Goal: Transaction & Acquisition: Obtain resource

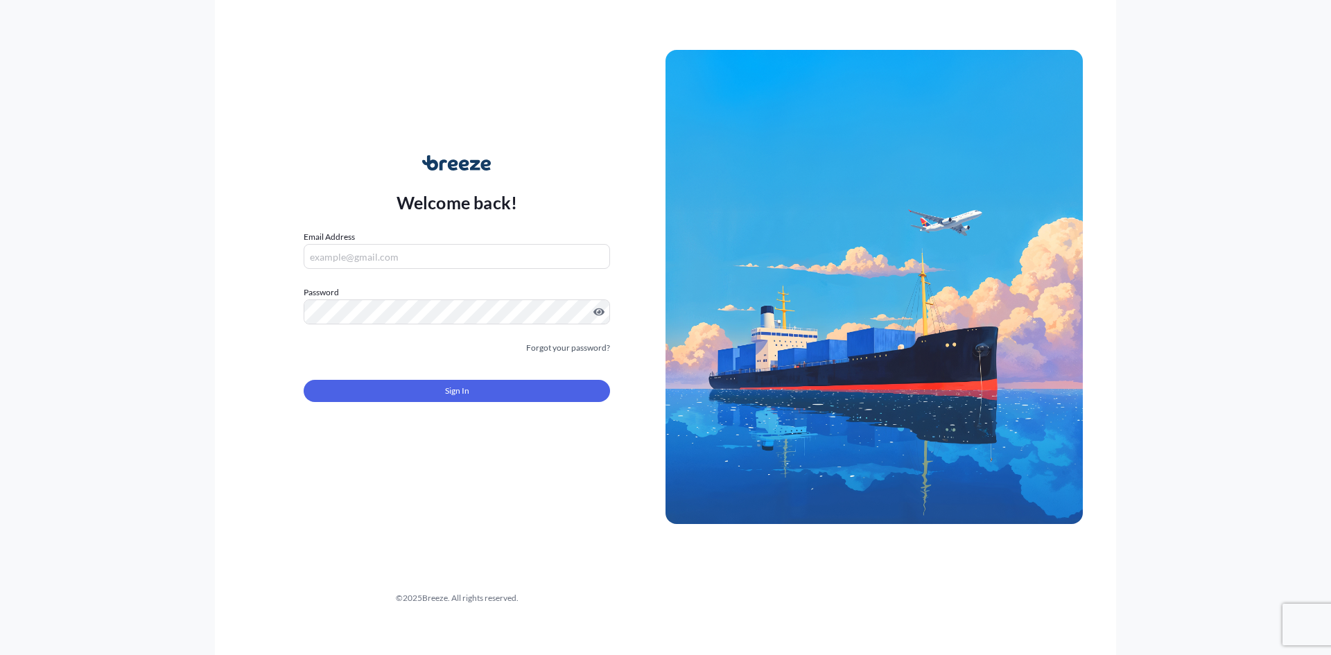
type input "[EMAIL_ADDRESS][DOMAIN_NAME]"
click at [410, 397] on button "Sign In" at bounding box center [457, 391] width 306 height 22
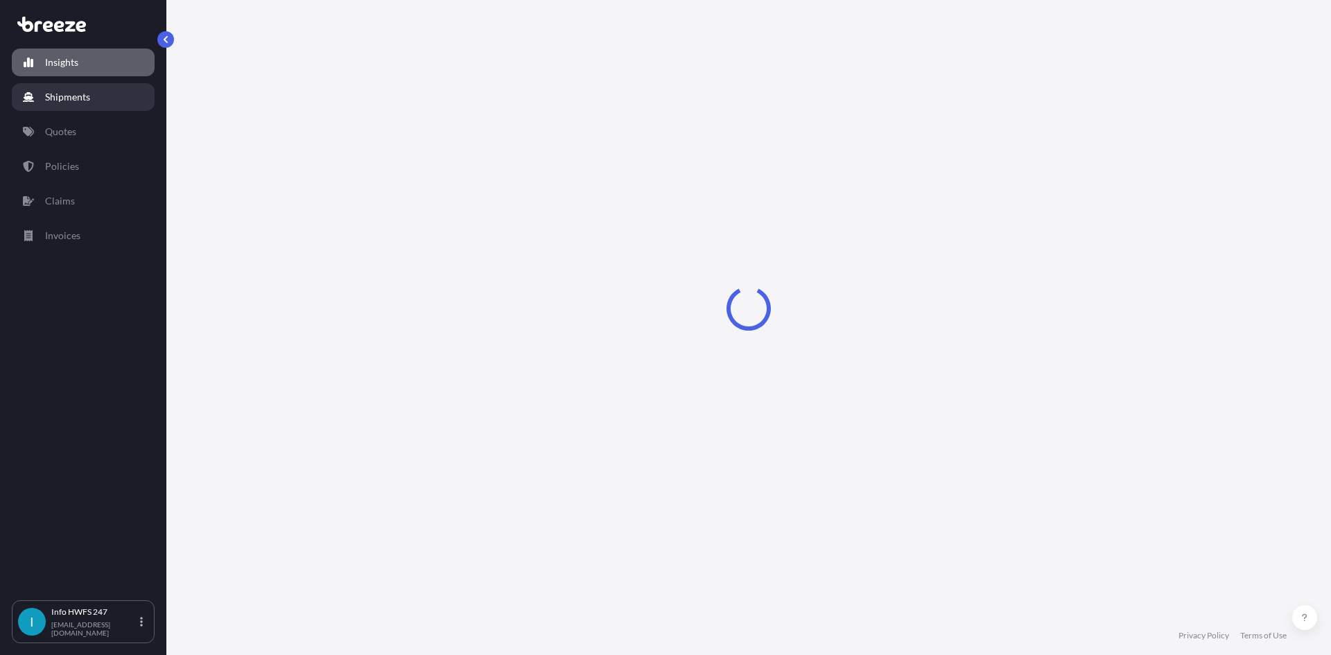
click at [90, 101] on link "Shipments" at bounding box center [83, 97] width 143 height 28
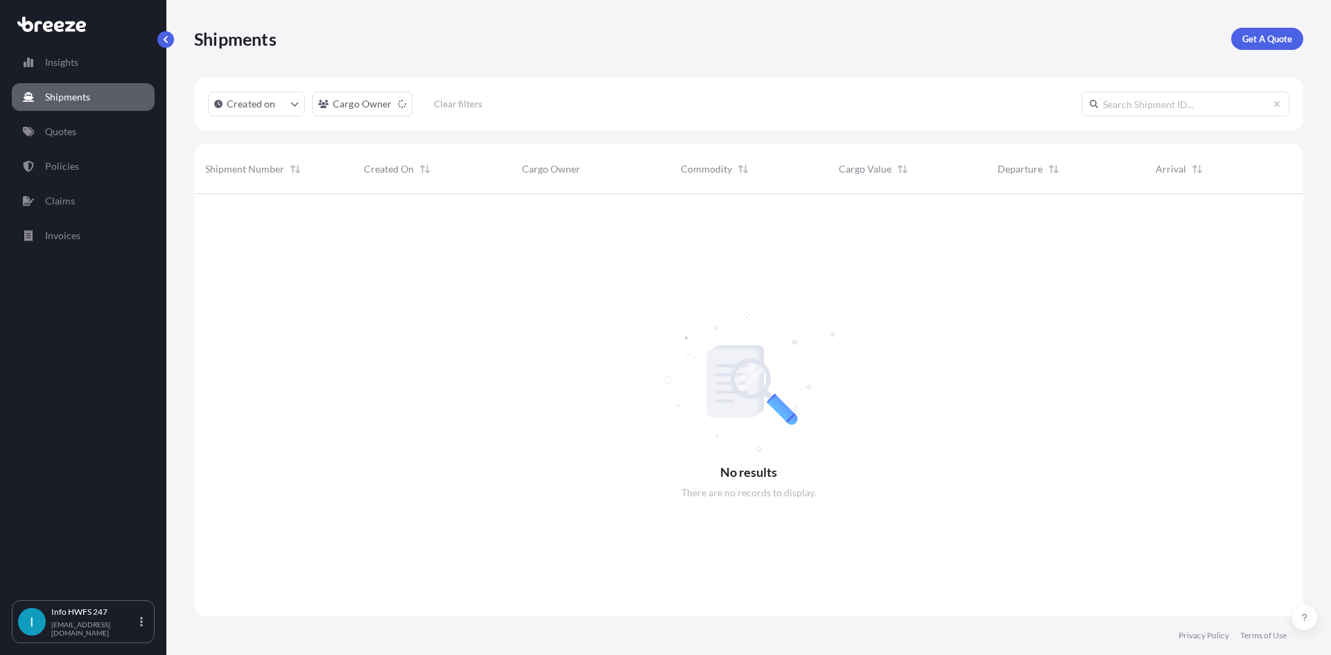
scroll to position [462, 1099]
click at [1264, 42] on p "Get A Quote" at bounding box center [1268, 39] width 50 height 14
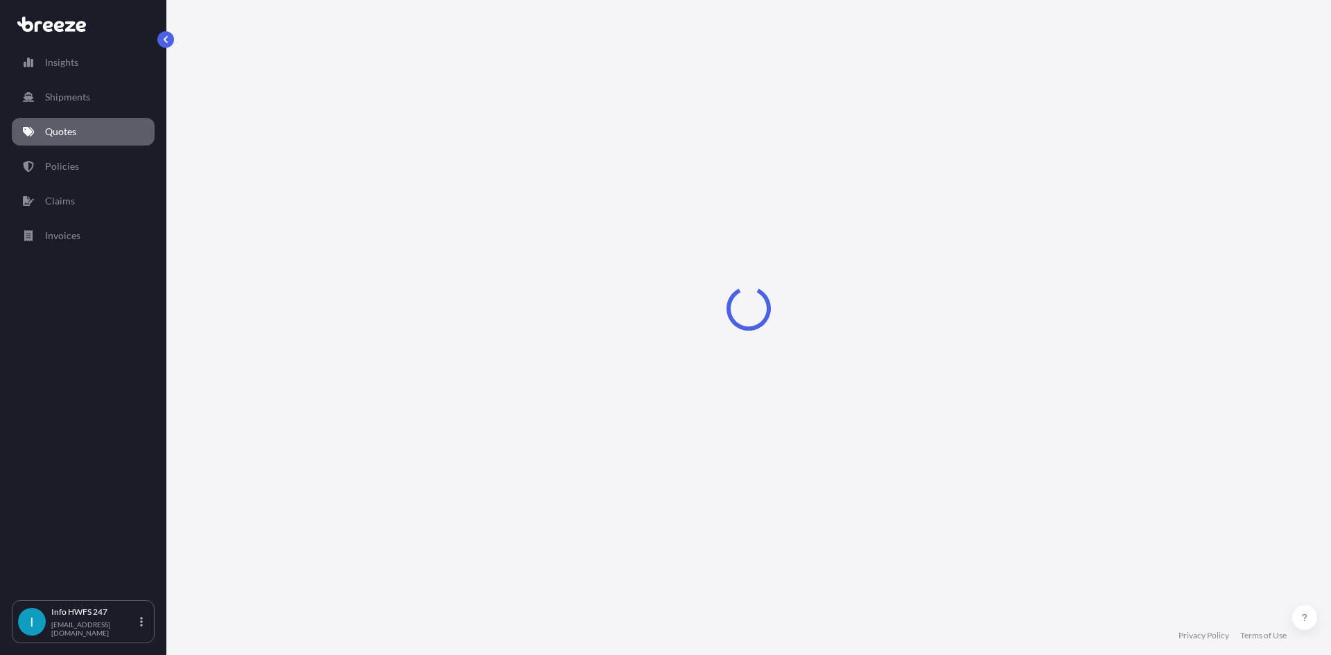
select select "Air"
select select "1"
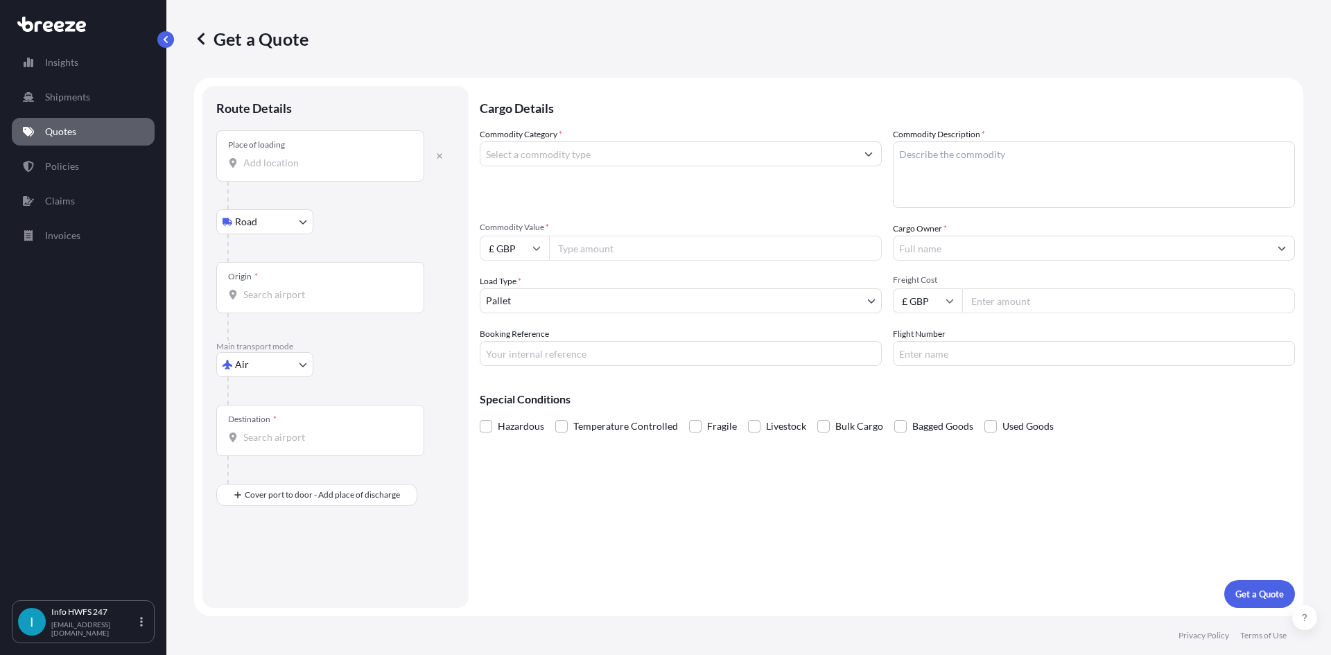
click at [286, 152] on div "Place of loading" at bounding box center [320, 155] width 208 height 51
click at [286, 156] on input "Place of loading" at bounding box center [325, 163] width 164 height 14
click at [288, 159] on input "Place of loading" at bounding box center [325, 163] width 164 height 14
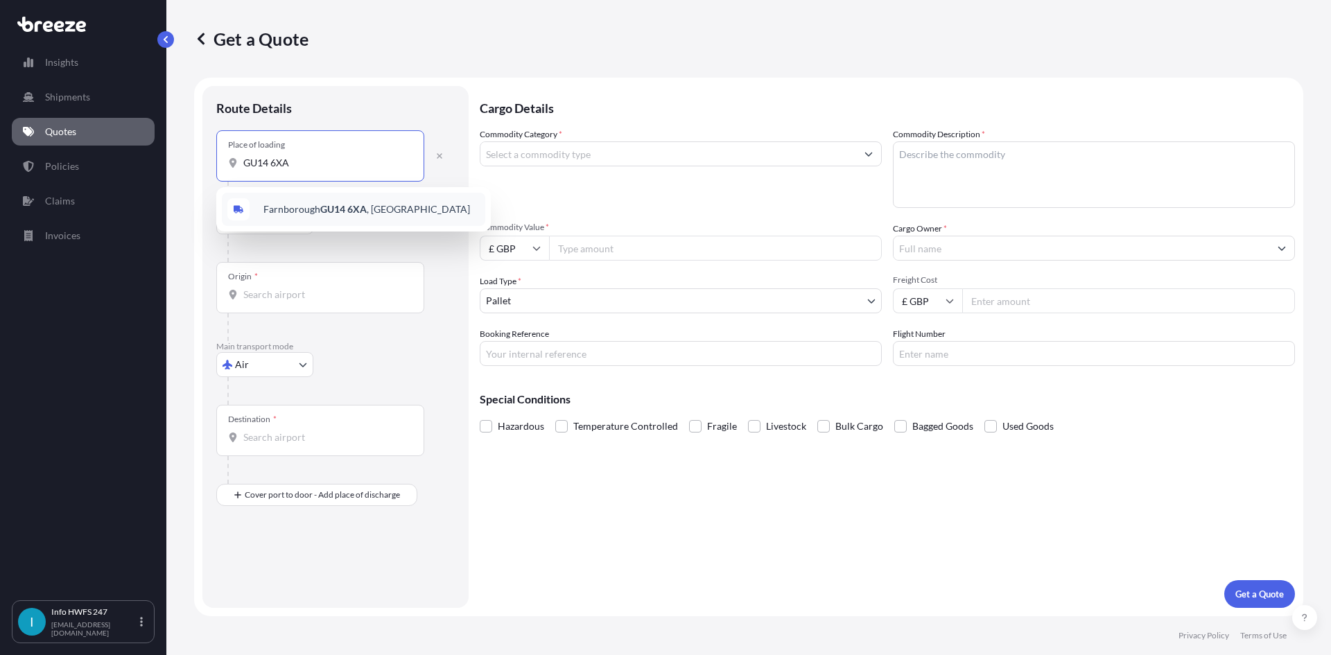
click at [330, 217] on div "Farnborough GU14 6XA , [GEOGRAPHIC_DATA]" at bounding box center [353, 209] width 263 height 33
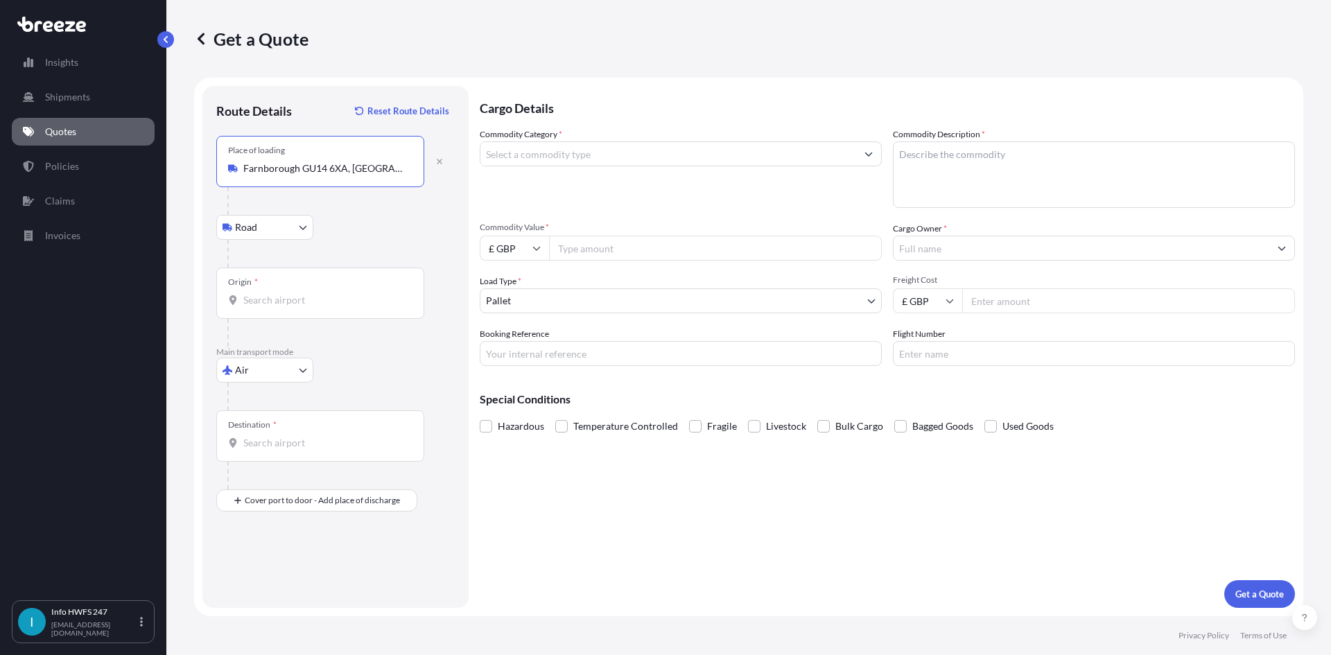
type input "Farnborough GU14 6XA, [GEOGRAPHIC_DATA]"
click at [335, 291] on div "Origin *" at bounding box center [320, 293] width 208 height 51
click at [335, 293] on input "Origin *" at bounding box center [325, 300] width 164 height 14
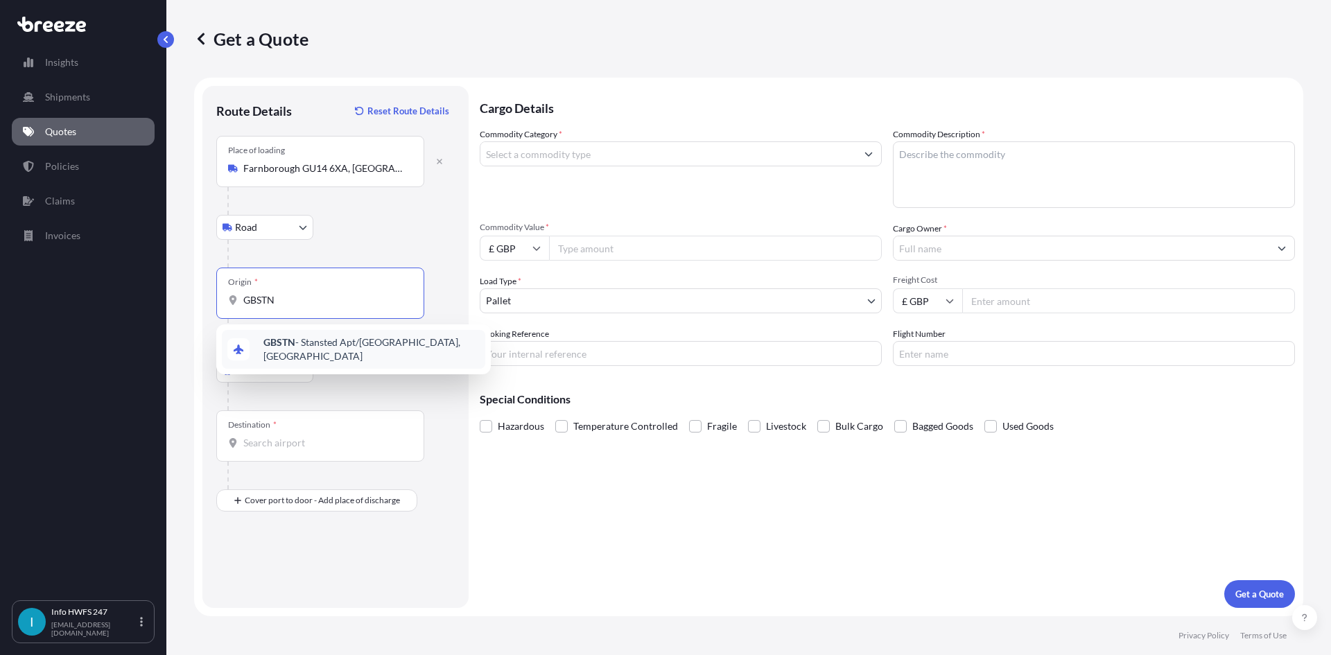
click at [326, 341] on span "GBSTN - Stansted Apt/[GEOGRAPHIC_DATA], [GEOGRAPHIC_DATA]" at bounding box center [371, 350] width 216 height 28
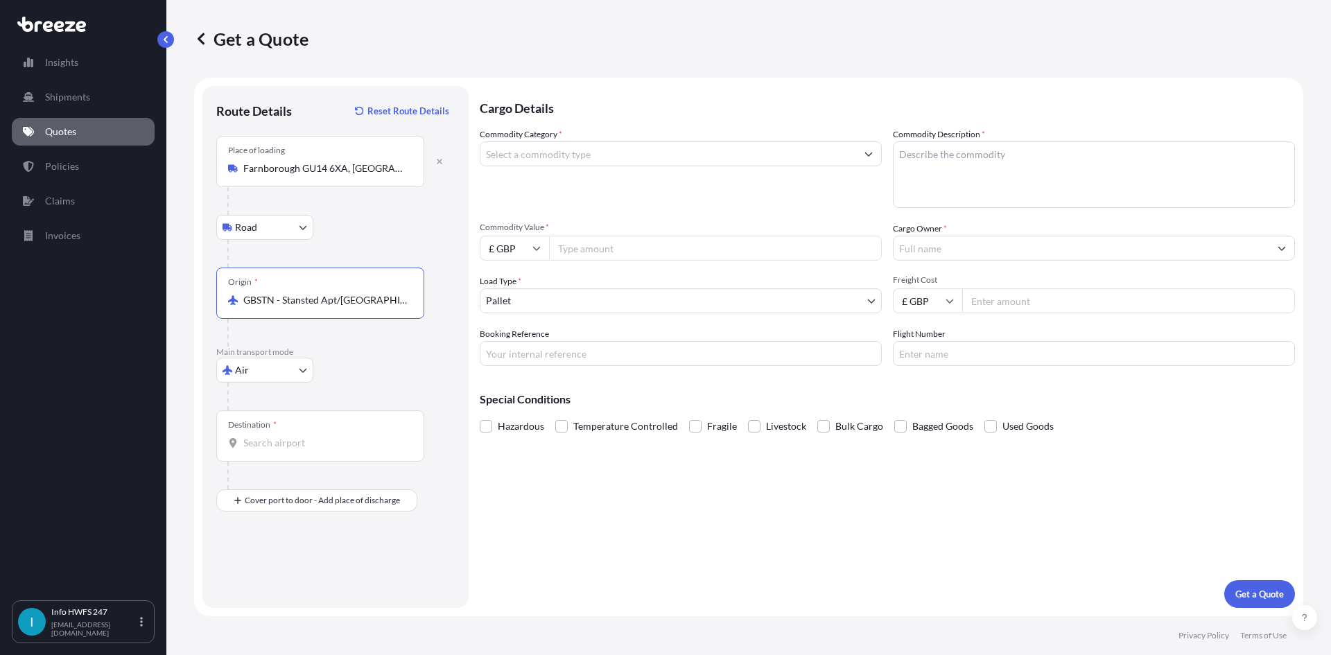
type input "GBSTN - Stansted Apt/[GEOGRAPHIC_DATA], [GEOGRAPHIC_DATA]"
click at [289, 447] on input "Destination *" at bounding box center [325, 443] width 164 height 14
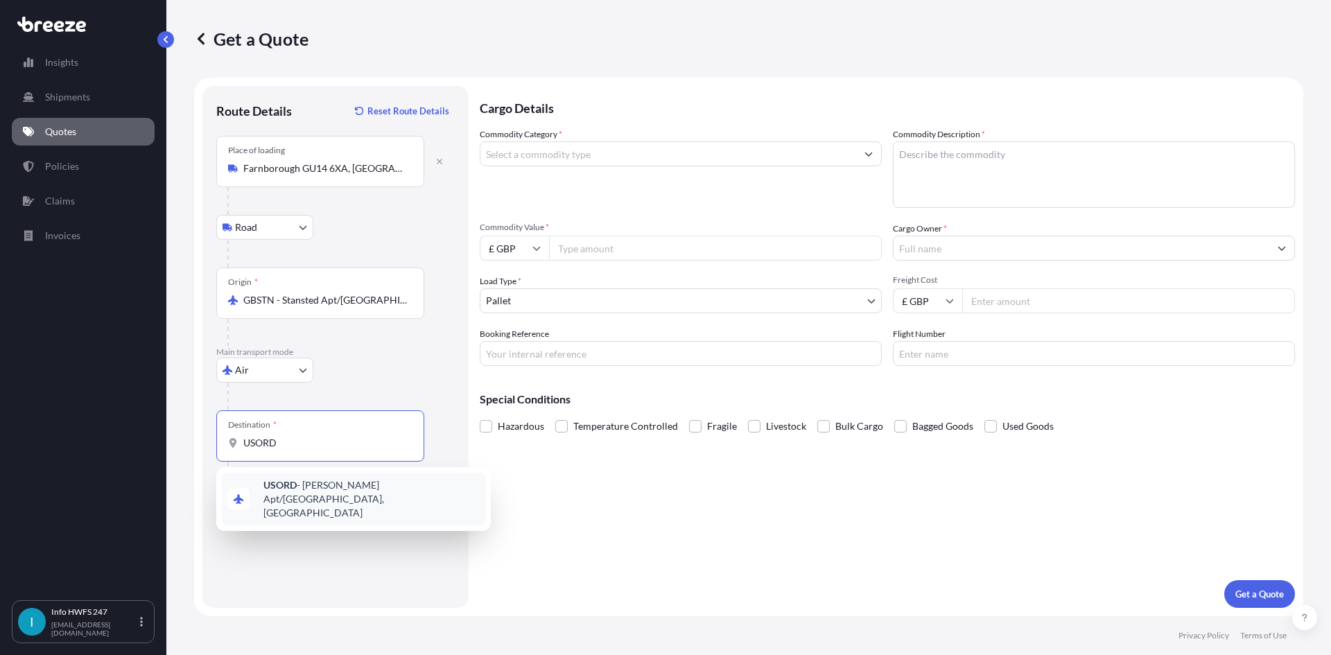
click at [293, 491] on b "USORD" at bounding box center [279, 485] width 33 height 12
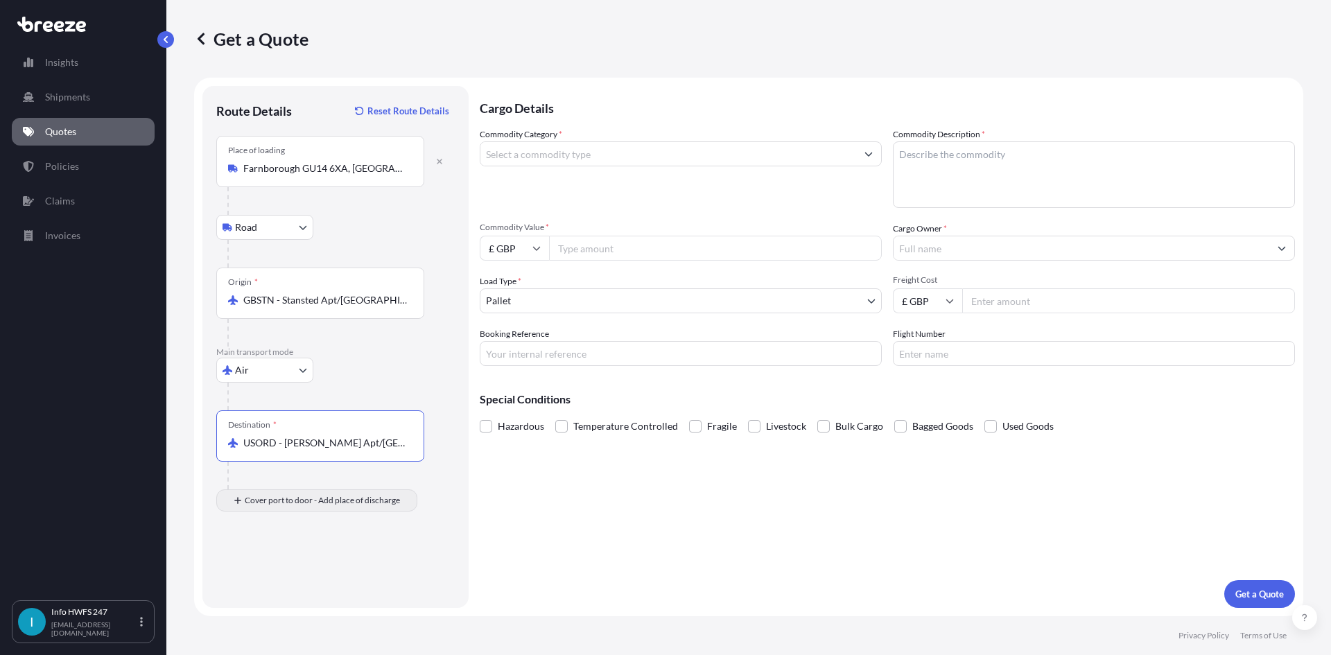
type input "USORD - [PERSON_NAME] Apt/[GEOGRAPHIC_DATA], [GEOGRAPHIC_DATA]"
click at [308, 576] on input "Place of Discharge" at bounding box center [325, 575] width 164 height 14
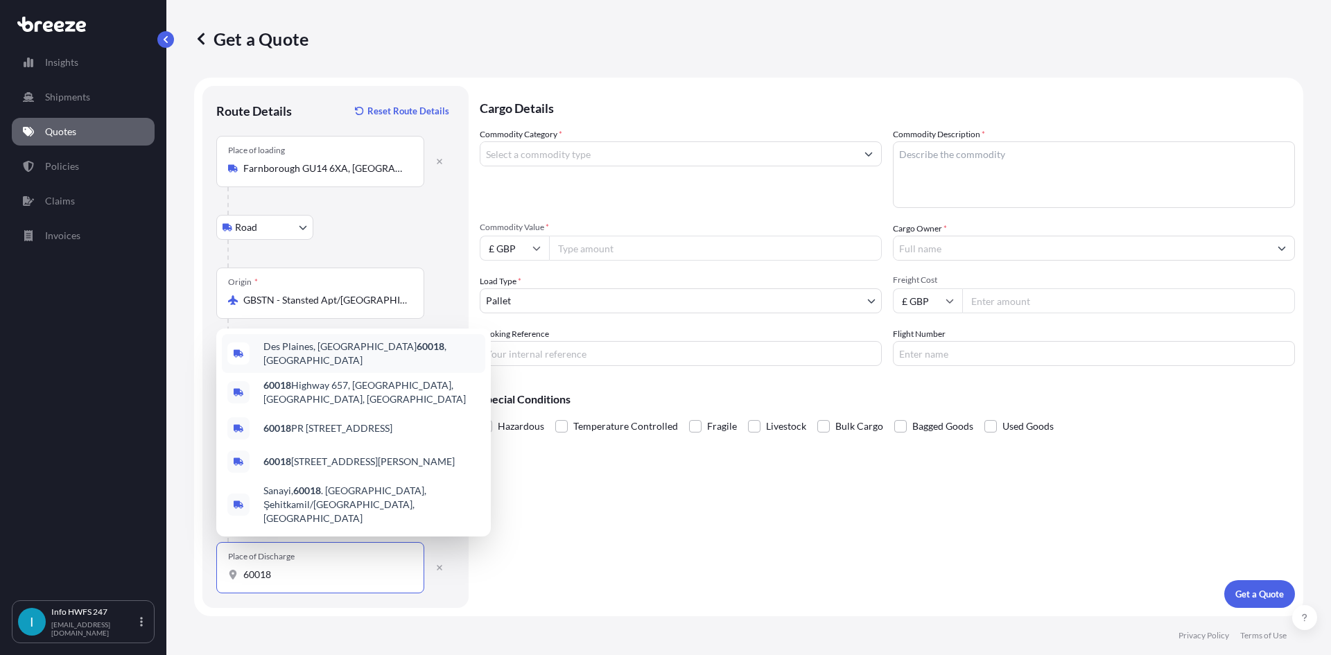
click at [303, 367] on span "Des Plaines, IL 60018 , [GEOGRAPHIC_DATA]" at bounding box center [371, 354] width 216 height 28
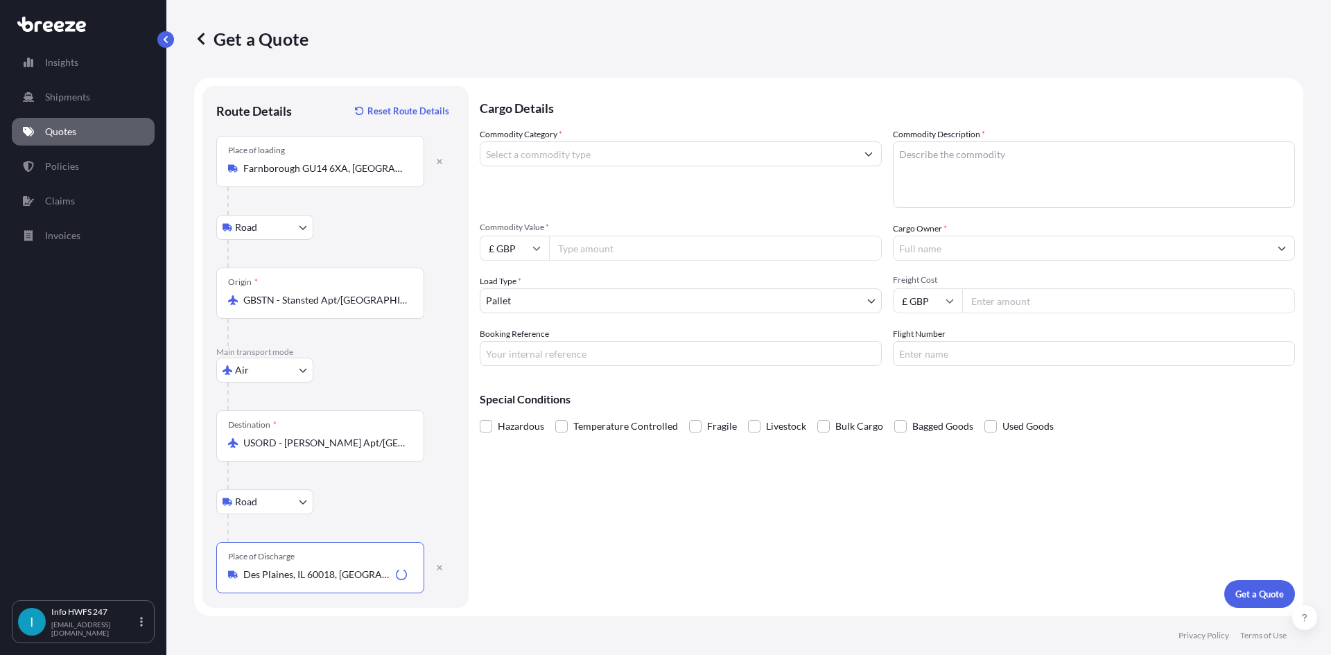
type input "Des Plaines, IL 60018, [GEOGRAPHIC_DATA]"
click at [590, 156] on input "Commodity Category *" at bounding box center [669, 153] width 376 height 25
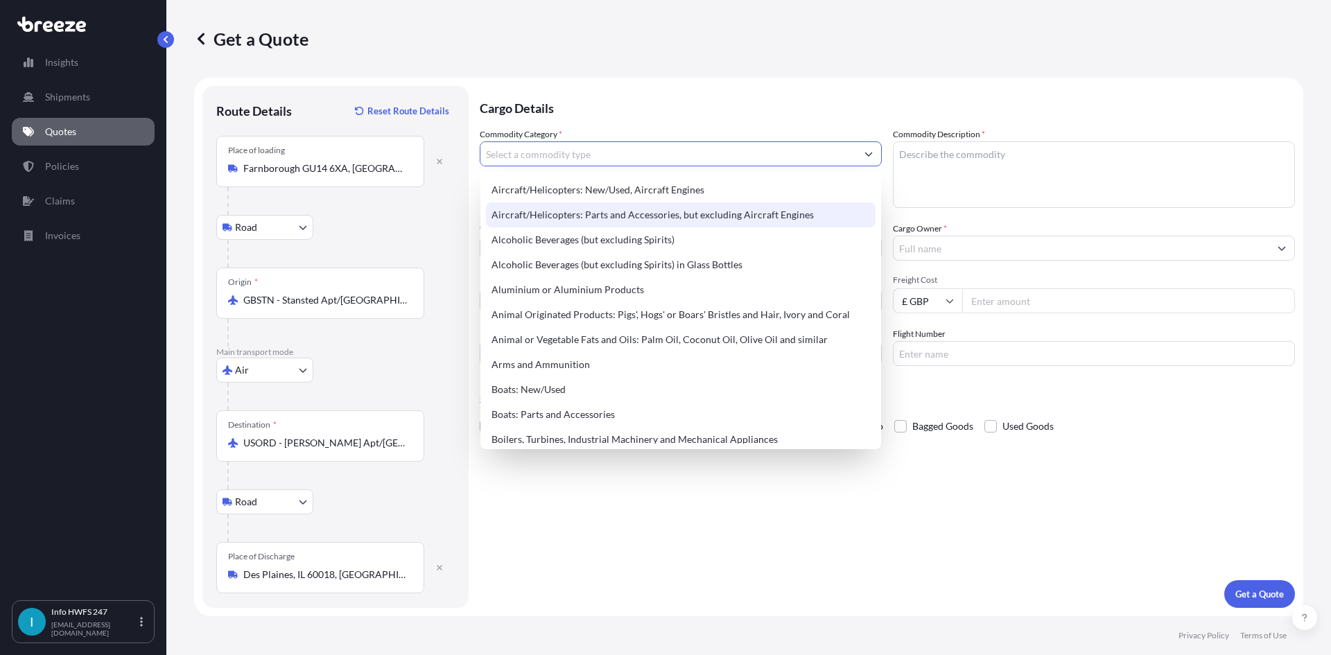
click at [624, 211] on div "Aircraft/Helicopters: Parts and Accessories, but excluding Aircraft Engines" at bounding box center [681, 214] width 390 height 25
type input "Aircraft/Helicopters: Parts and Accessories, but excluding Aircraft Engines"
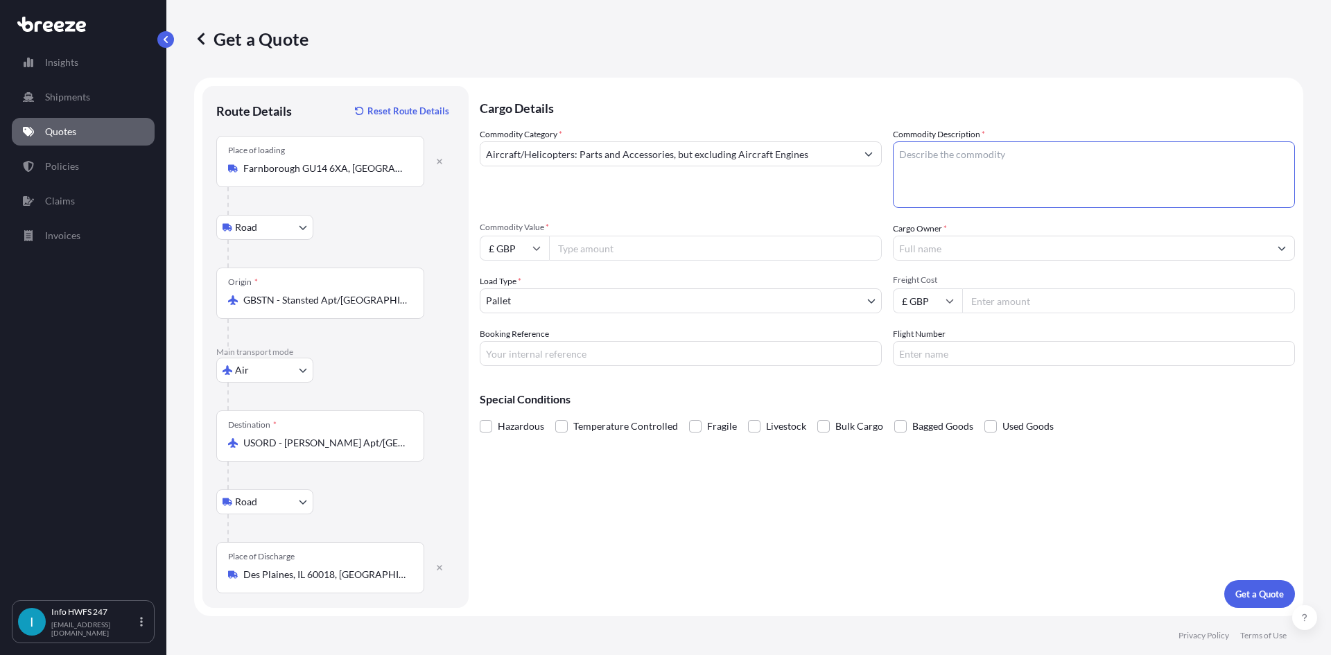
click at [974, 184] on textarea "Commodity Description *" at bounding box center [1094, 174] width 402 height 67
click at [966, 194] on textarea "CIVIL AIRCRAFT PARTS - VALVE" at bounding box center [1094, 174] width 402 height 67
type textarea "CIVIL AIRCRAFT PARTS - VALVE"
click at [530, 249] on input "£ GBP" at bounding box center [514, 248] width 69 height 25
drag, startPoint x: 524, startPoint y: 344, endPoint x: 569, endPoint y: 306, distance: 59.1
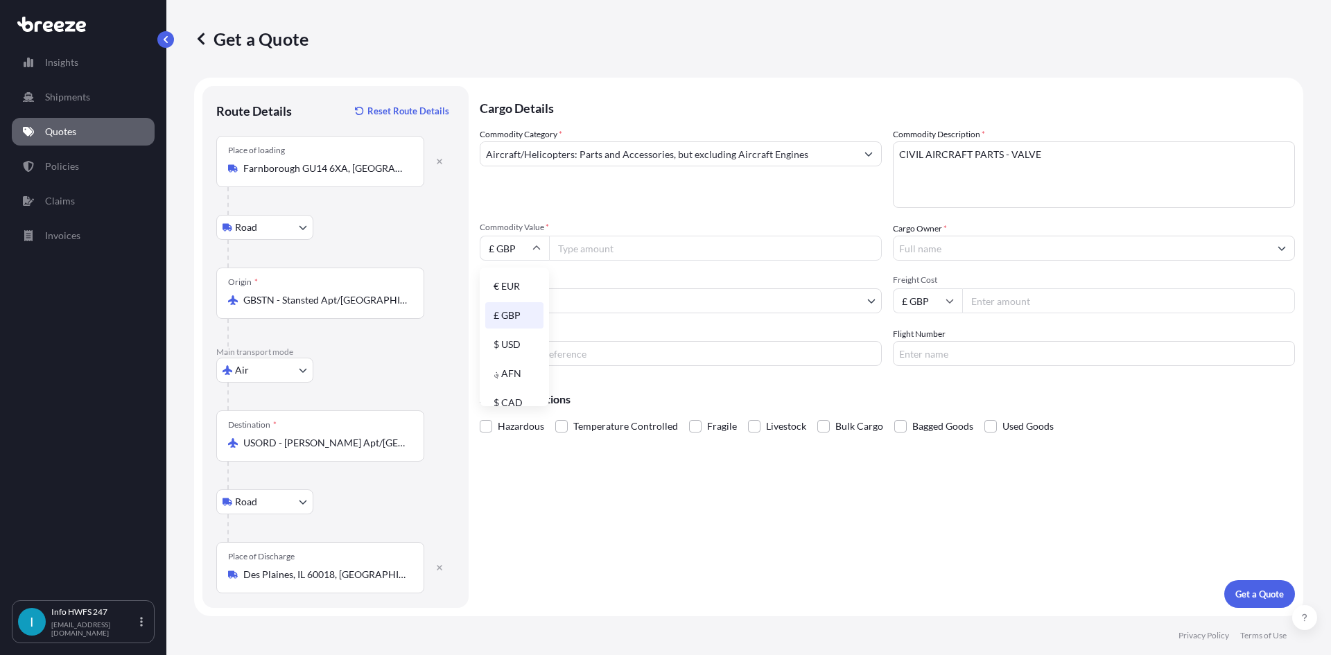
click at [521, 344] on div "$ USD" at bounding box center [514, 344] width 58 height 26
type input "$ USD"
click at [582, 248] on input "Commodity Value *" at bounding box center [715, 248] width 333 height 25
click at [582, 250] on input "Commodity Value *" at bounding box center [715, 248] width 333 height 25
type input "43915"
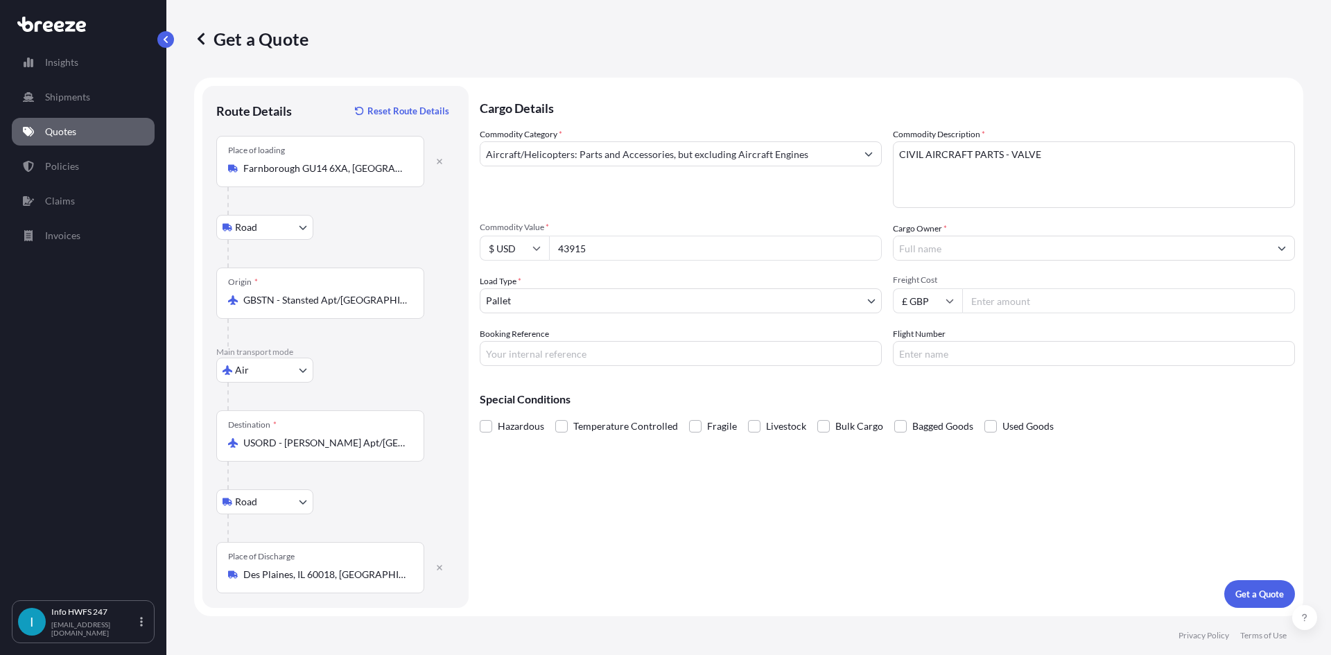
click at [716, 289] on body "Insights Shipments Quotes Policies Claims Invoices I Info HWFS 247 [EMAIL_ADDRE…" at bounding box center [665, 327] width 1331 height 655
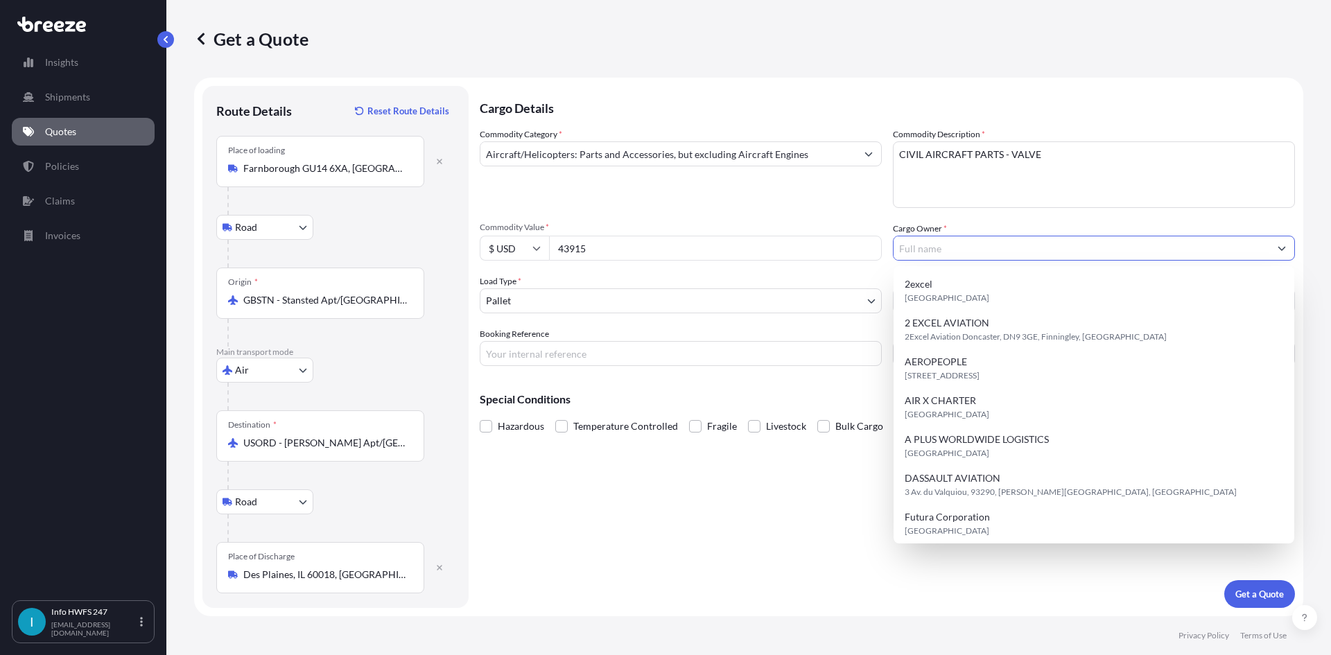
click at [941, 251] on input "Cargo Owner *" at bounding box center [1082, 248] width 376 height 25
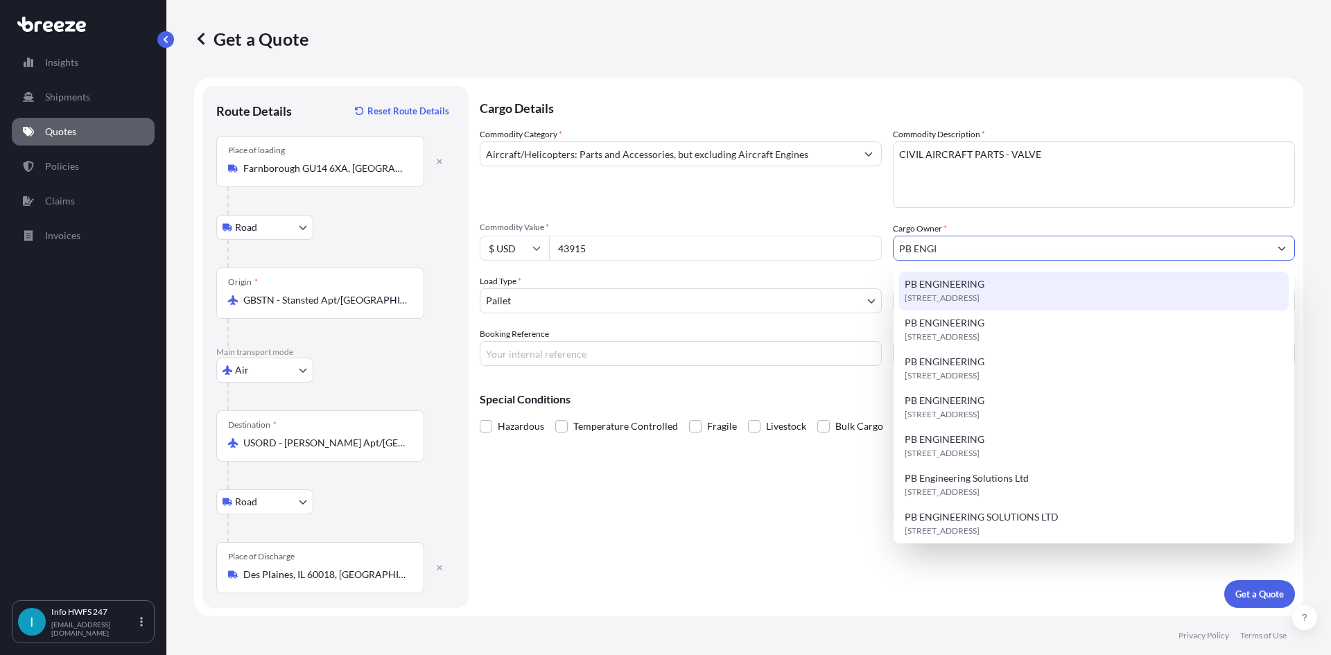
click at [952, 287] on span "PB ENGINEERING" at bounding box center [945, 284] width 80 height 14
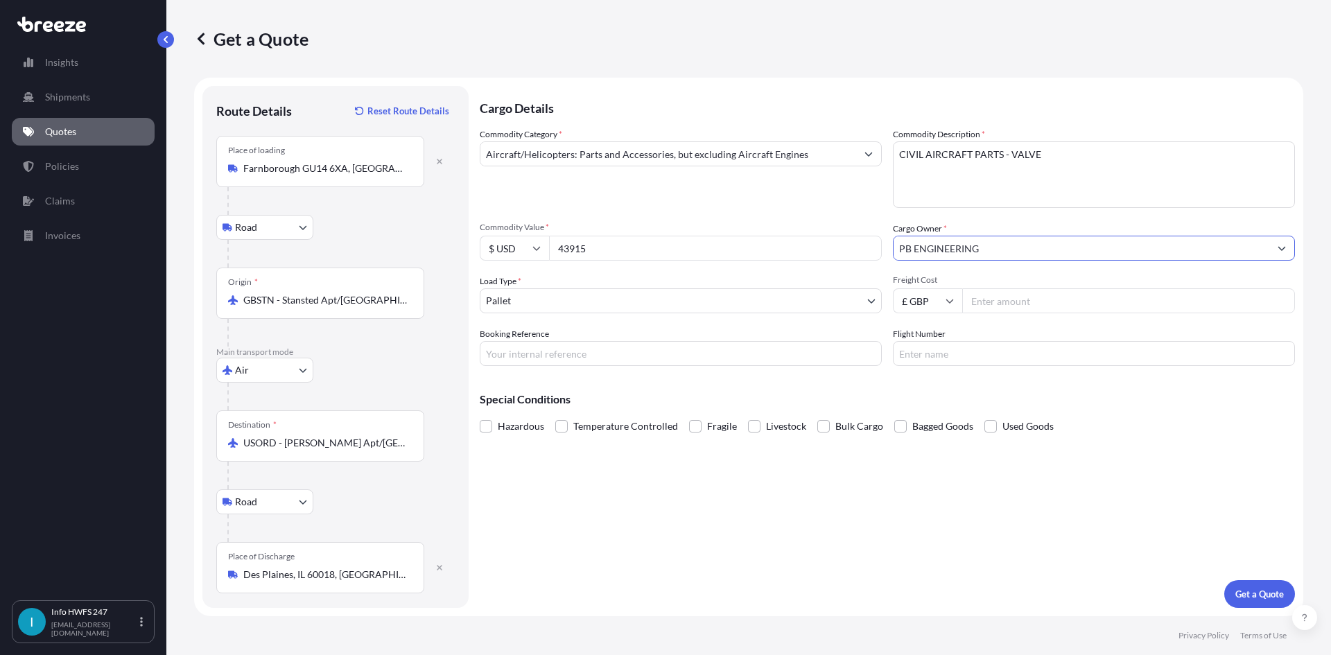
type input "PB ENGINEERING"
click at [566, 297] on body "15 options available. 3 options available. 0 options available. 7 options avail…" at bounding box center [665, 327] width 1331 height 655
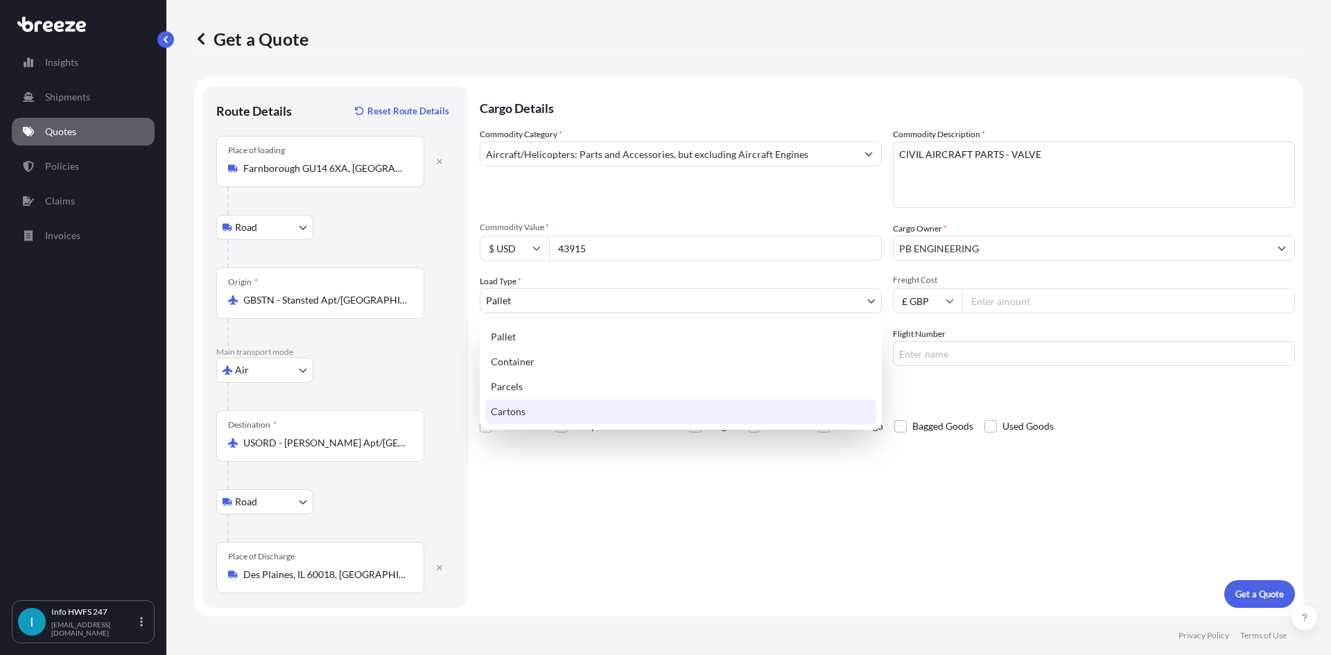
click at [555, 410] on div "Cartons" at bounding box center [680, 411] width 391 height 25
select select "4"
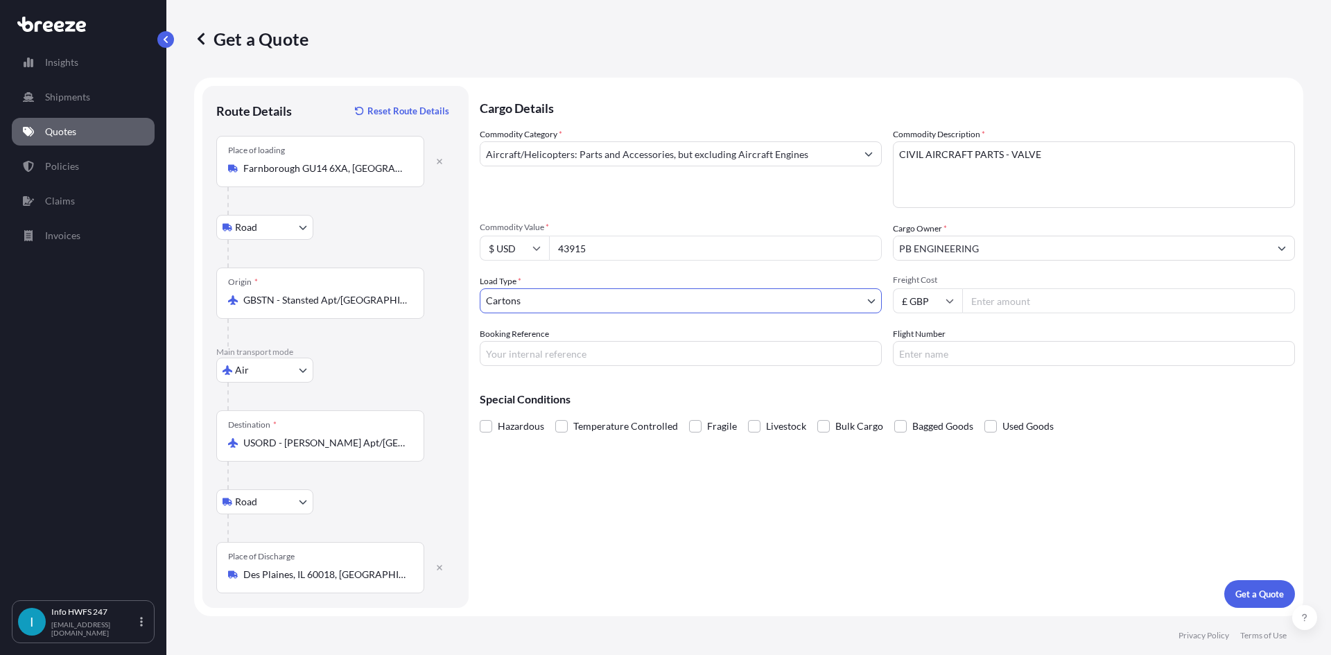
click at [533, 357] on input "Booking Reference" at bounding box center [681, 353] width 402 height 25
type input "HE165234"
click at [637, 386] on div "Special Conditions Hazardous Temperature Controlled Fragile Livestock Bulk Carg…" at bounding box center [887, 407] width 815 height 60
click at [1247, 590] on p "Get a Quote" at bounding box center [1260, 594] width 49 height 14
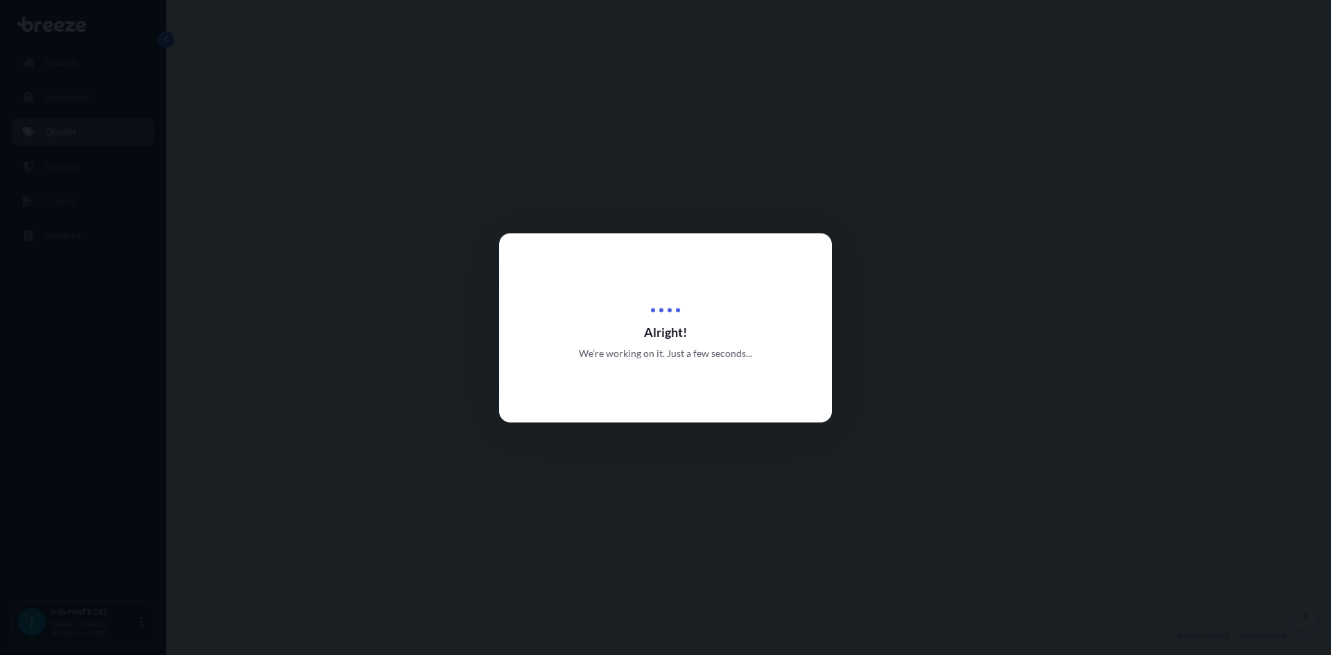
select select "Road"
select select "Air"
select select "Road"
select select "4"
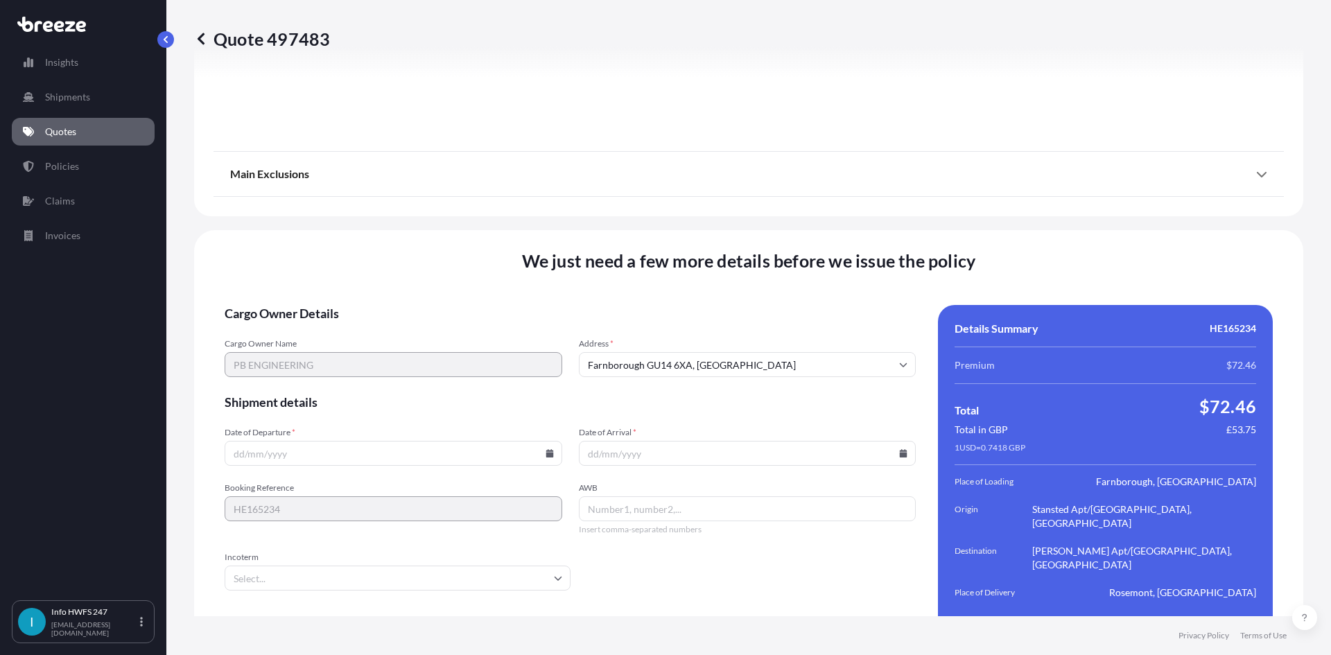
scroll to position [1808, 0]
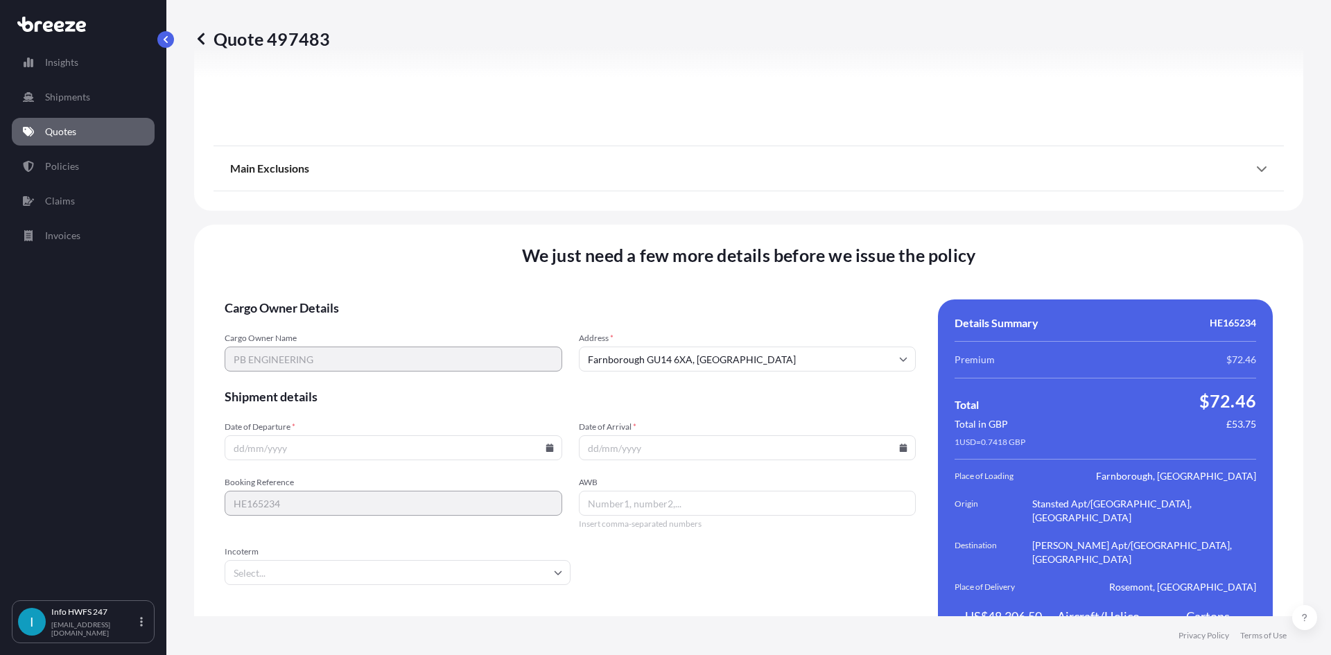
click at [503, 435] on input "Date of Departure *" at bounding box center [394, 447] width 338 height 25
click at [546, 444] on icon at bounding box center [550, 448] width 8 height 8
click at [330, 349] on button "26" at bounding box center [327, 349] width 22 height 22
type input "[DATE]"
click at [900, 444] on icon at bounding box center [904, 448] width 8 height 8
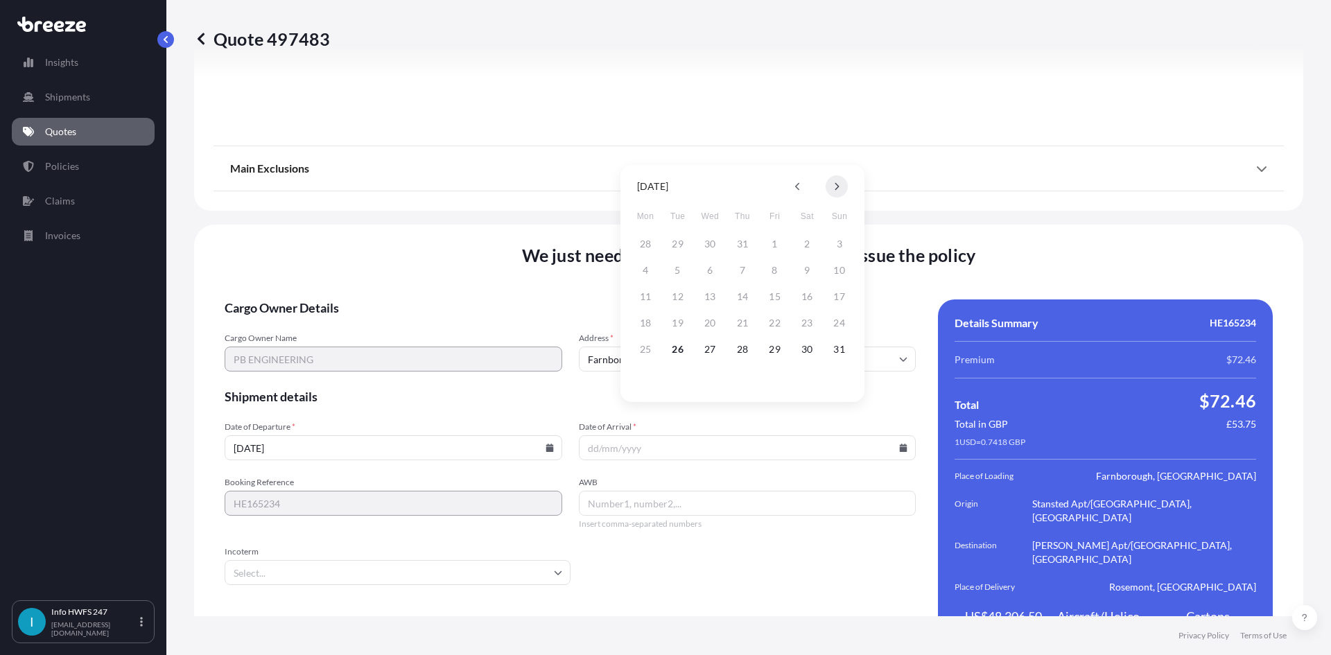
click at [836, 184] on icon at bounding box center [838, 187] width 4 height 8
click at [797, 190] on icon at bounding box center [798, 186] width 6 height 8
click at [832, 186] on button at bounding box center [837, 186] width 22 height 22
click at [682, 243] on button "2" at bounding box center [678, 244] width 22 height 22
type input "[DATE]"
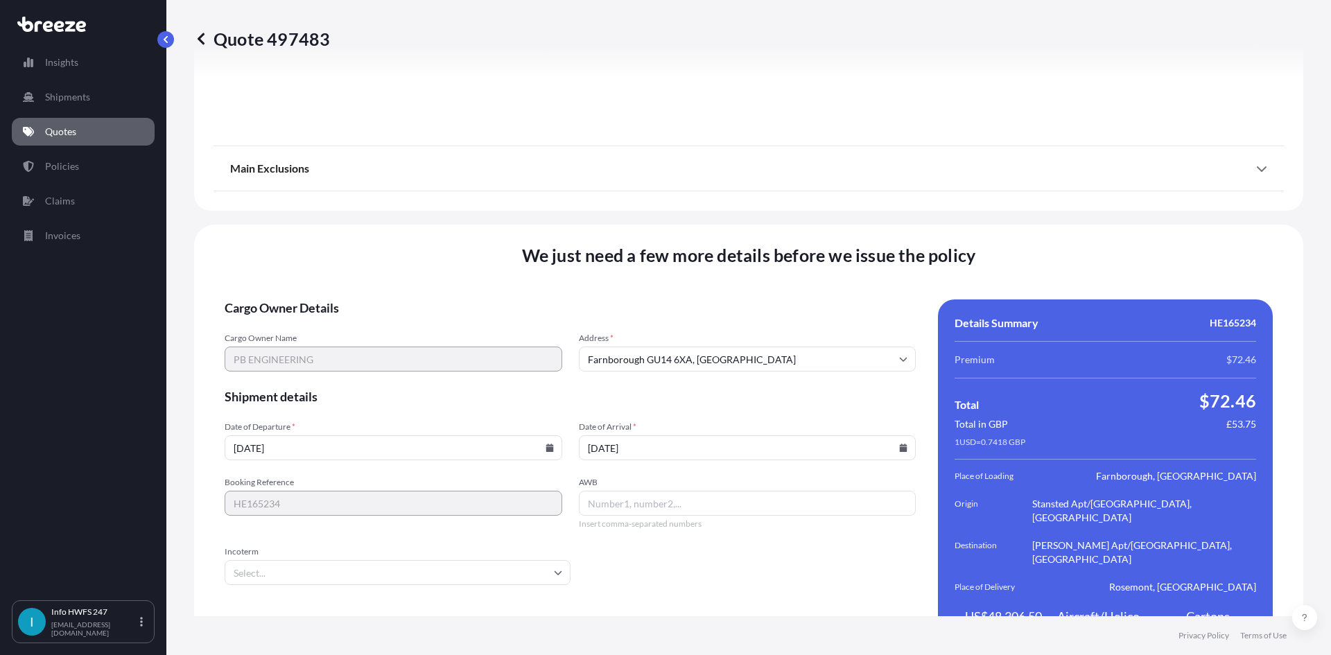
click at [675, 491] on input "AWB" at bounding box center [748, 503] width 338 height 25
paste input "883858293616"
type input "883858293616"
click at [304, 560] on input "Incoterm" at bounding box center [398, 572] width 346 height 25
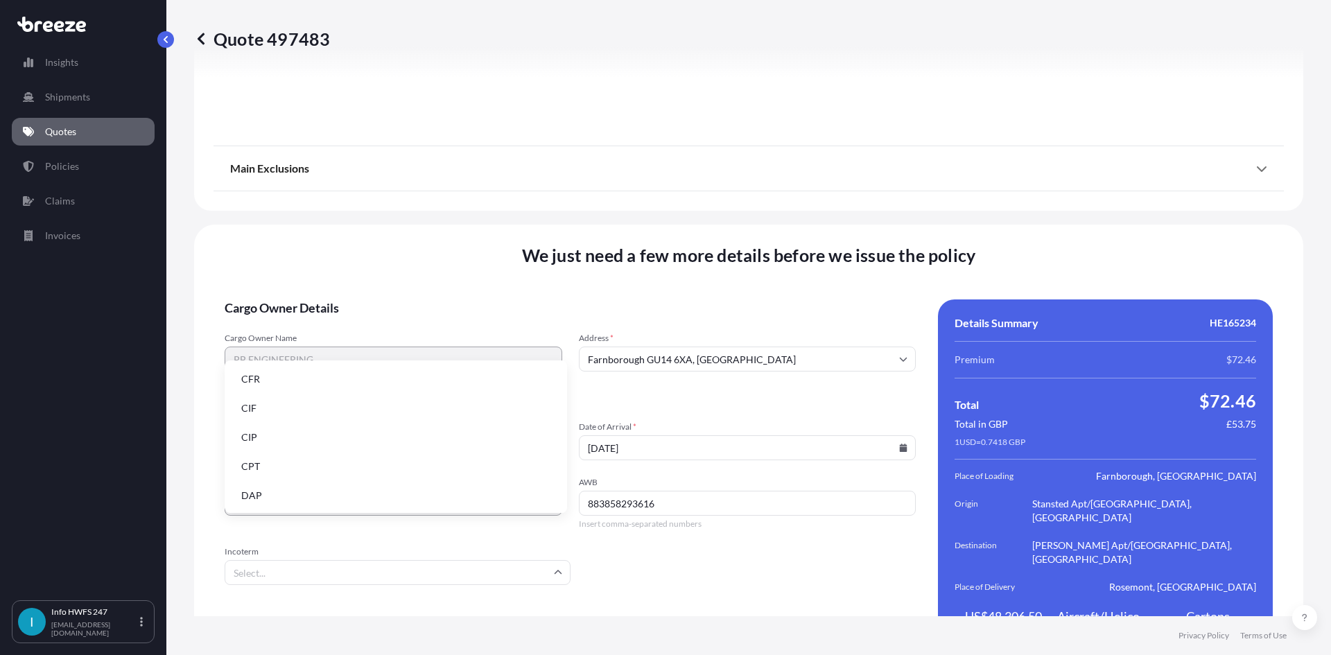
click at [289, 501] on li "DAP" at bounding box center [395, 496] width 331 height 26
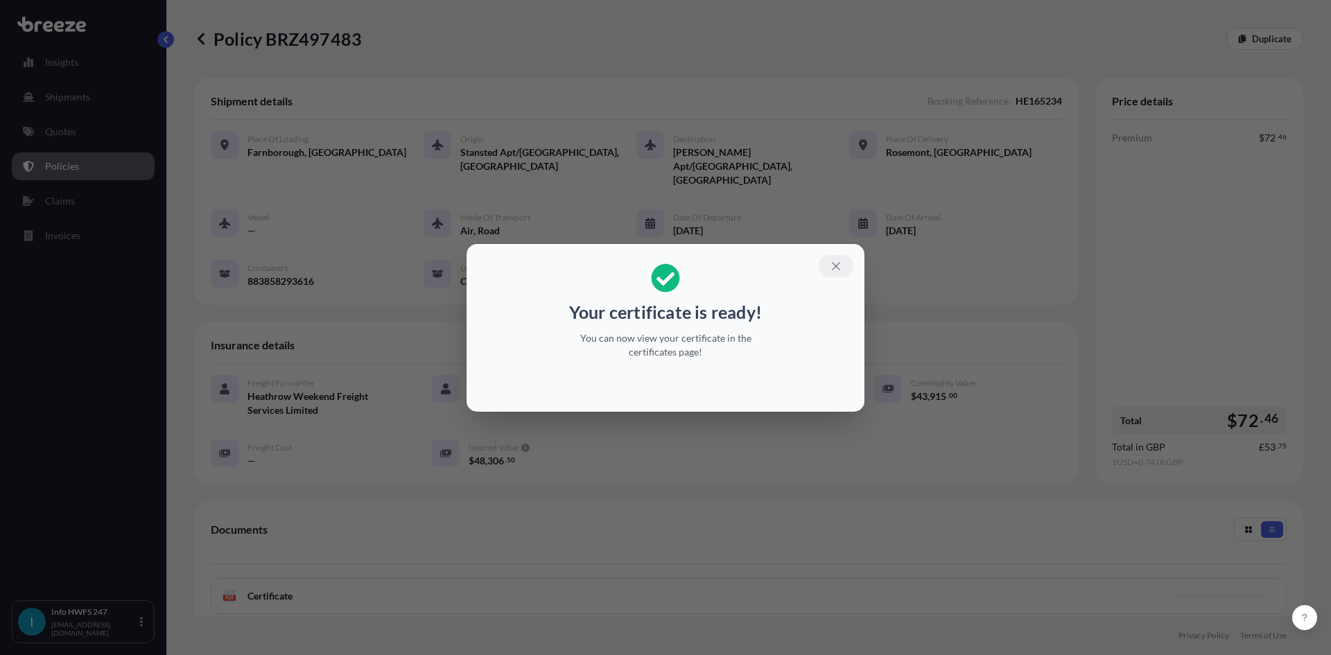
click at [836, 261] on icon "button" at bounding box center [836, 266] width 12 height 12
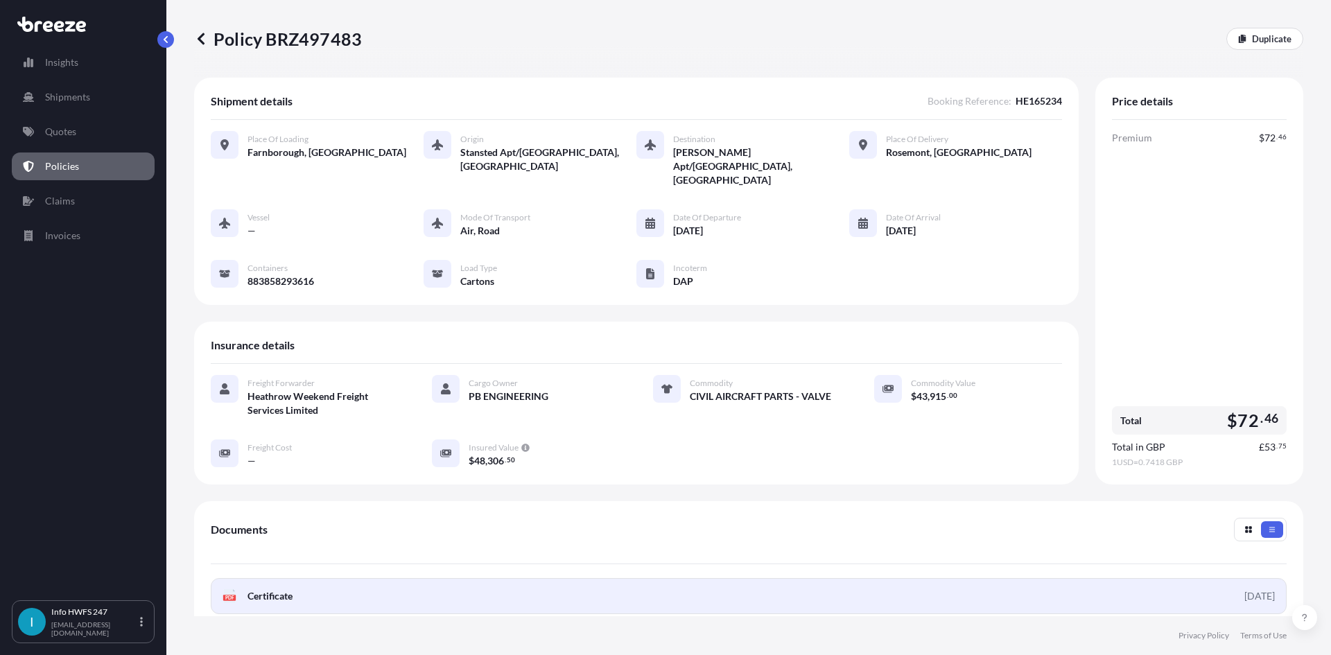
click at [536, 578] on link "PDF Certificate [DATE]" at bounding box center [749, 596] width 1076 height 36
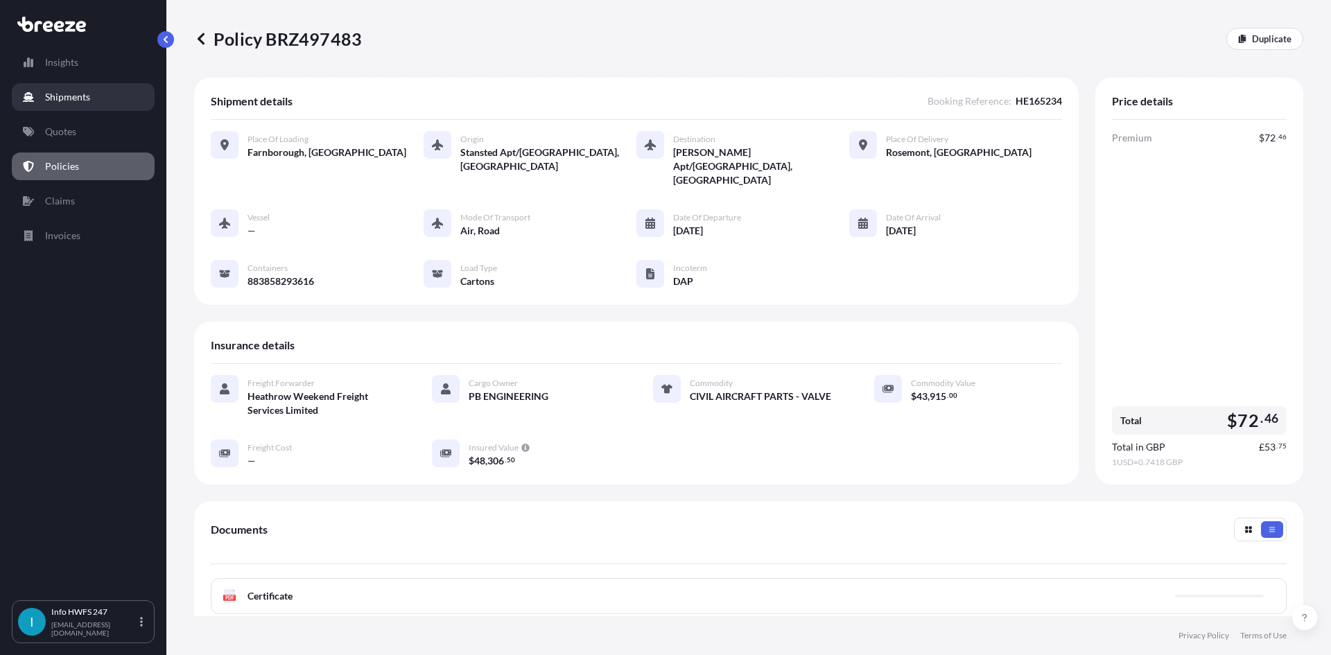
click at [74, 107] on link "Shipments" at bounding box center [83, 97] width 143 height 28
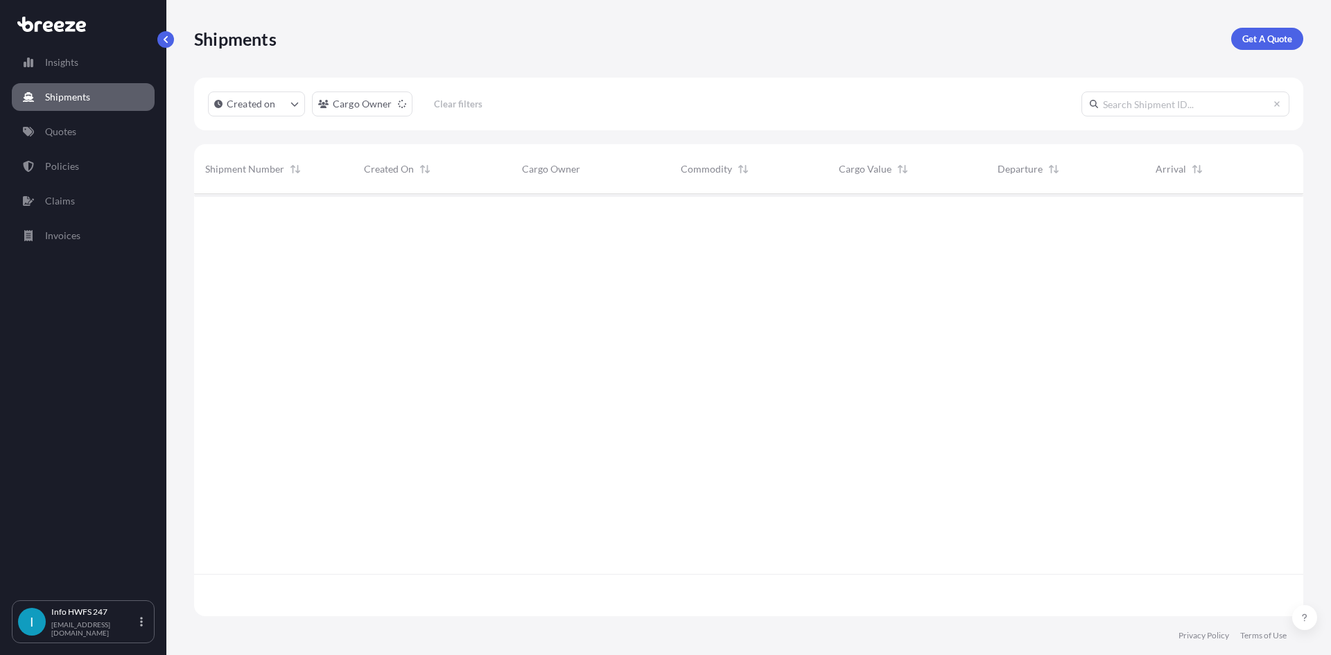
scroll to position [420, 1099]
click at [1301, 44] on link "Get A Quote" at bounding box center [1267, 39] width 72 height 22
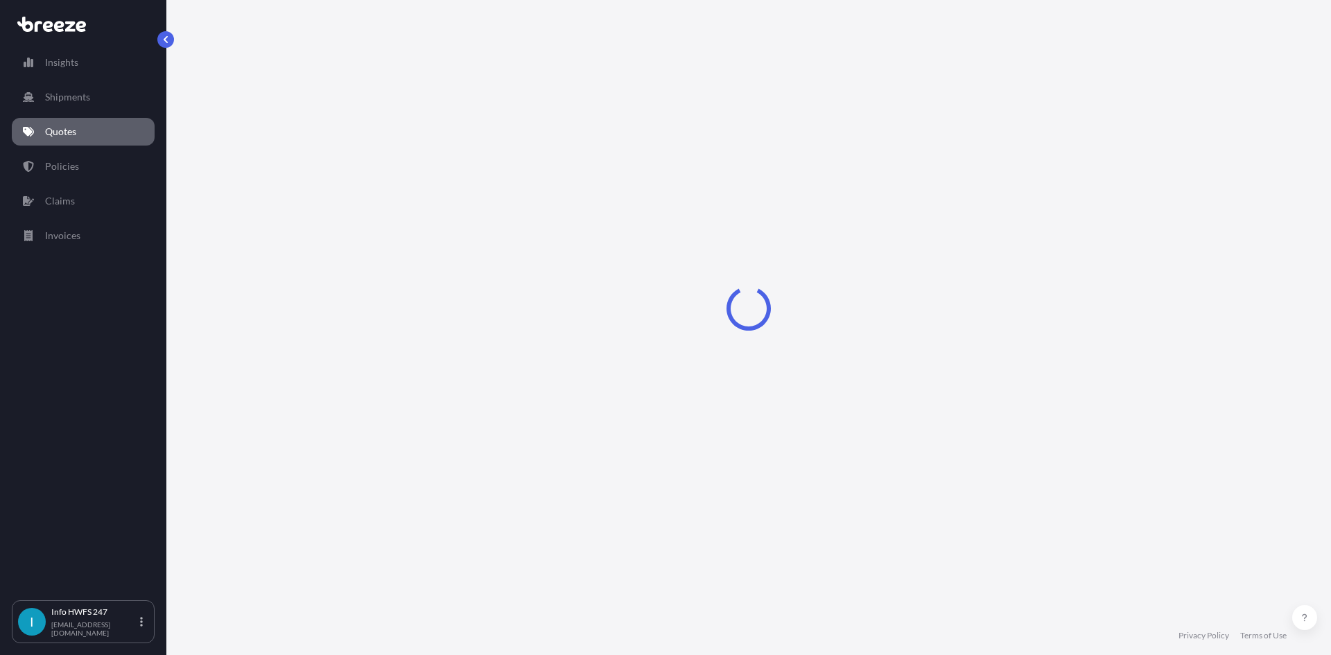
select select "Air"
select select "1"
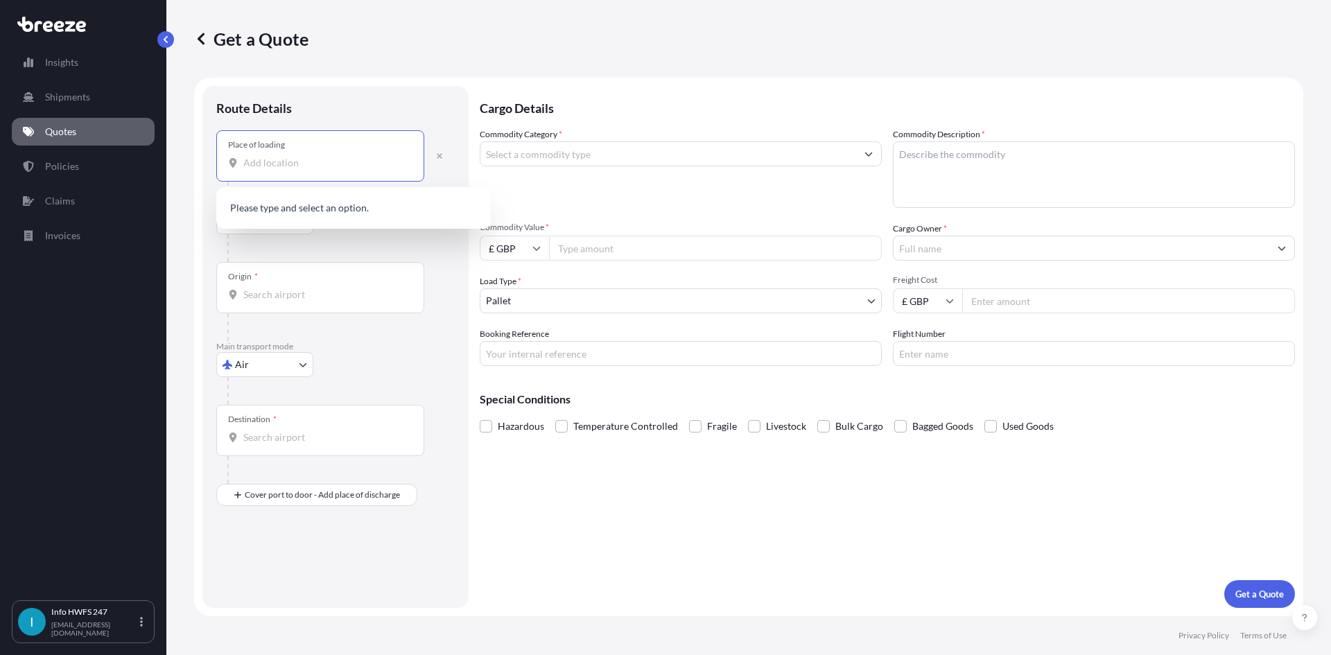
click at [302, 157] on input "Place of loading" at bounding box center [325, 163] width 164 height 14
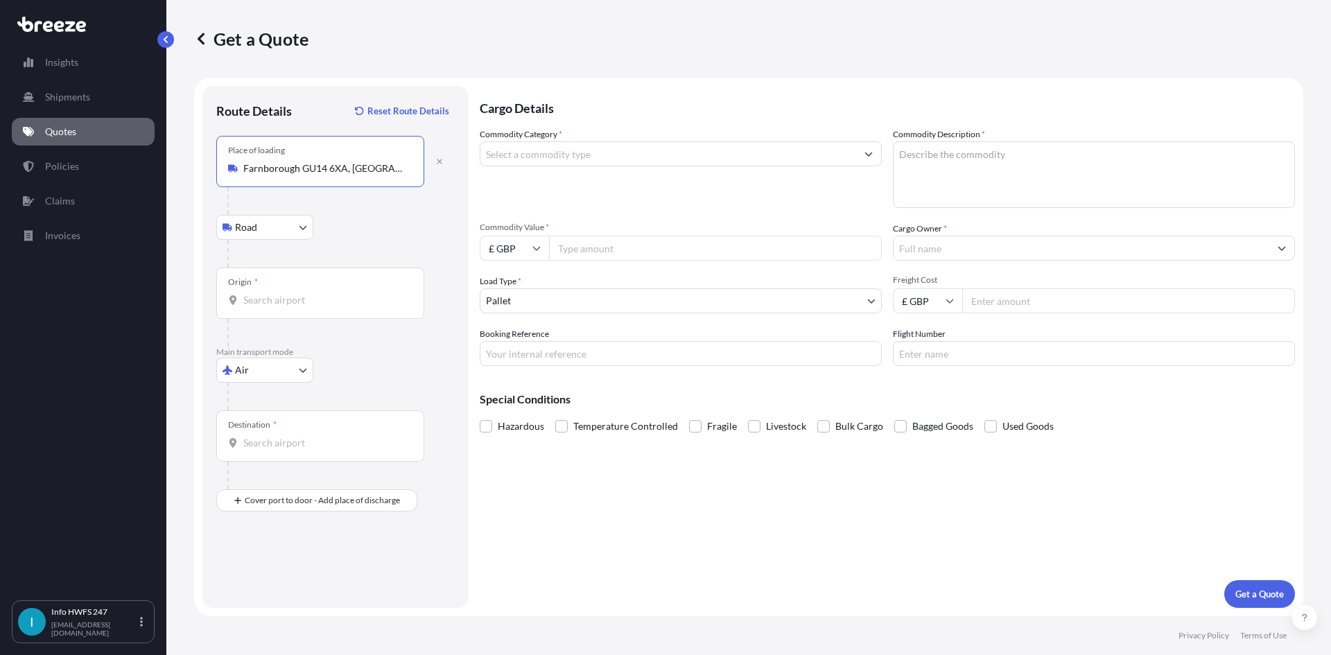
type input "Farnborough GU14 6XA, [GEOGRAPHIC_DATA]"
click at [282, 297] on input "Origin *" at bounding box center [325, 300] width 164 height 14
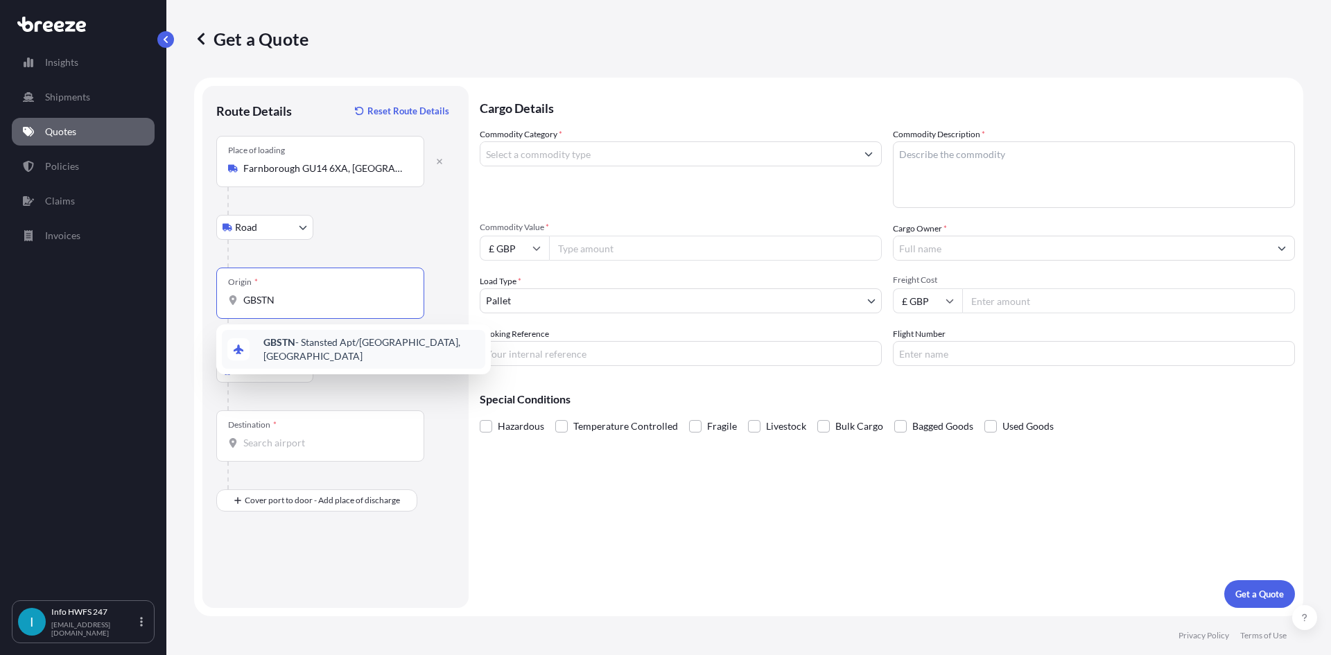
click at [313, 347] on span "GBSTN - Stansted Apt/[GEOGRAPHIC_DATA], [GEOGRAPHIC_DATA]" at bounding box center [371, 350] width 216 height 28
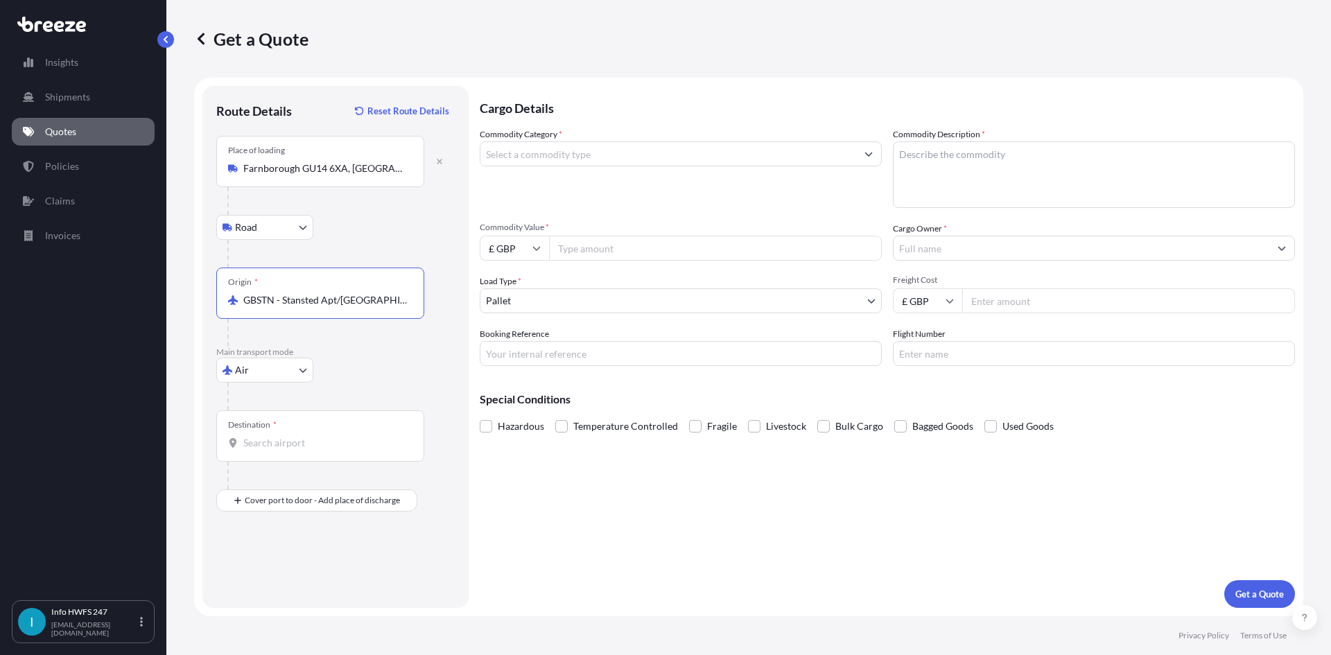
type input "GBSTN - Stansted Apt/[GEOGRAPHIC_DATA], [GEOGRAPHIC_DATA]"
click at [279, 440] on input "Destination *" at bounding box center [325, 443] width 164 height 14
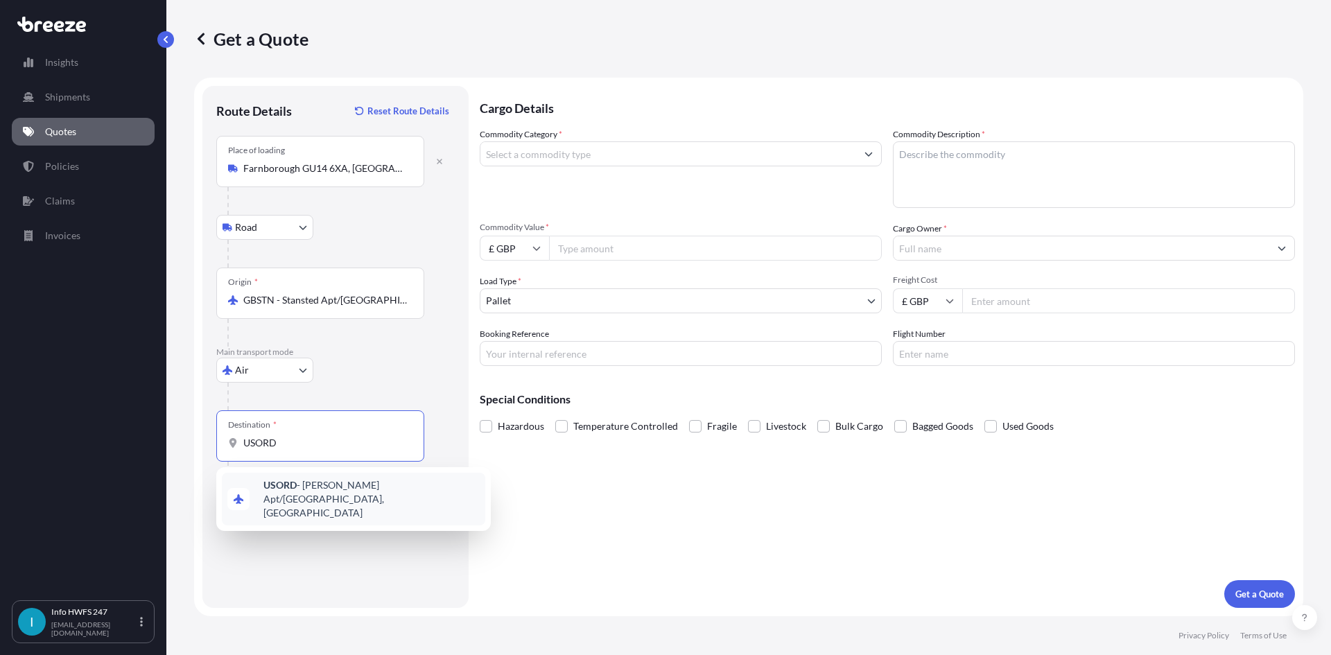
click at [297, 477] on div "USORD - [PERSON_NAME] Apt/[GEOGRAPHIC_DATA], [GEOGRAPHIC_DATA]" at bounding box center [353, 499] width 263 height 53
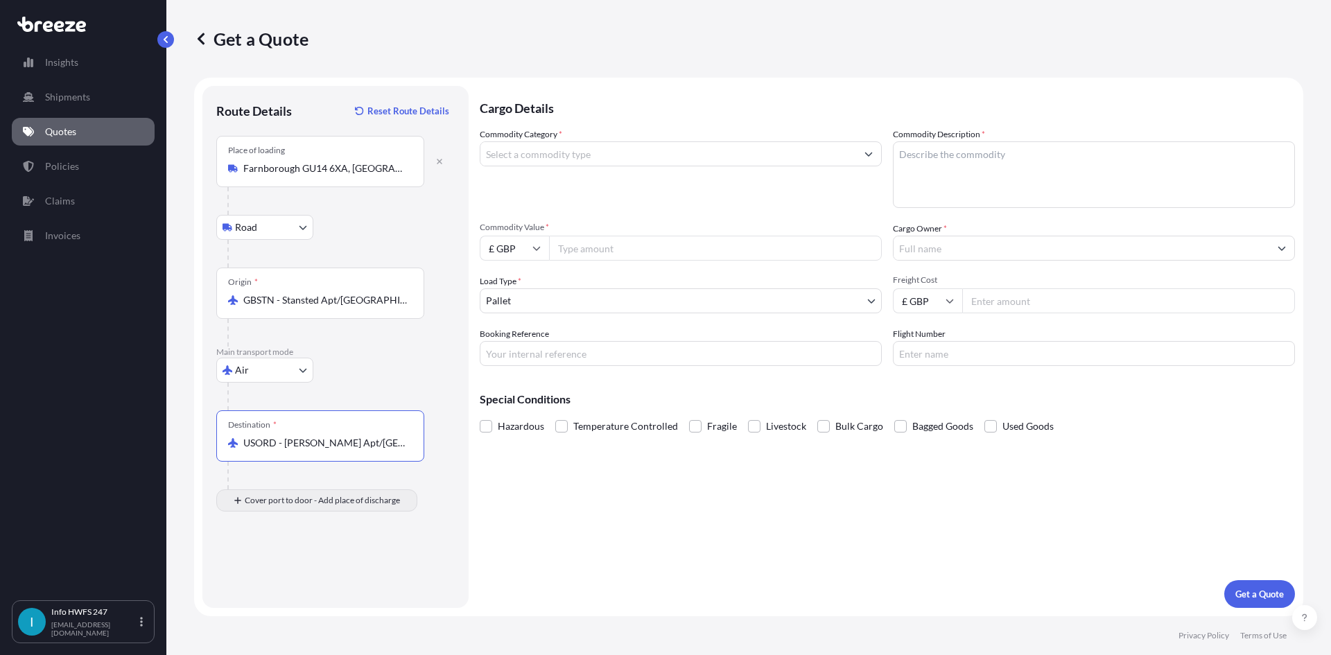
type input "USORD - [PERSON_NAME] Apt/[GEOGRAPHIC_DATA], [GEOGRAPHIC_DATA]"
click at [296, 568] on input "Place of Discharge" at bounding box center [325, 575] width 164 height 14
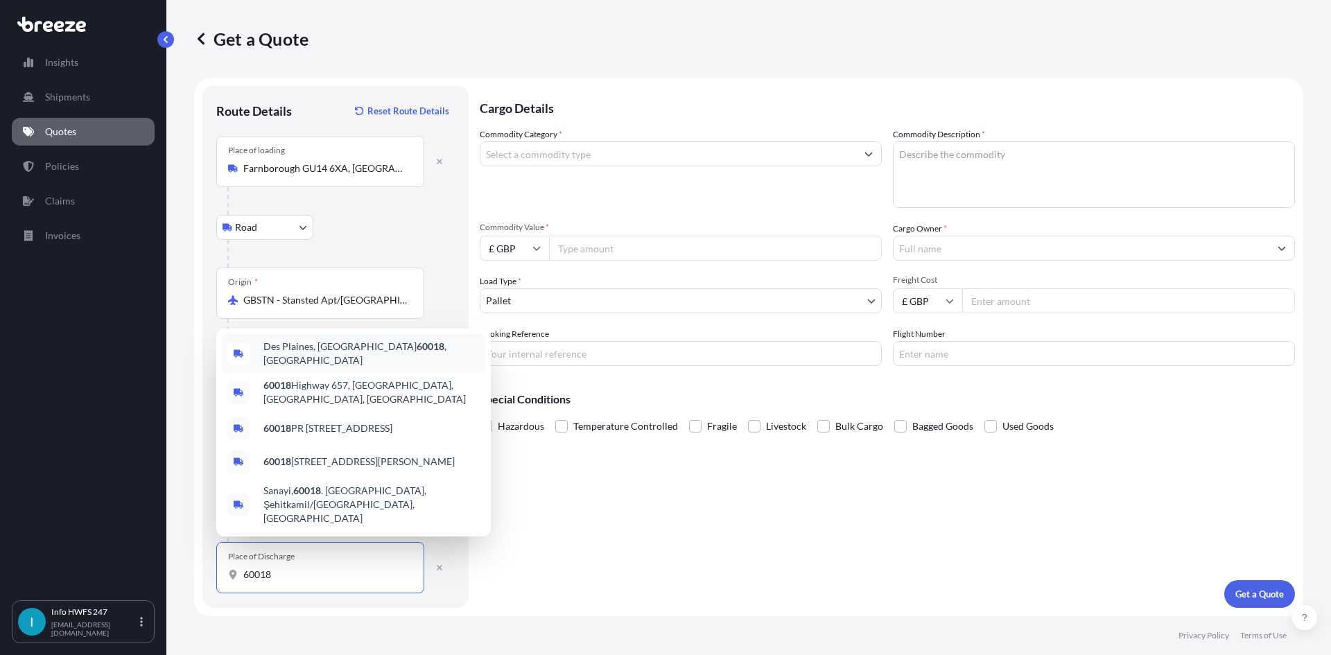
click at [329, 367] on span "Des Plaines, IL 60018 , [GEOGRAPHIC_DATA]" at bounding box center [371, 354] width 216 height 28
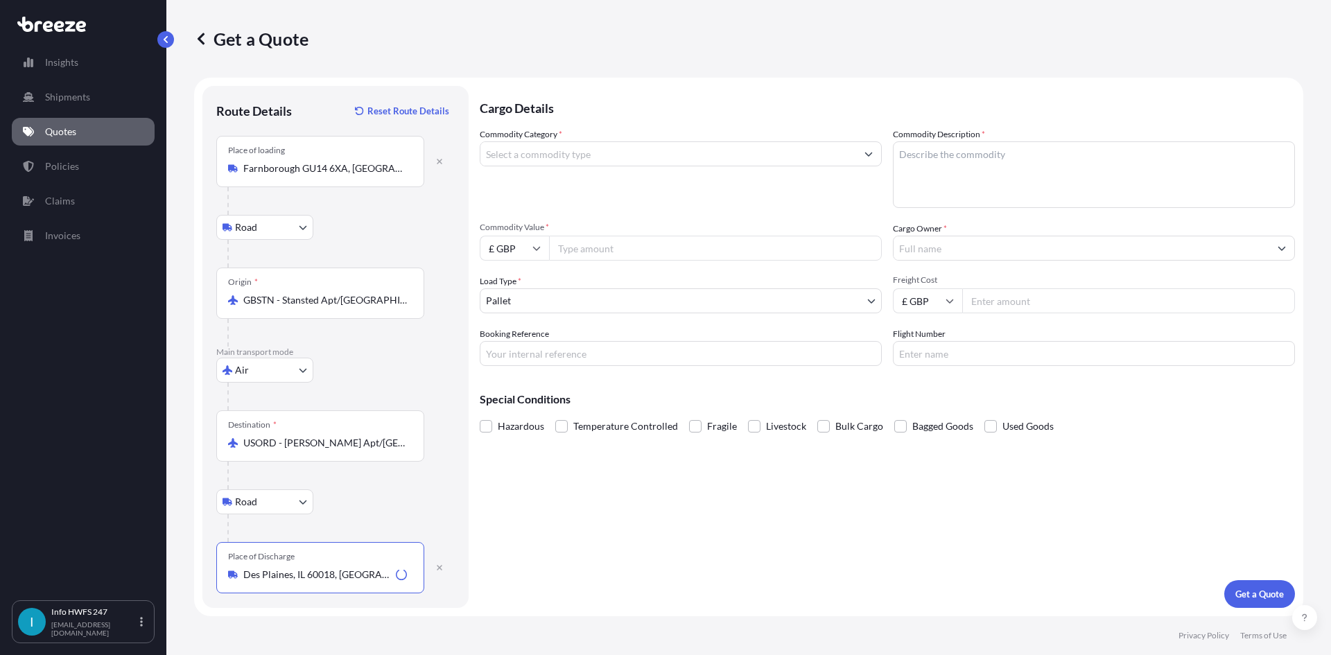
type input "Des Plaines, IL 60018, [GEOGRAPHIC_DATA]"
click at [575, 141] on div "Commodity Category *" at bounding box center [681, 168] width 402 height 80
click at [574, 147] on input "Commodity Category *" at bounding box center [669, 153] width 376 height 25
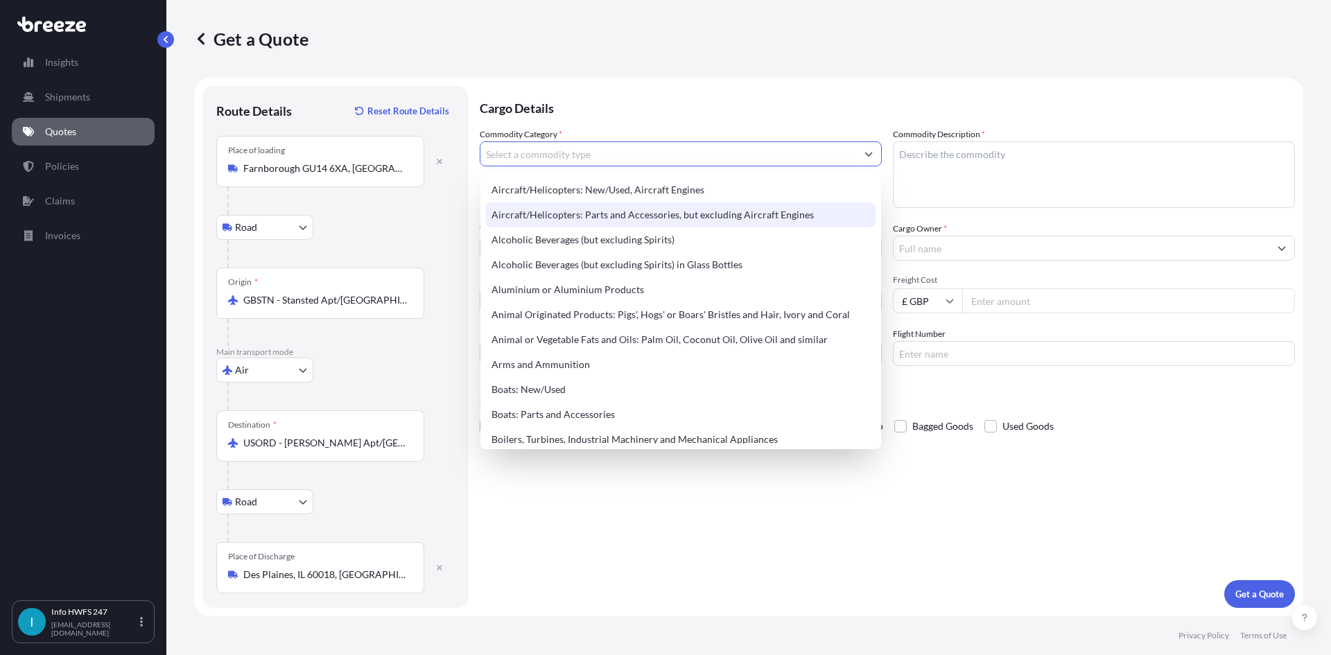
click at [595, 216] on div "Aircraft/Helicopters: Parts and Accessories, but excluding Aircraft Engines" at bounding box center [681, 214] width 390 height 25
type input "Aircraft/Helicopters: Parts and Accessories, but excluding Aircraft Engines"
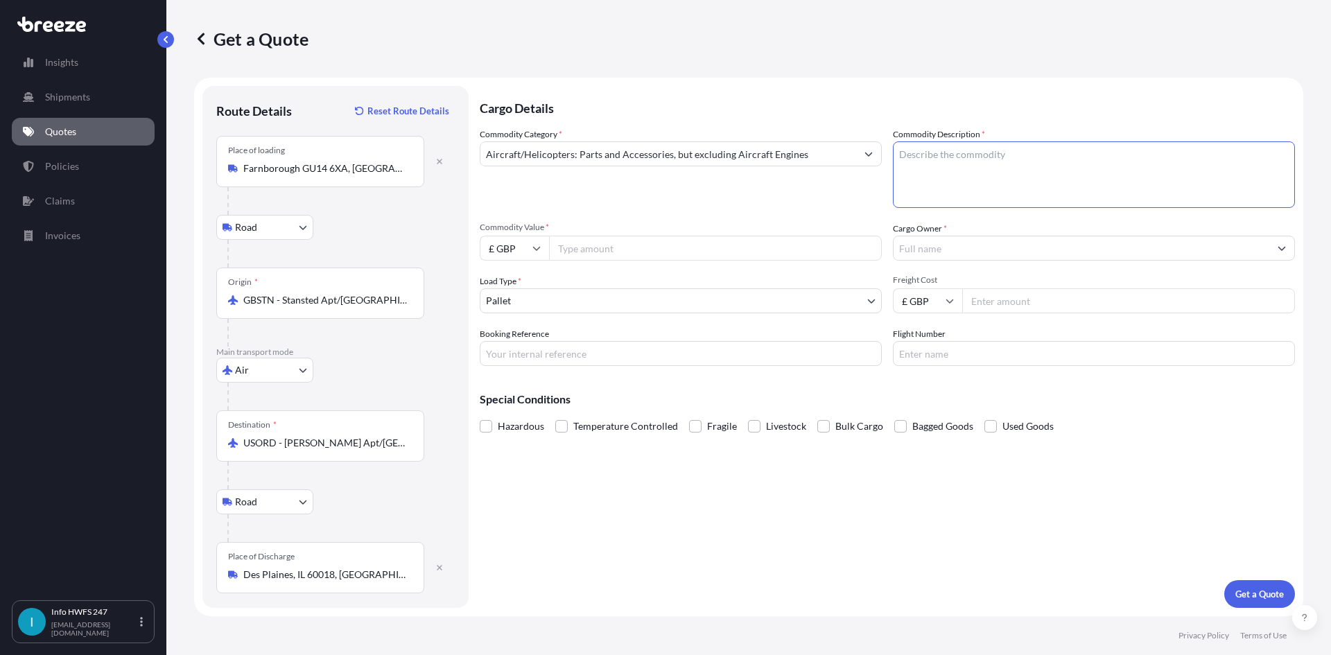
click at [1022, 169] on textarea "Commodity Description *" at bounding box center [1094, 174] width 402 height 67
type textarea "CIVIL AIRCRAFT PARTS - CONTROL PANEL"
click at [494, 247] on input "£ GBP" at bounding box center [514, 248] width 69 height 25
click at [515, 340] on div "$ USD" at bounding box center [514, 344] width 58 height 26
type input "$ USD"
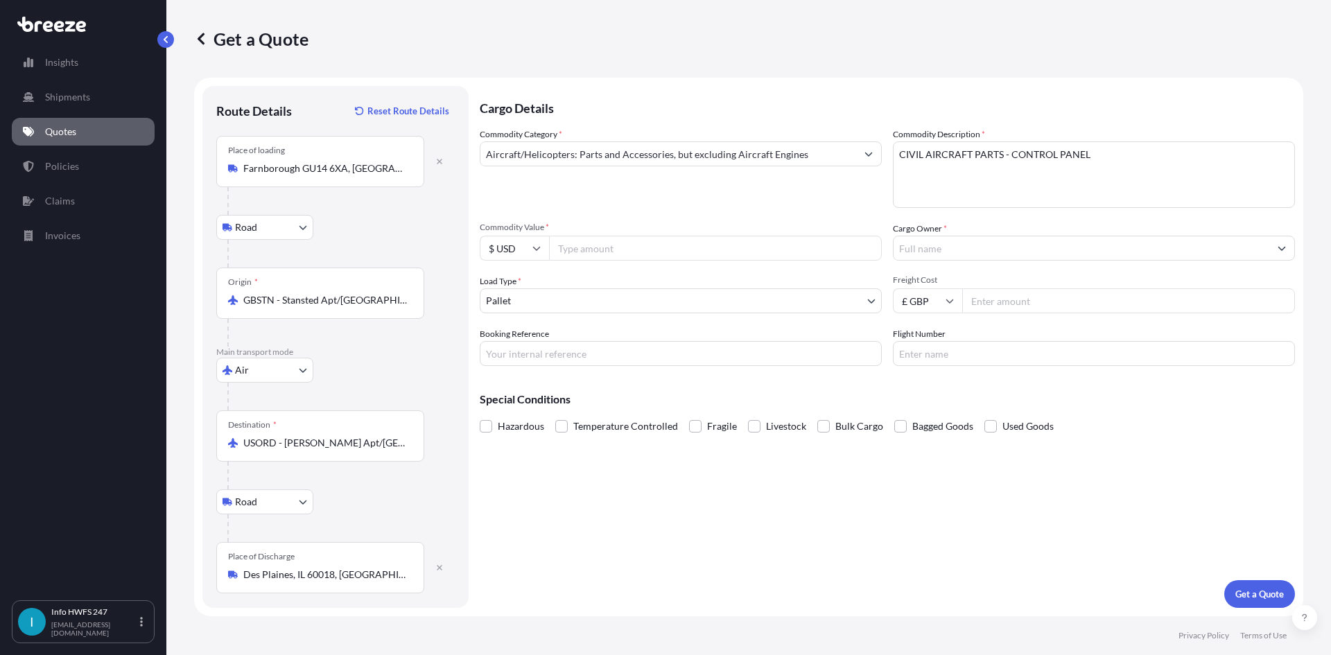
click at [584, 252] on input "Commodity Value *" at bounding box center [715, 248] width 333 height 25
type input "11997"
click at [955, 249] on input "Cargo Owner *" at bounding box center [1082, 248] width 376 height 25
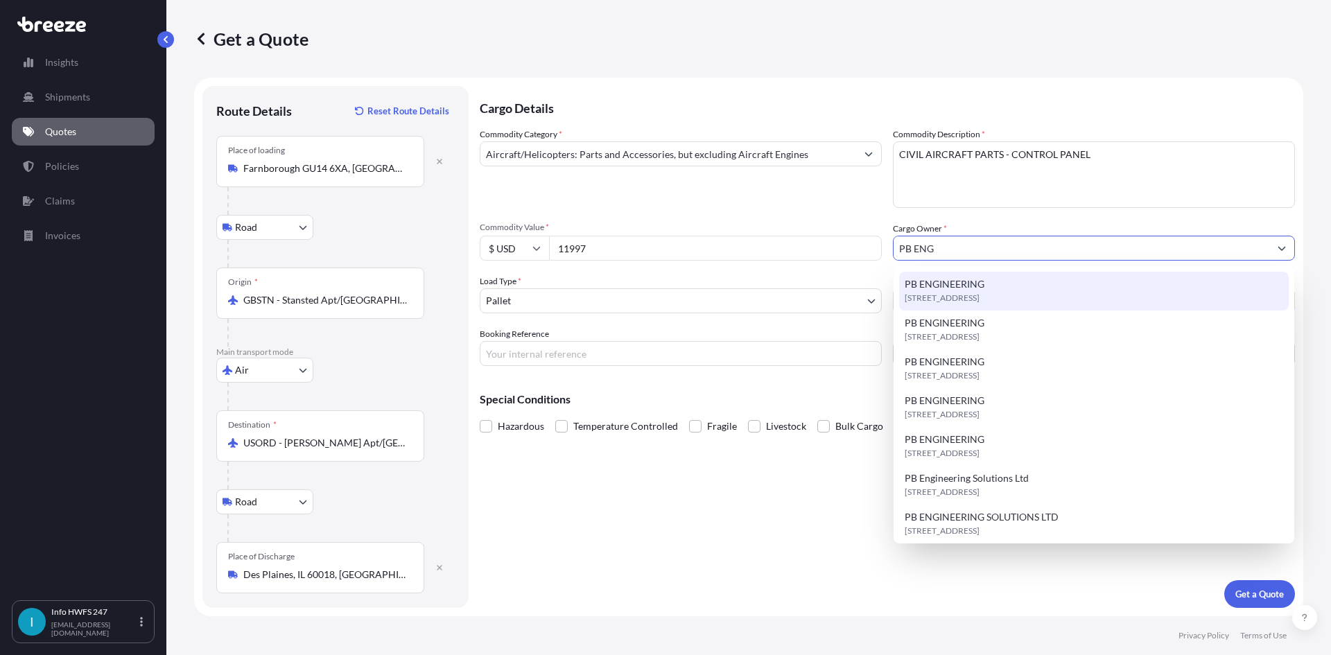
click at [1022, 292] on div "[STREET_ADDRESS]" at bounding box center [1094, 291] width 390 height 39
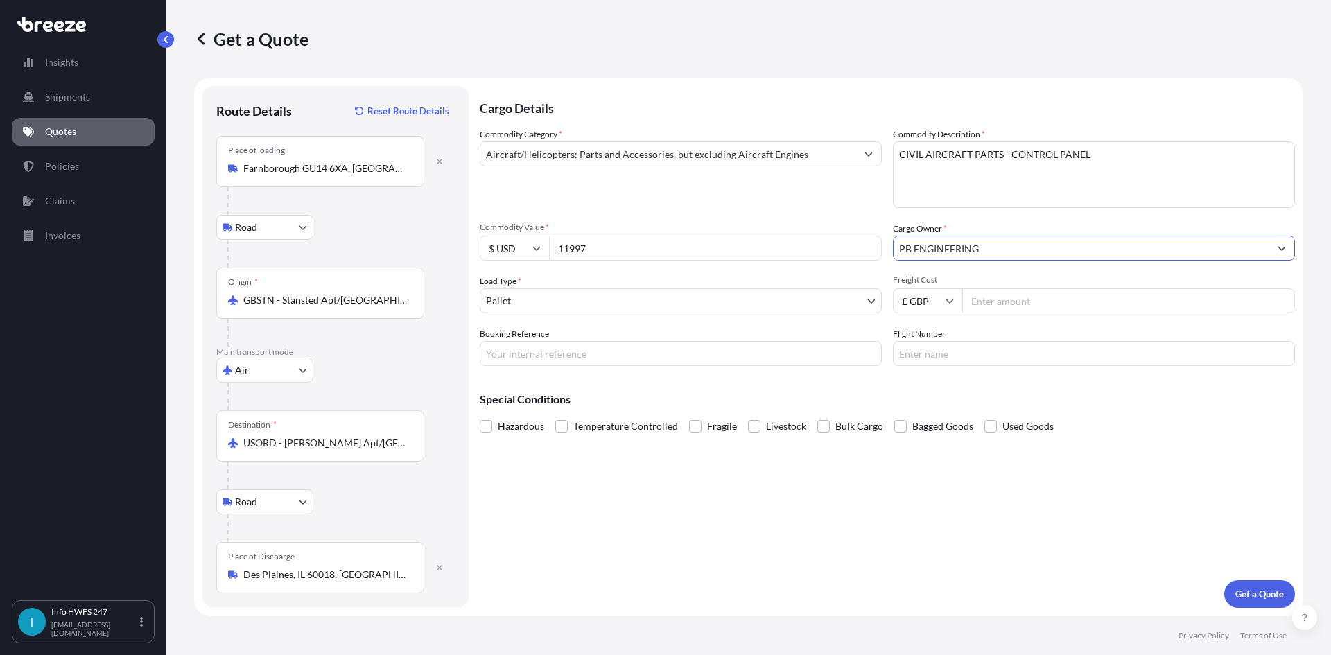
type input "PB ENGINEERING"
click at [517, 308] on body "15 options available. 3 options available. 0 options available. 1 option availa…" at bounding box center [665, 327] width 1331 height 655
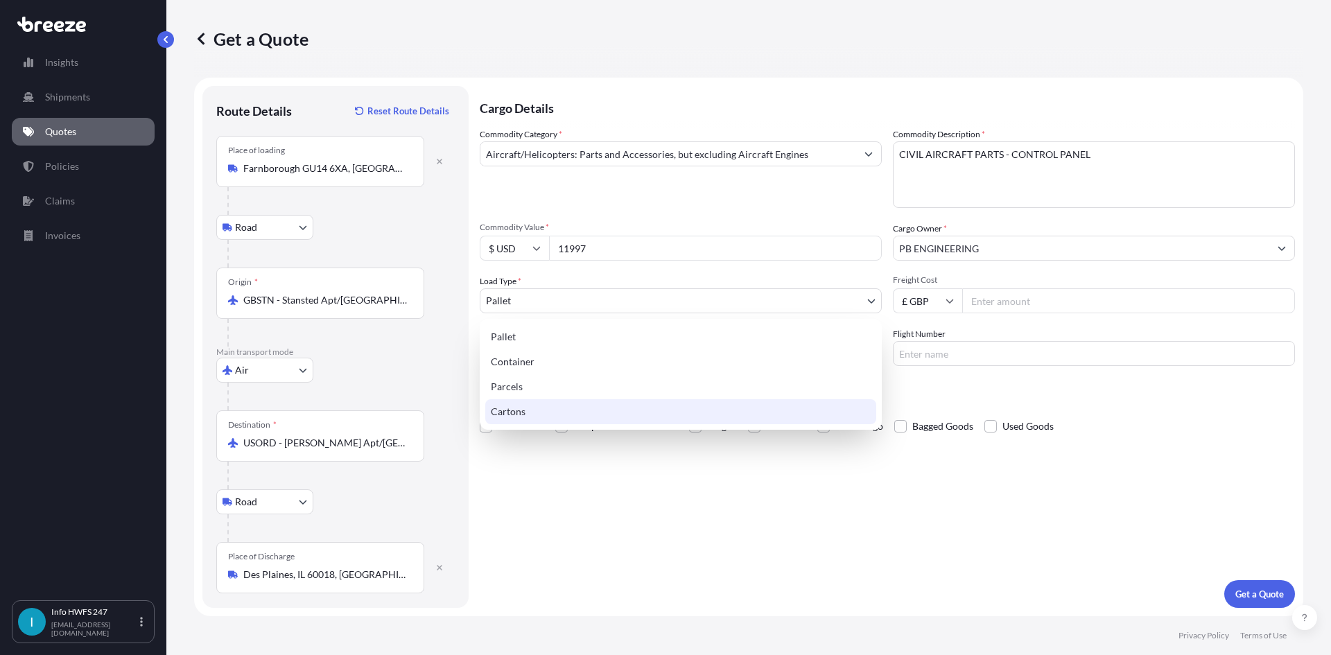
click at [540, 415] on div "Cartons" at bounding box center [680, 411] width 391 height 25
select select "4"
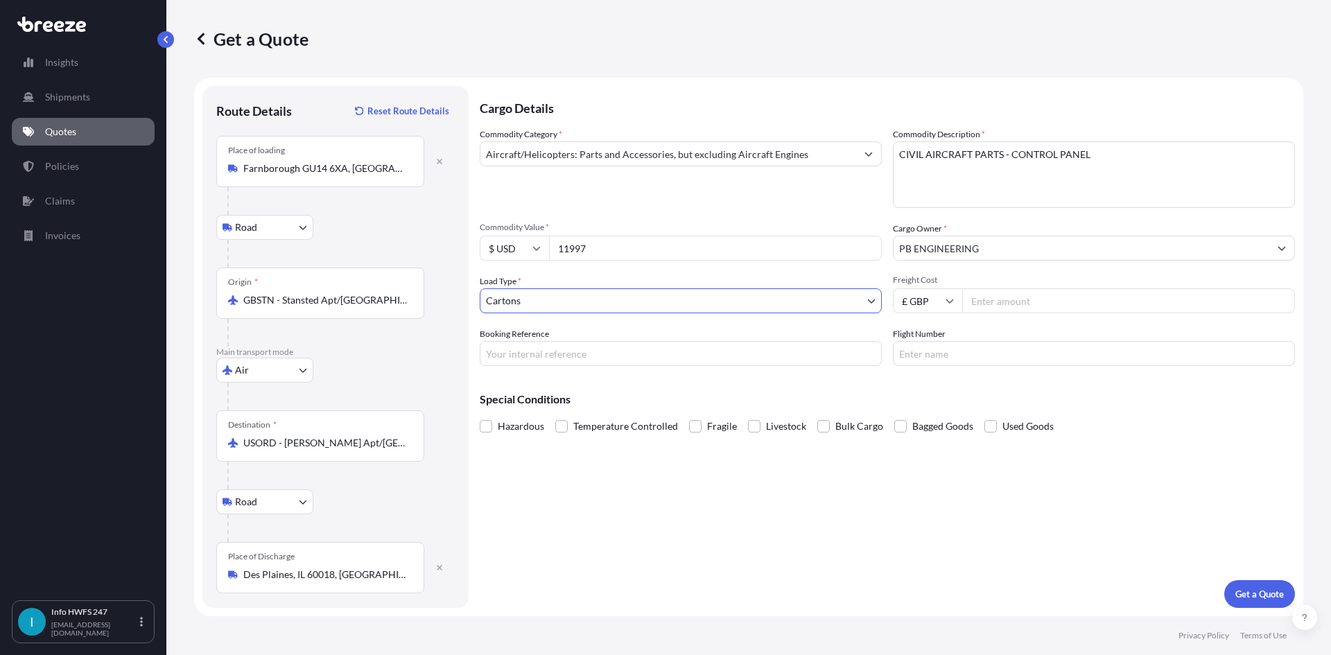
click at [535, 343] on input "Booking Reference" at bounding box center [681, 353] width 402 height 25
type input "HE165245"
click at [1281, 589] on p "Get a Quote" at bounding box center [1260, 594] width 49 height 14
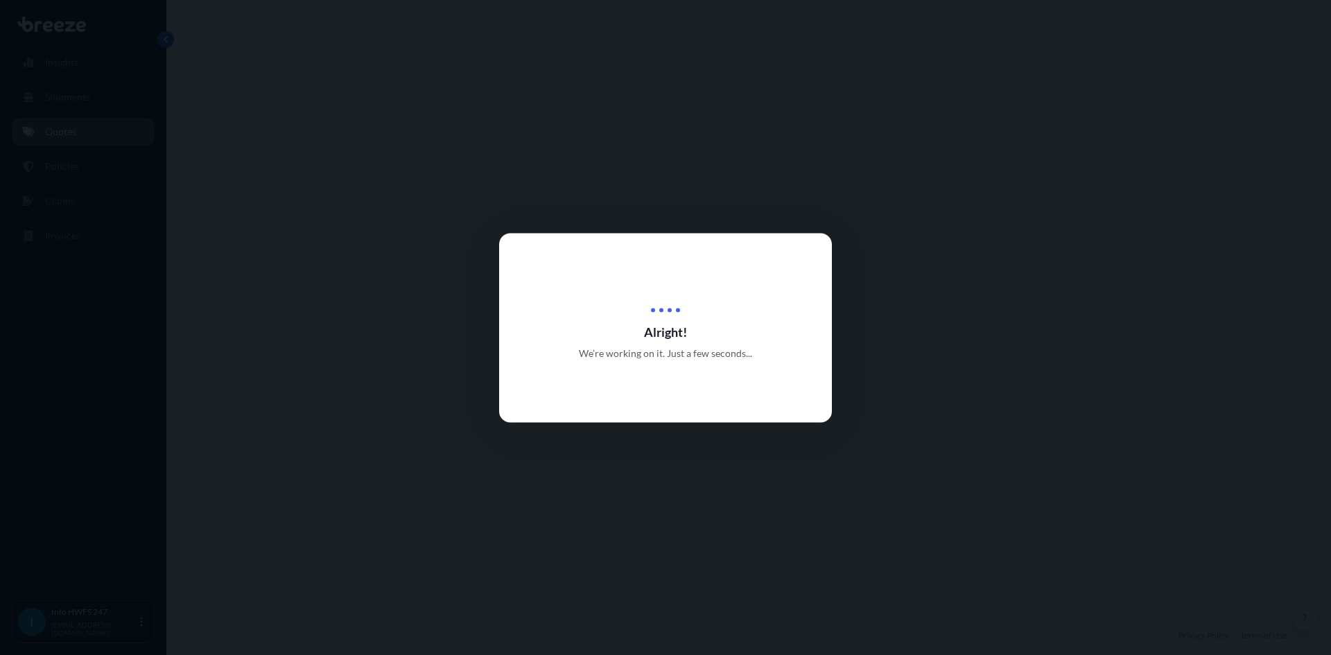
select select "Road"
select select "Air"
select select "Road"
select select "4"
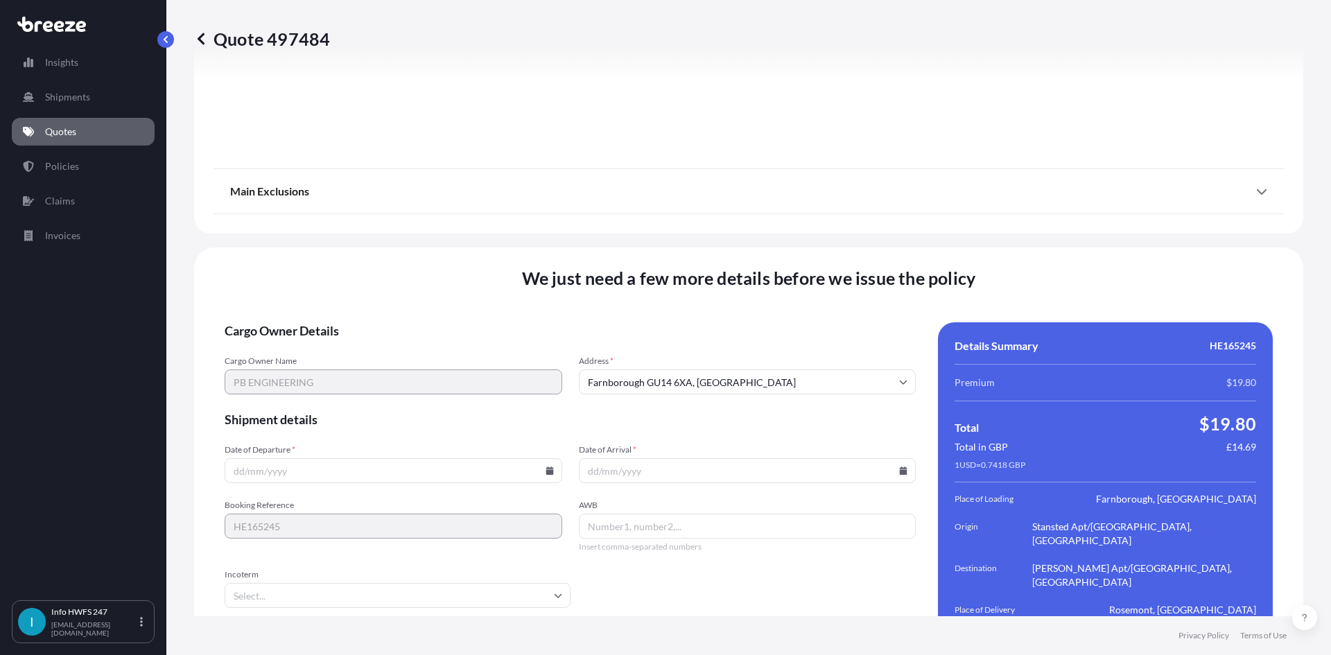
scroll to position [1808, 0]
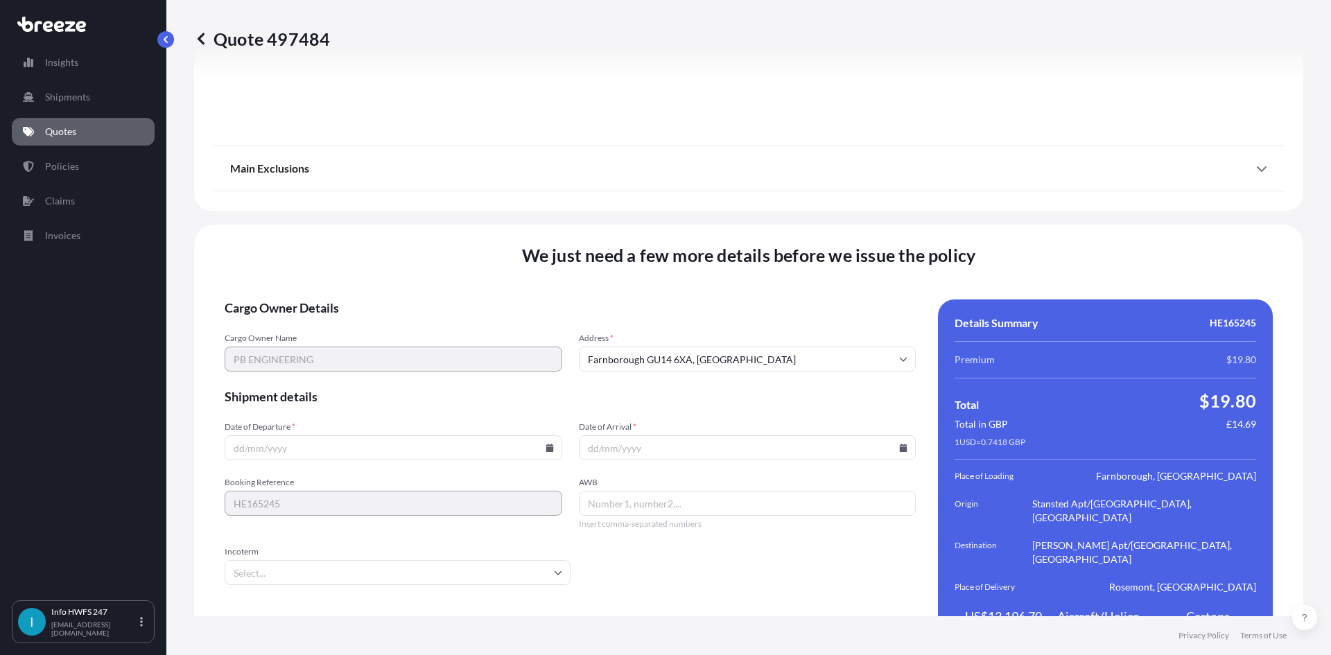
click at [438, 435] on input "Date of Departure *" at bounding box center [394, 447] width 338 height 25
click at [547, 444] on icon at bounding box center [550, 448] width 8 height 8
click at [327, 353] on button "26" at bounding box center [327, 349] width 22 height 22
type input "[DATE]"
click at [900, 444] on icon at bounding box center [904, 448] width 8 height 8
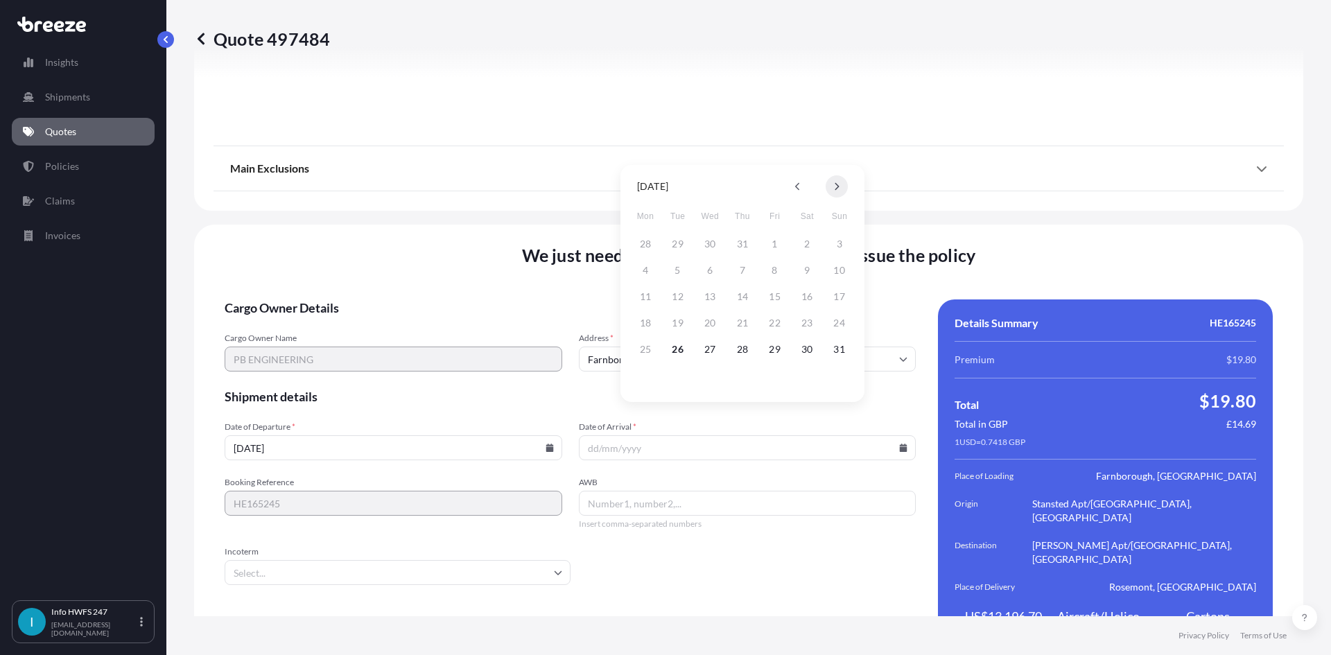
click at [835, 189] on icon at bounding box center [837, 186] width 6 height 8
click at [684, 241] on button "2" at bounding box center [678, 244] width 22 height 22
type input "[DATE]"
click at [619, 491] on input "AWB" at bounding box center [748, 503] width 338 height 25
paste input "883858734860"
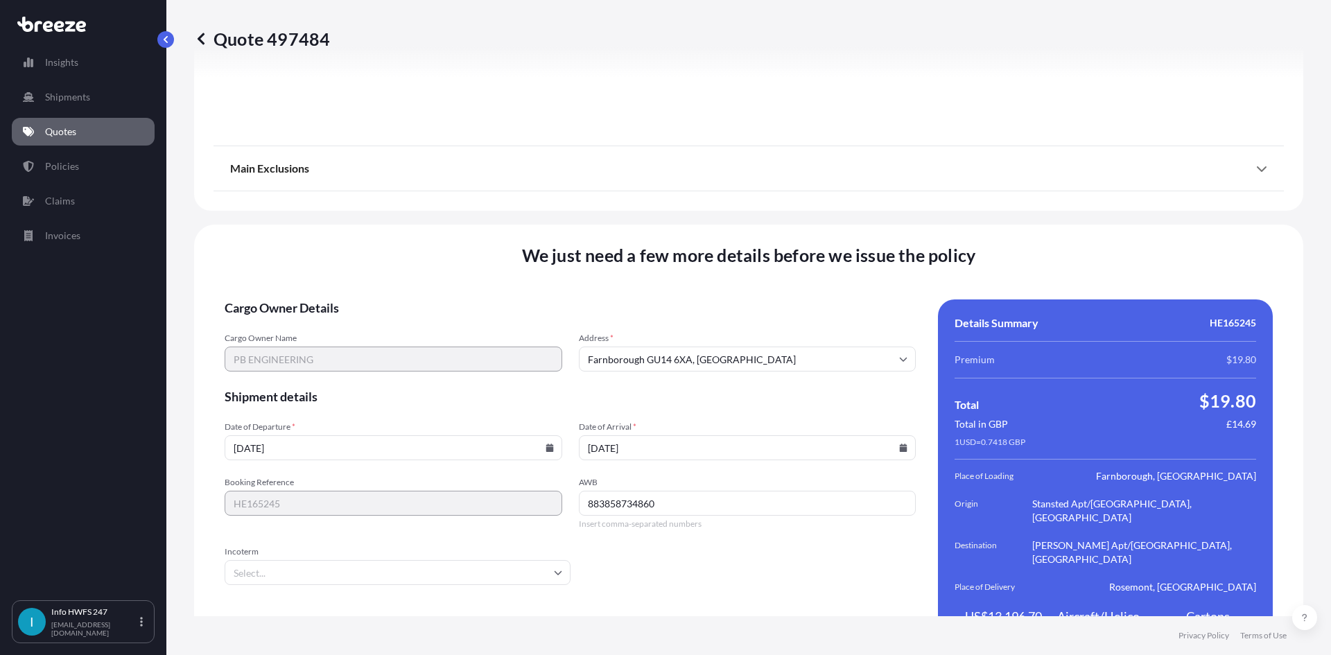
type input "883858734860"
click at [433, 560] on input "Incoterm" at bounding box center [398, 572] width 346 height 25
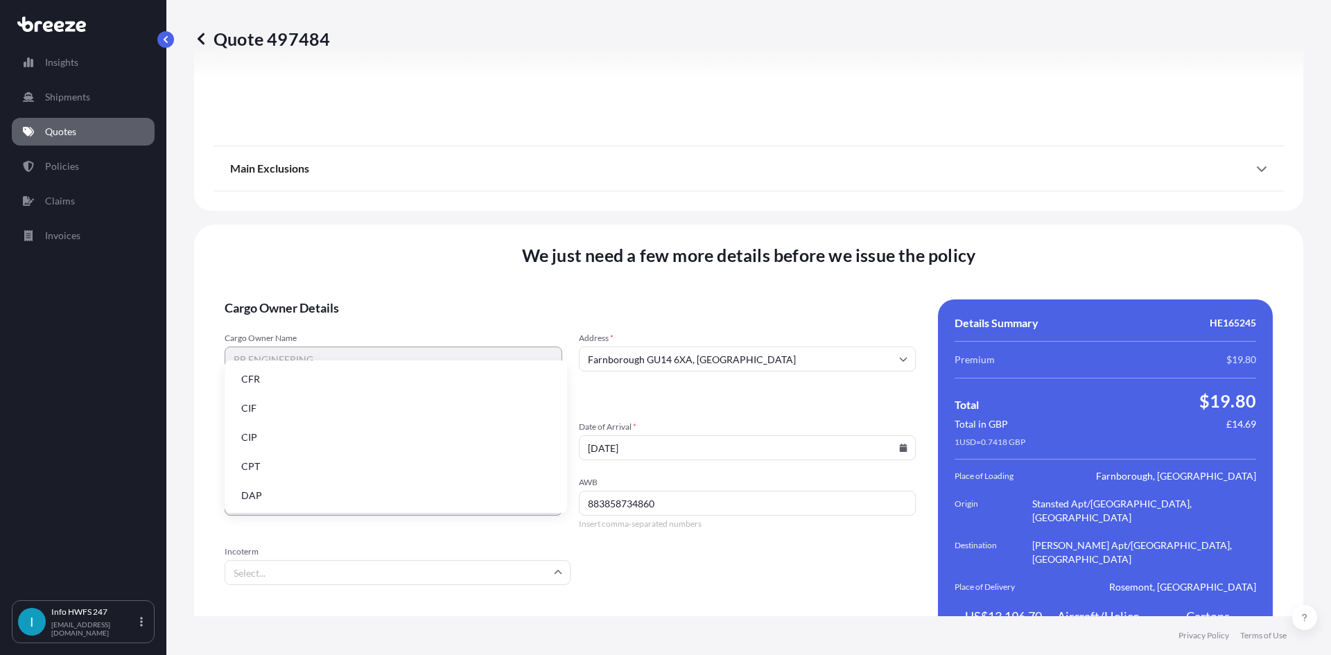
click at [316, 494] on li "DAP" at bounding box center [395, 496] width 331 height 26
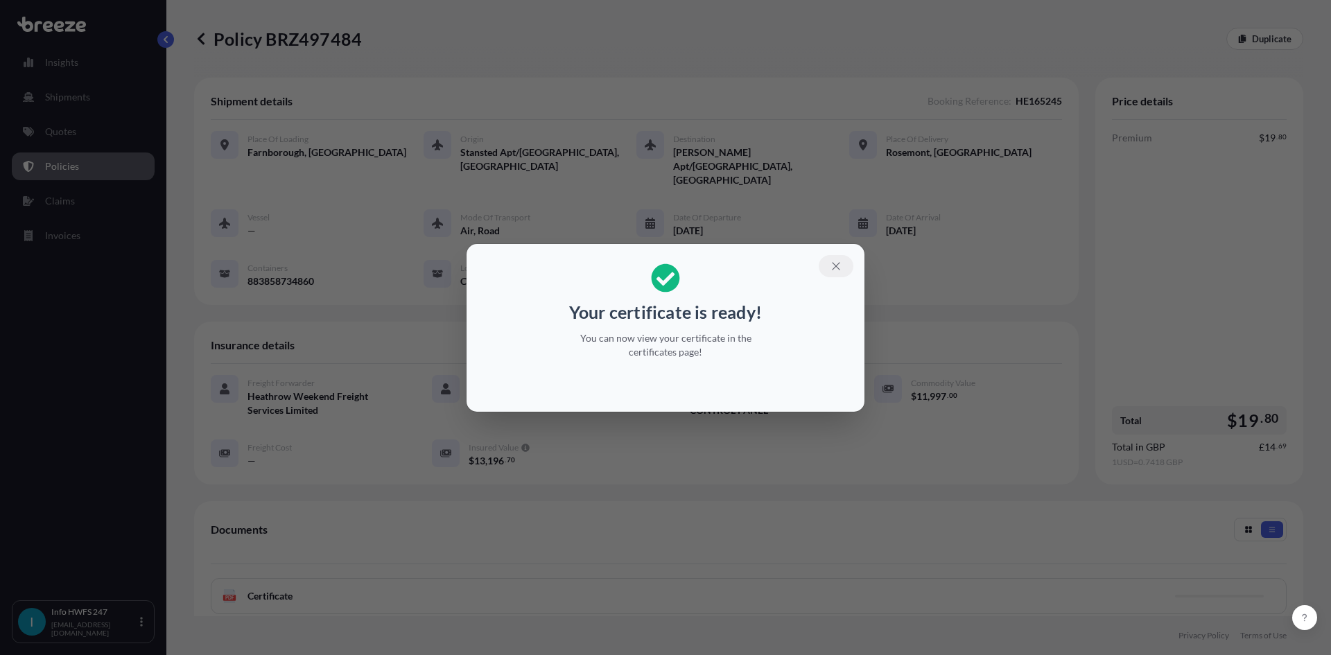
click at [837, 266] on icon "button" at bounding box center [836, 266] width 8 height 8
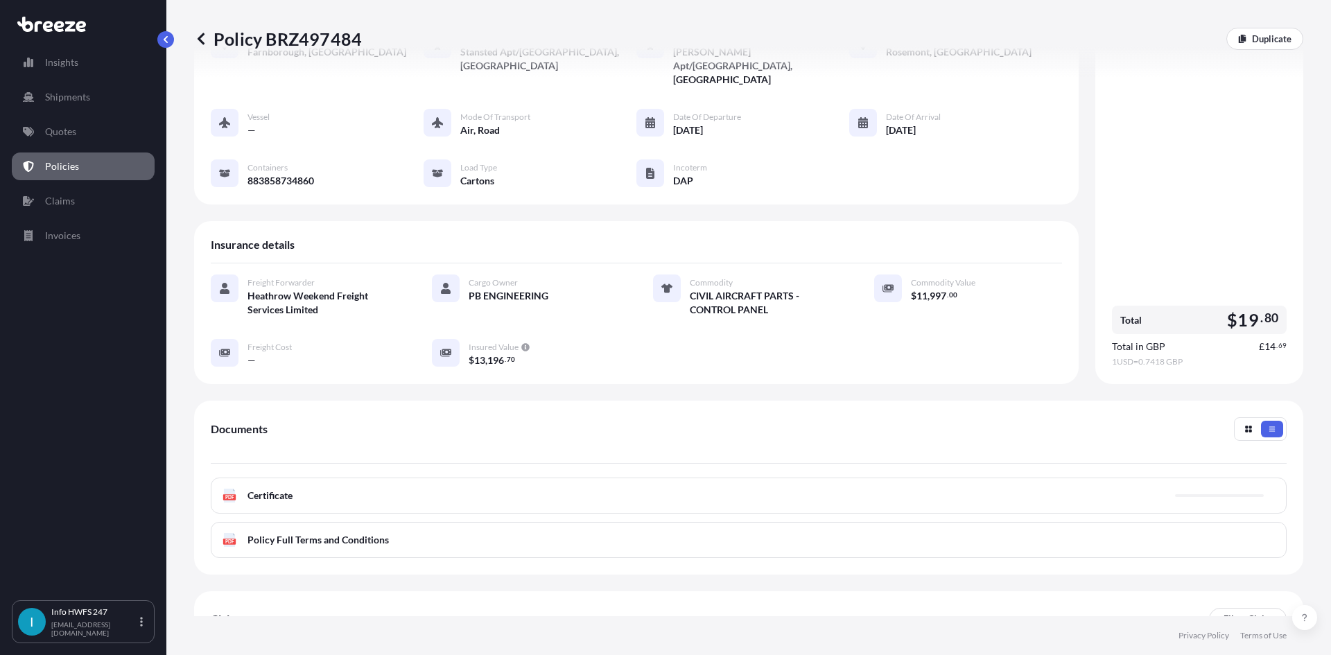
scroll to position [139, 0]
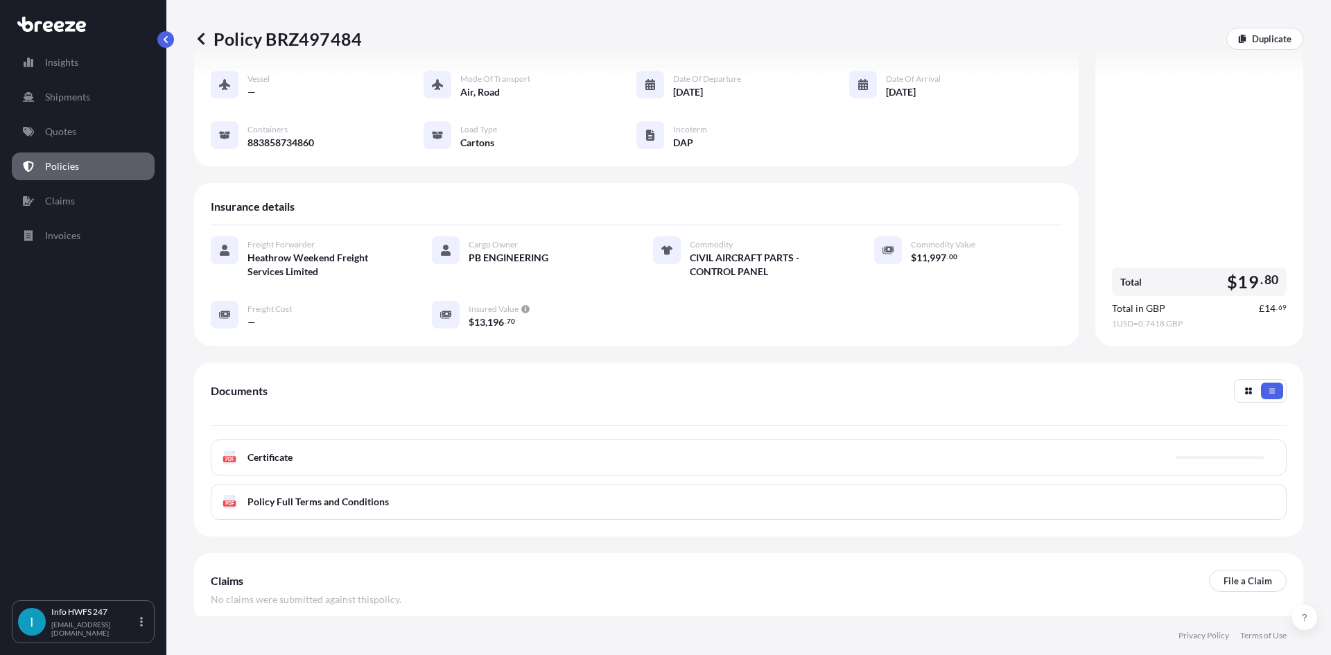
click at [754, 447] on div "PDF Certificate" at bounding box center [749, 458] width 1076 height 36
click at [749, 440] on link "PDF Certificate [DATE]" at bounding box center [749, 458] width 1076 height 36
click at [90, 101] on link "Shipments" at bounding box center [83, 97] width 143 height 28
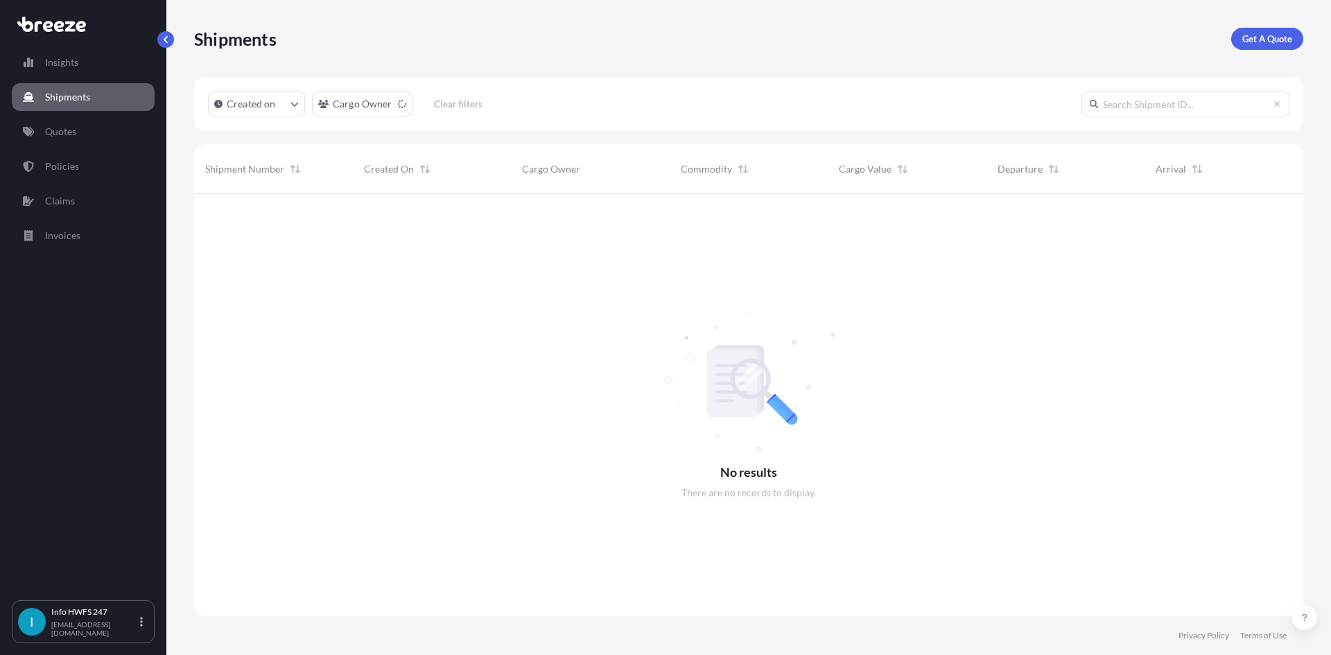
scroll to position [462, 1099]
click at [1263, 43] on p "Get A Quote" at bounding box center [1268, 39] width 50 height 14
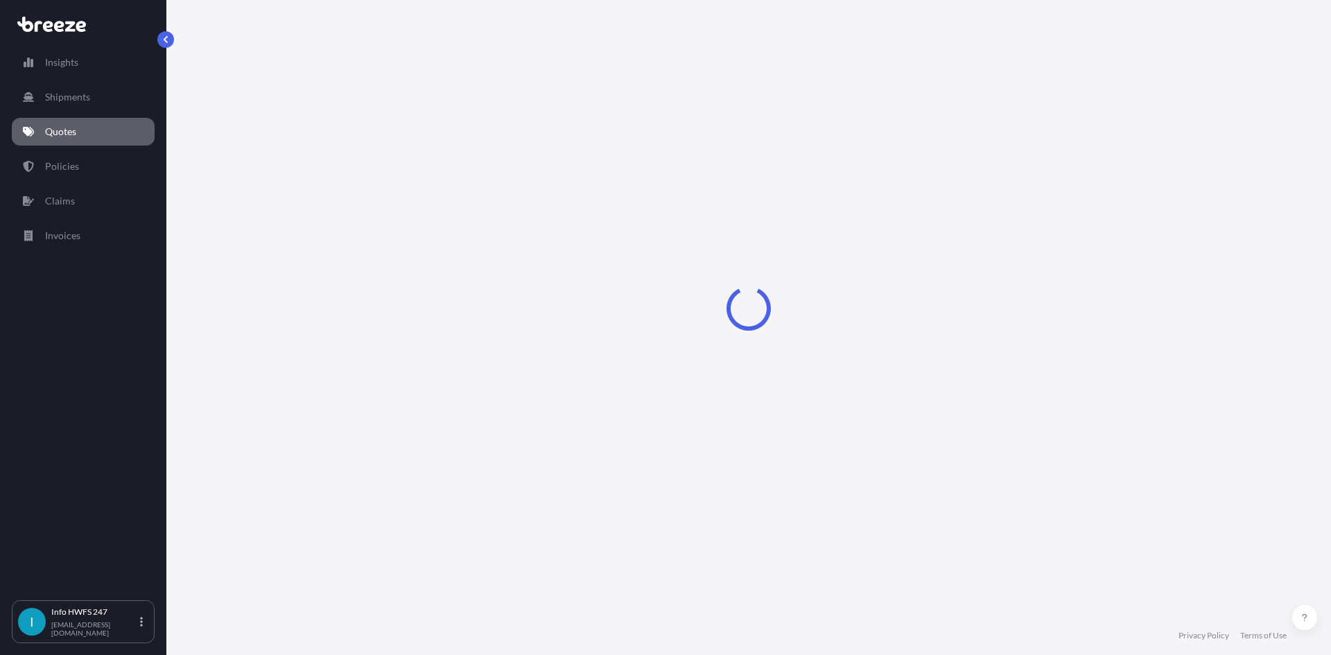
select select "Road"
select select "Air"
select select "1"
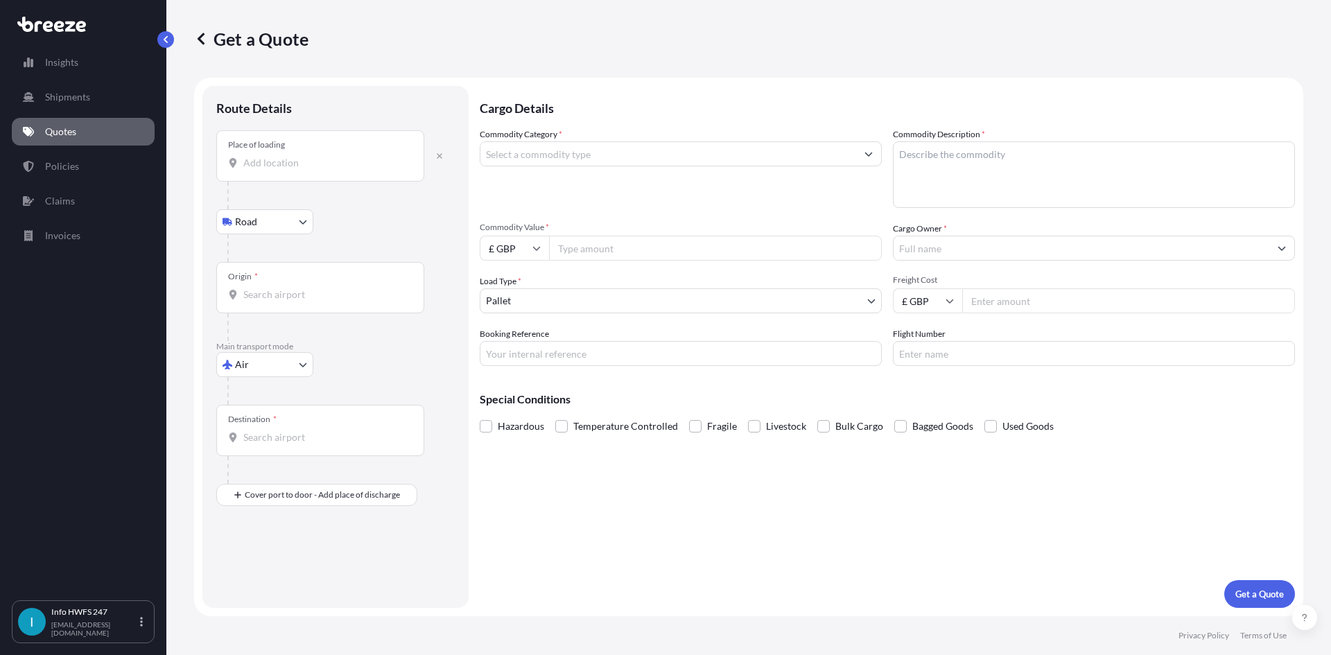
click at [279, 165] on input "Place of loading" at bounding box center [325, 163] width 164 height 14
type input "GU14 6XA"
click at [318, 234] on div at bounding box center [340, 248] width 227 height 28
click at [305, 211] on body "0 options available. 5 options available. 0 options available. 5 options availa…" at bounding box center [665, 327] width 1331 height 655
click at [331, 286] on div "Origin *" at bounding box center [320, 287] width 208 height 51
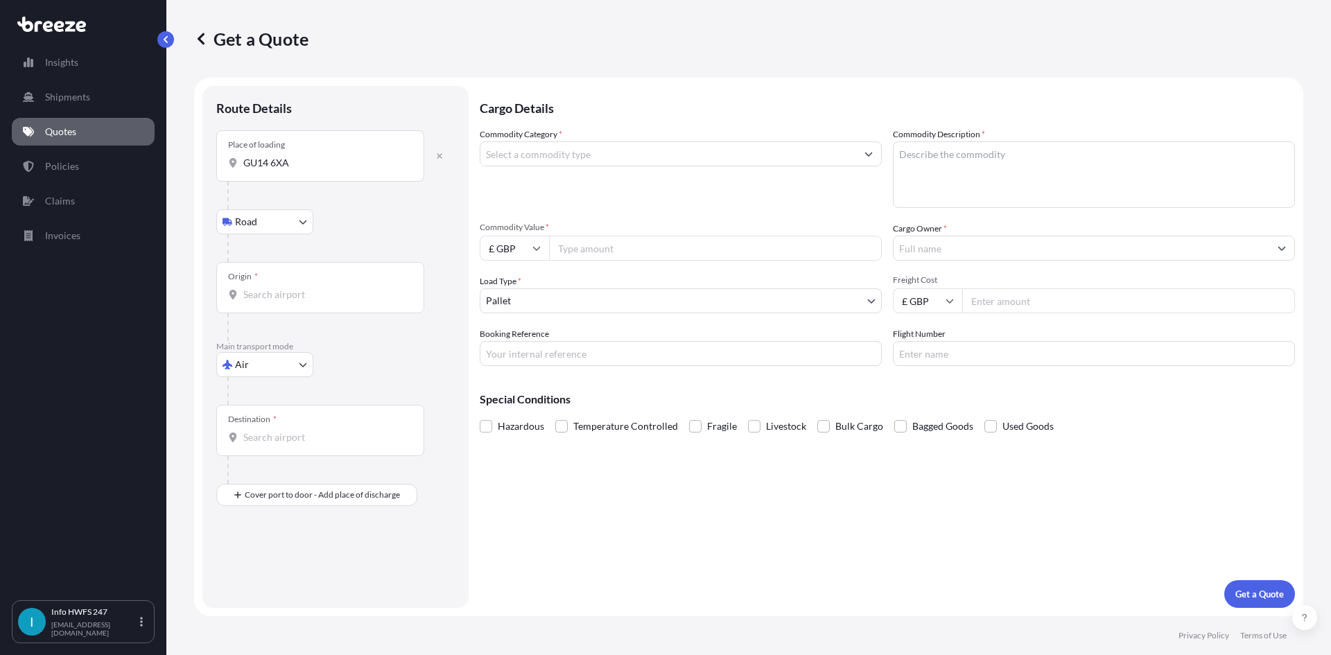
click at [331, 288] on input "Origin *" at bounding box center [325, 295] width 164 height 14
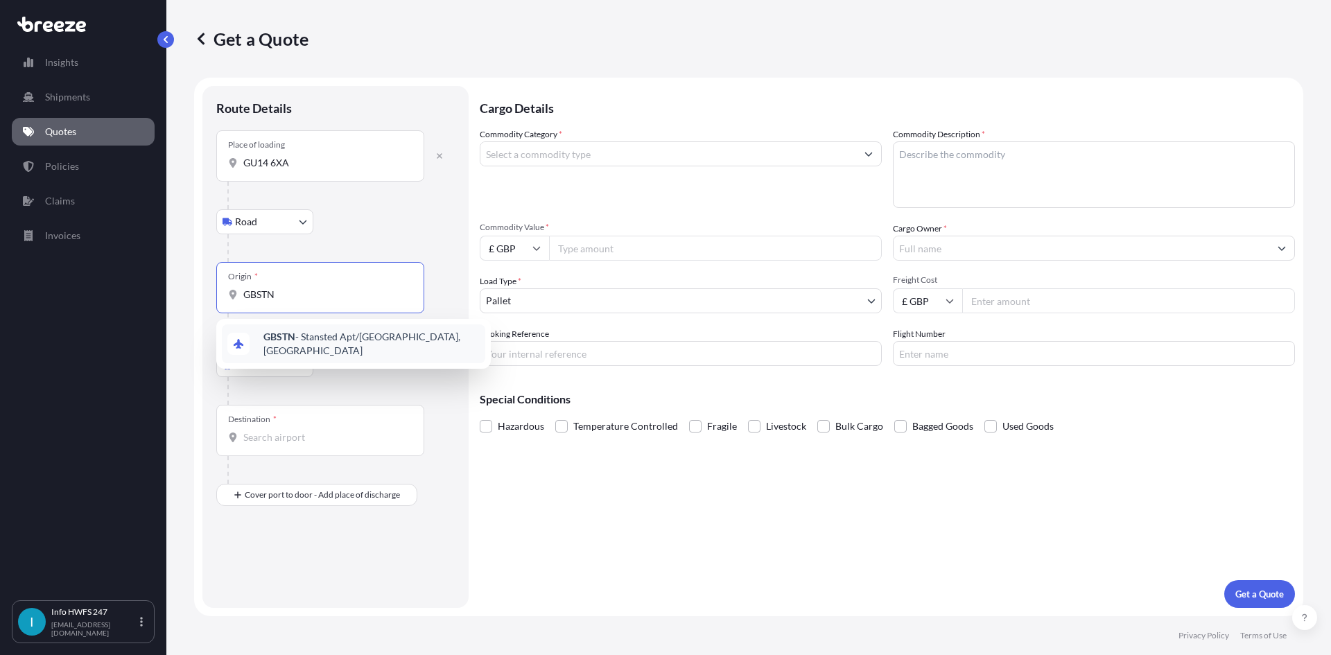
click at [343, 329] on div "GBSTN - Stansted Apt/[GEOGRAPHIC_DATA], [GEOGRAPHIC_DATA]" at bounding box center [353, 344] width 263 height 39
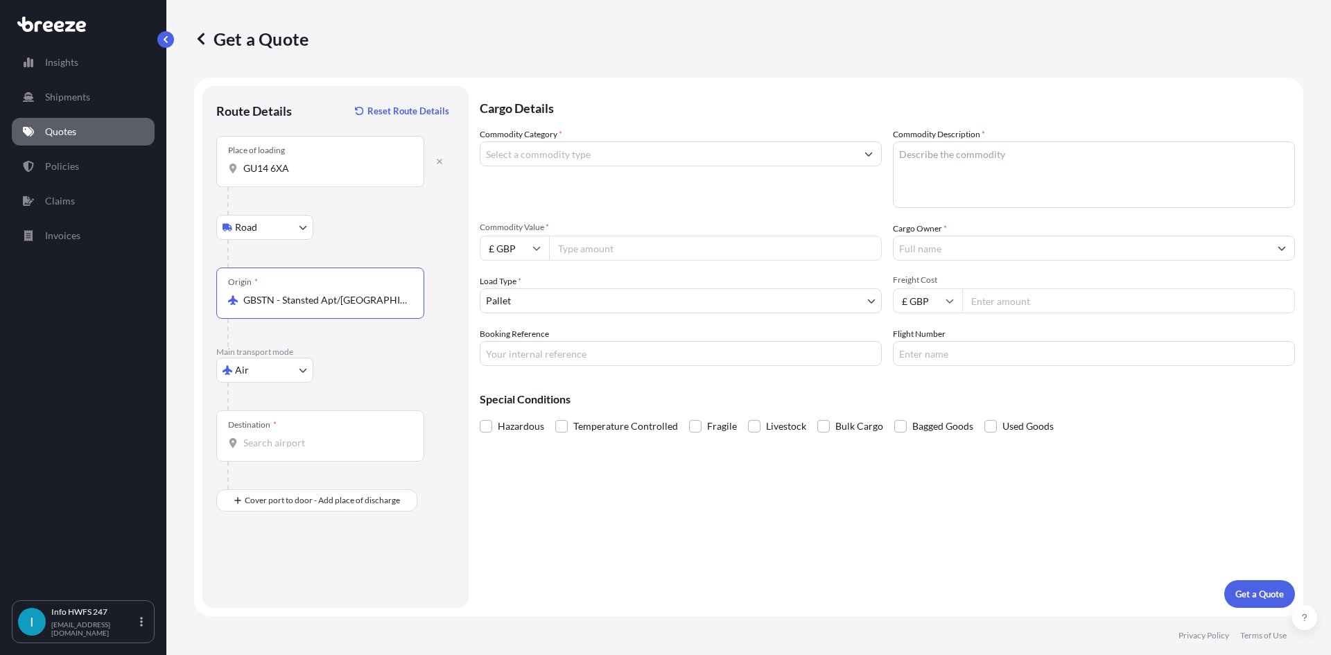
type input "GBSTN - Stansted Apt/[GEOGRAPHIC_DATA], [GEOGRAPHIC_DATA]"
click at [281, 446] on input "Destination *" at bounding box center [325, 443] width 164 height 14
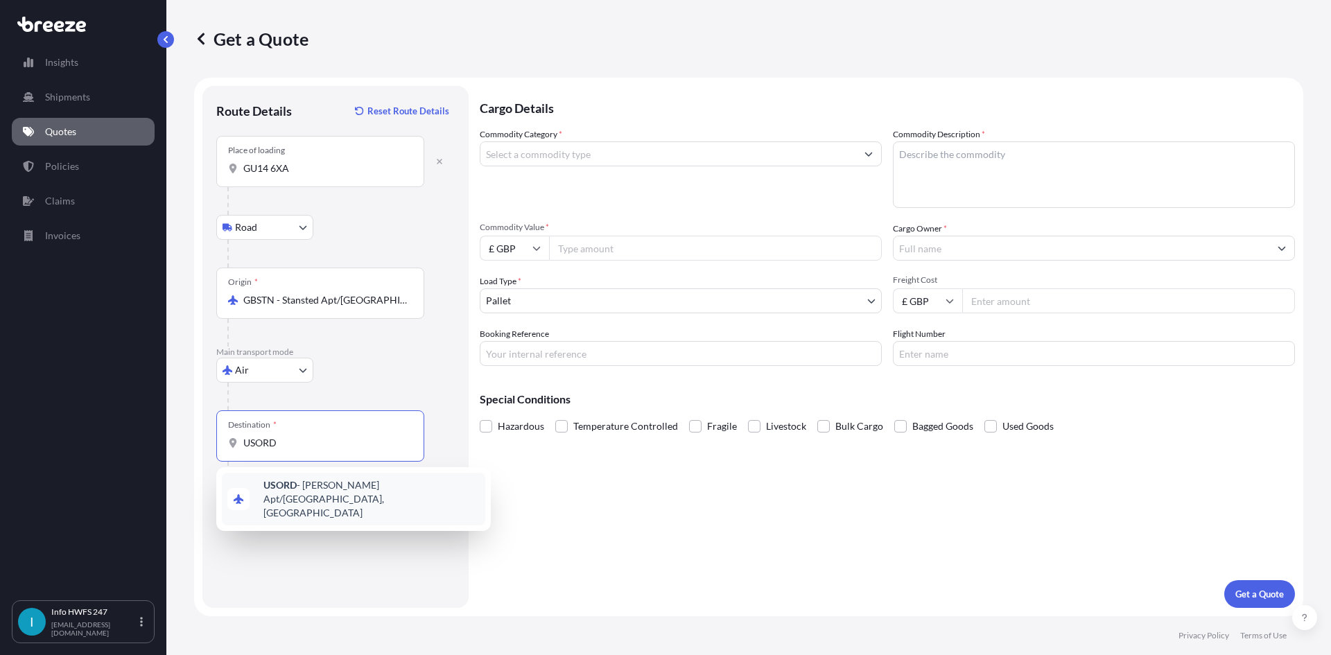
click at [297, 490] on span "USORD - [PERSON_NAME] Apt/[GEOGRAPHIC_DATA], [GEOGRAPHIC_DATA]" at bounding box center [371, 499] width 216 height 42
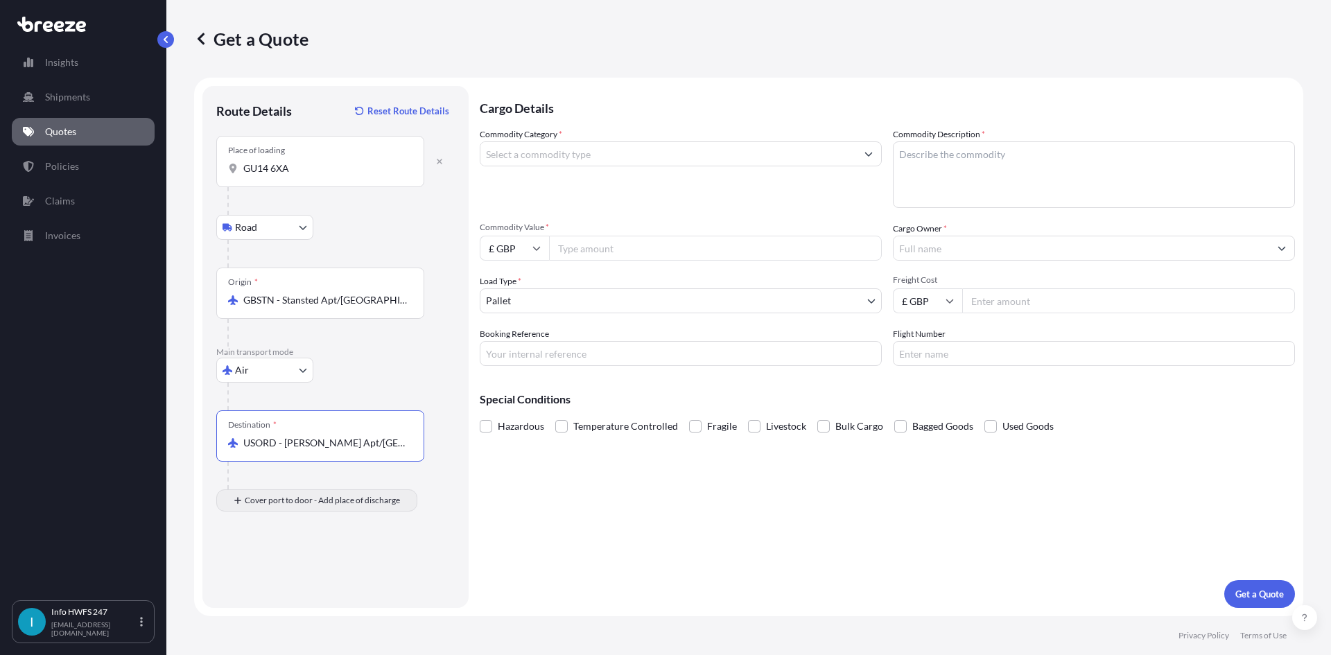
type input "USORD - [PERSON_NAME] Apt/[GEOGRAPHIC_DATA], [GEOGRAPHIC_DATA]"
click at [276, 567] on div "Place of Discharge" at bounding box center [320, 567] width 208 height 51
click at [276, 568] on input "Place of Discharge" at bounding box center [325, 575] width 164 height 14
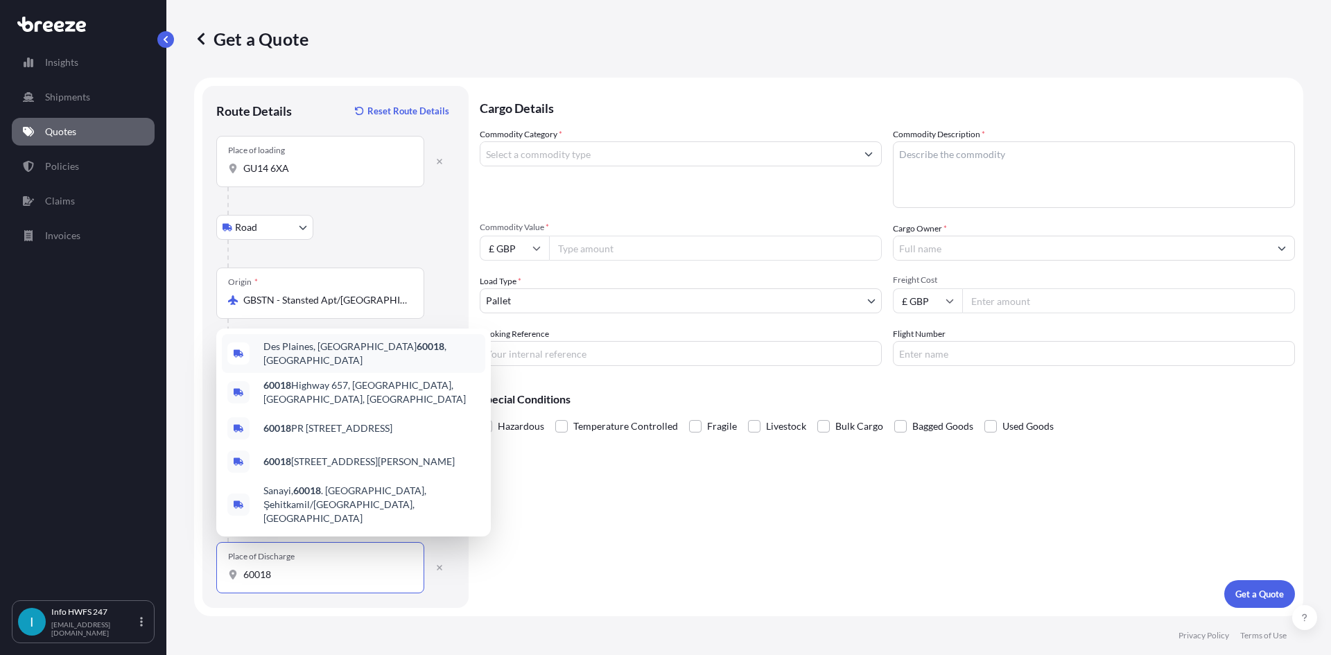
click at [291, 367] on span "Des Plaines, IL 60018 , [GEOGRAPHIC_DATA]" at bounding box center [371, 354] width 216 height 28
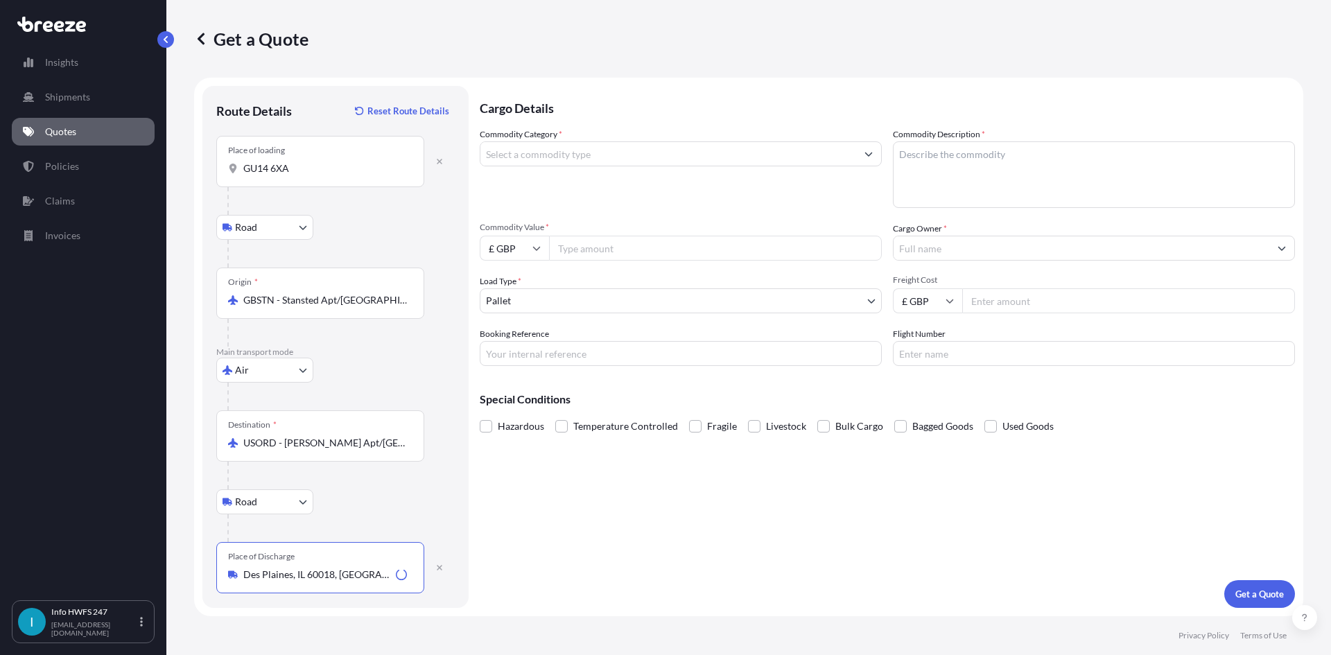
type input "Des Plaines, IL 60018, [GEOGRAPHIC_DATA]"
click at [605, 146] on input "Commodity Category *" at bounding box center [669, 153] width 376 height 25
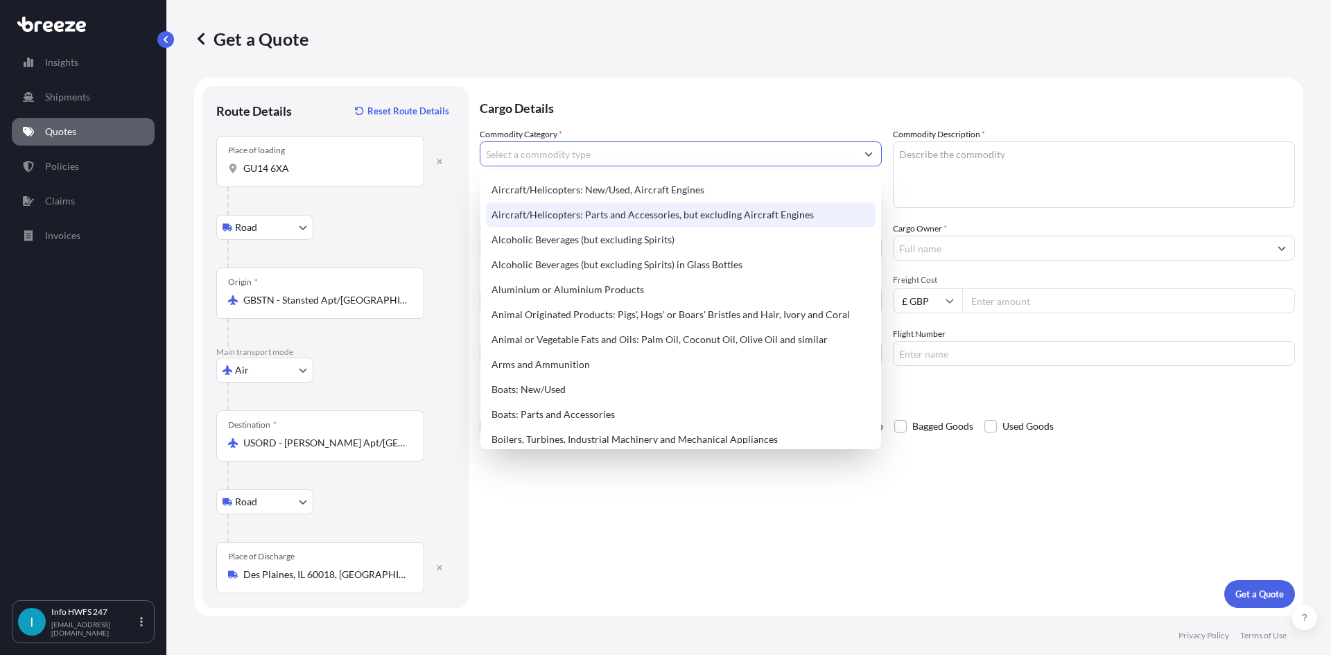
click at [618, 211] on div "Aircraft/Helicopters: Parts and Accessories, but excluding Aircraft Engines" at bounding box center [681, 214] width 390 height 25
type input "Aircraft/Helicopters: Parts and Accessories, but excluding Aircraft Engines"
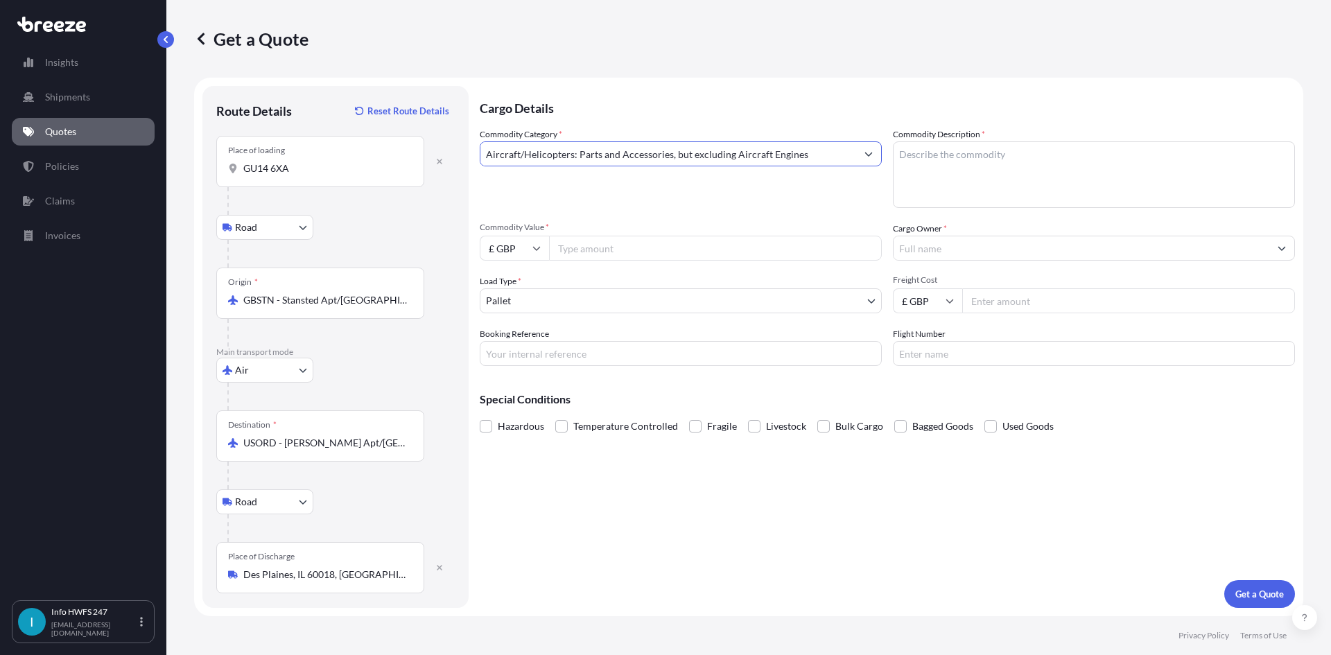
click at [1026, 178] on textarea "Commodity Description *" at bounding box center [1094, 174] width 402 height 67
type textarea "CIVIL AIRCRAFT PARTS - CONTROL PANEL"
click at [524, 245] on input "£ GBP" at bounding box center [514, 248] width 69 height 25
click at [514, 345] on div "$ USD" at bounding box center [514, 344] width 58 height 26
type input "$ USD"
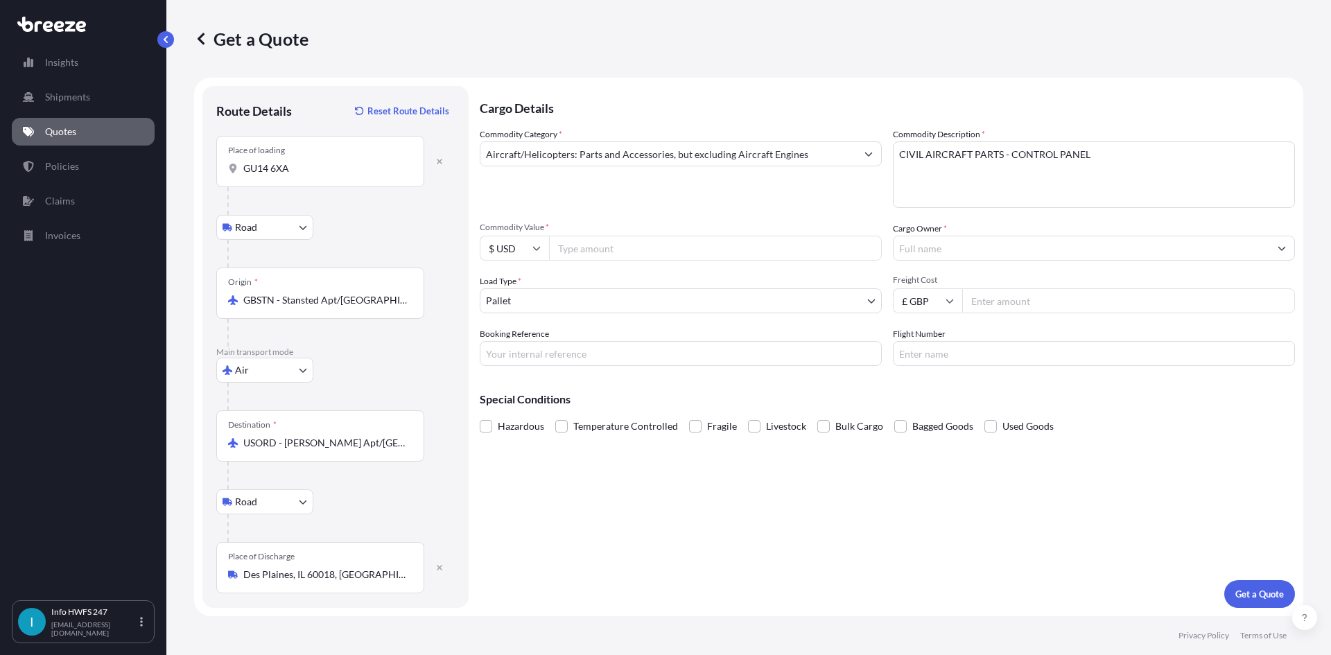
click at [578, 252] on input "Commodity Value *" at bounding box center [715, 248] width 333 height 25
type input "11997"
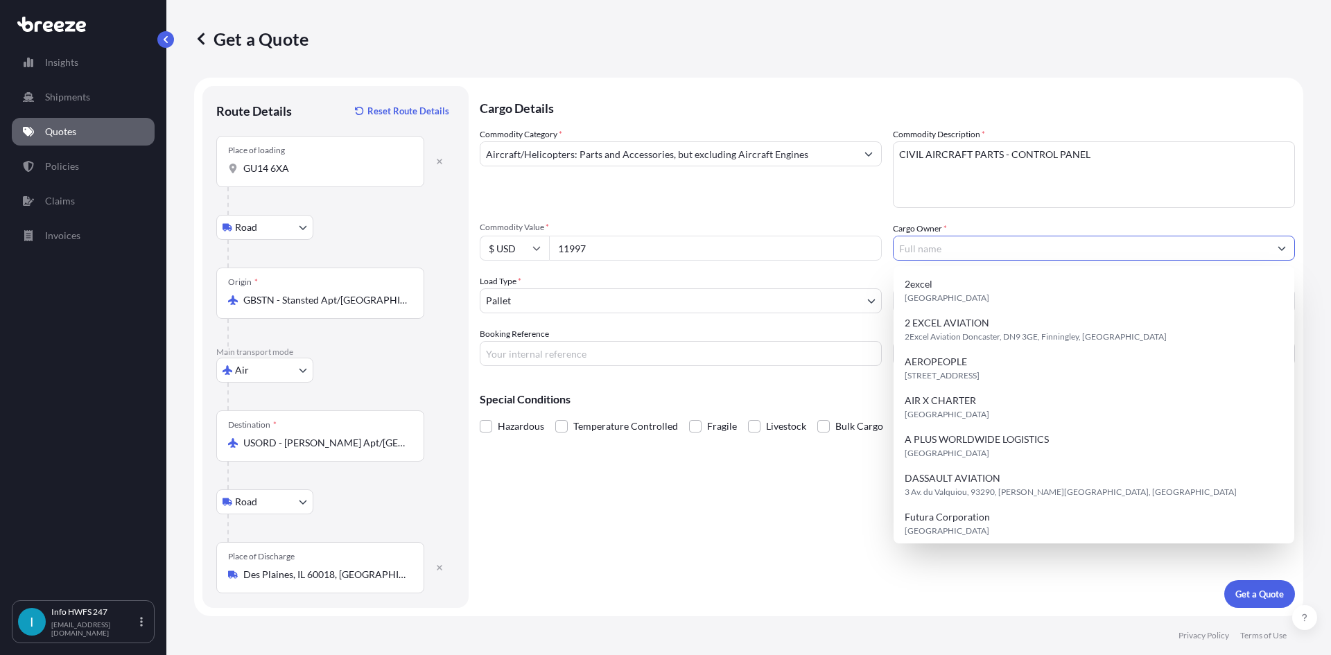
click at [987, 250] on input "Cargo Owner *" at bounding box center [1082, 248] width 376 height 25
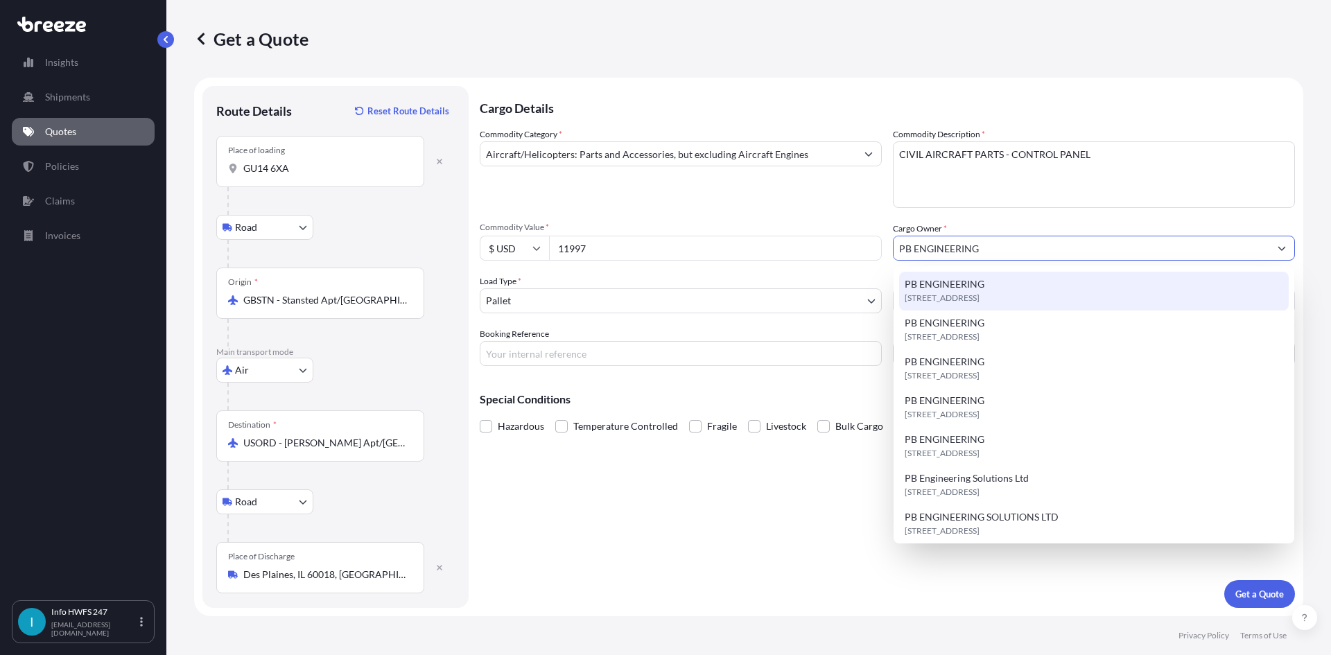
click at [1003, 284] on div "[STREET_ADDRESS]" at bounding box center [1094, 291] width 390 height 39
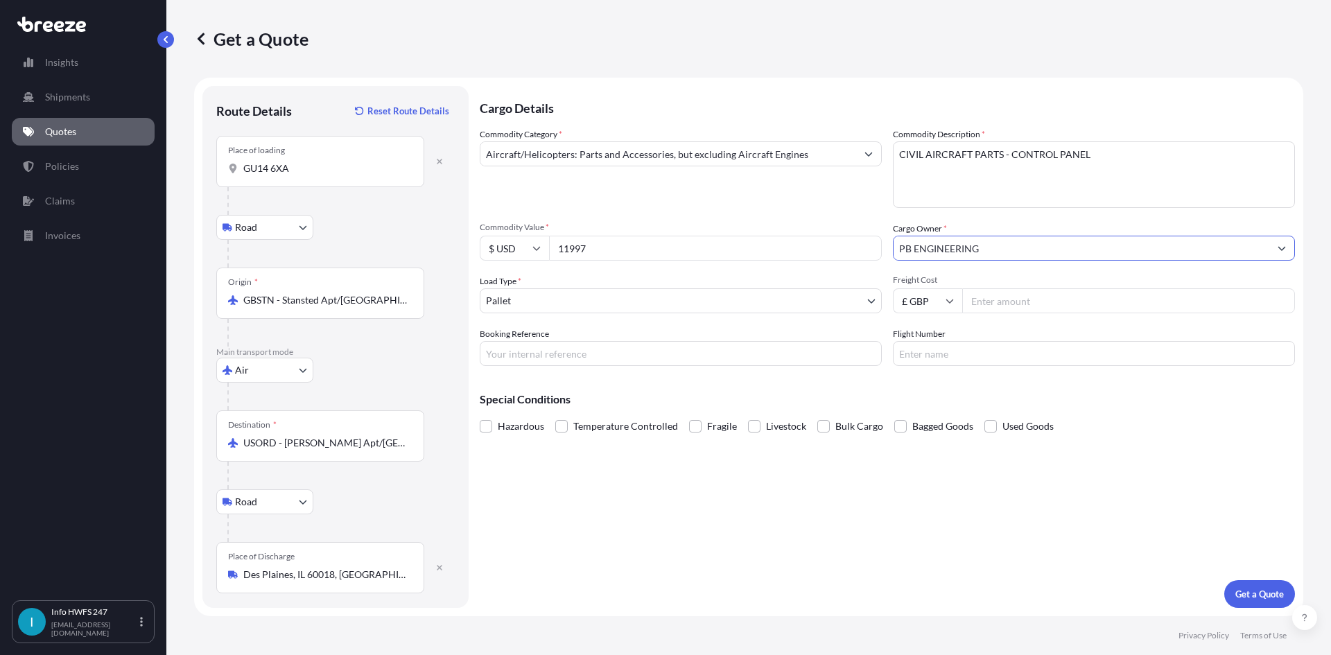
type input "PB ENGINEERING"
click at [603, 301] on body "15 options available. 3 options available. 0 options available. 7 options avail…" at bounding box center [665, 327] width 1331 height 655
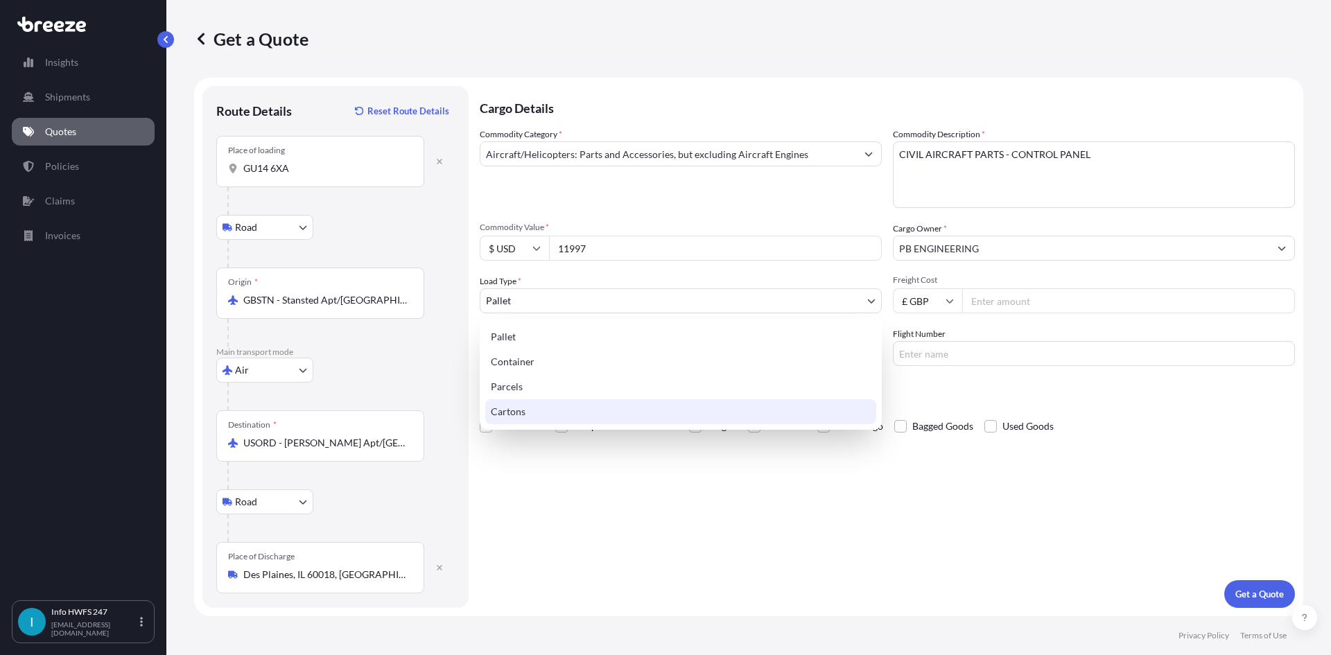
click at [559, 411] on div "Cartons" at bounding box center [680, 411] width 391 height 25
select select "4"
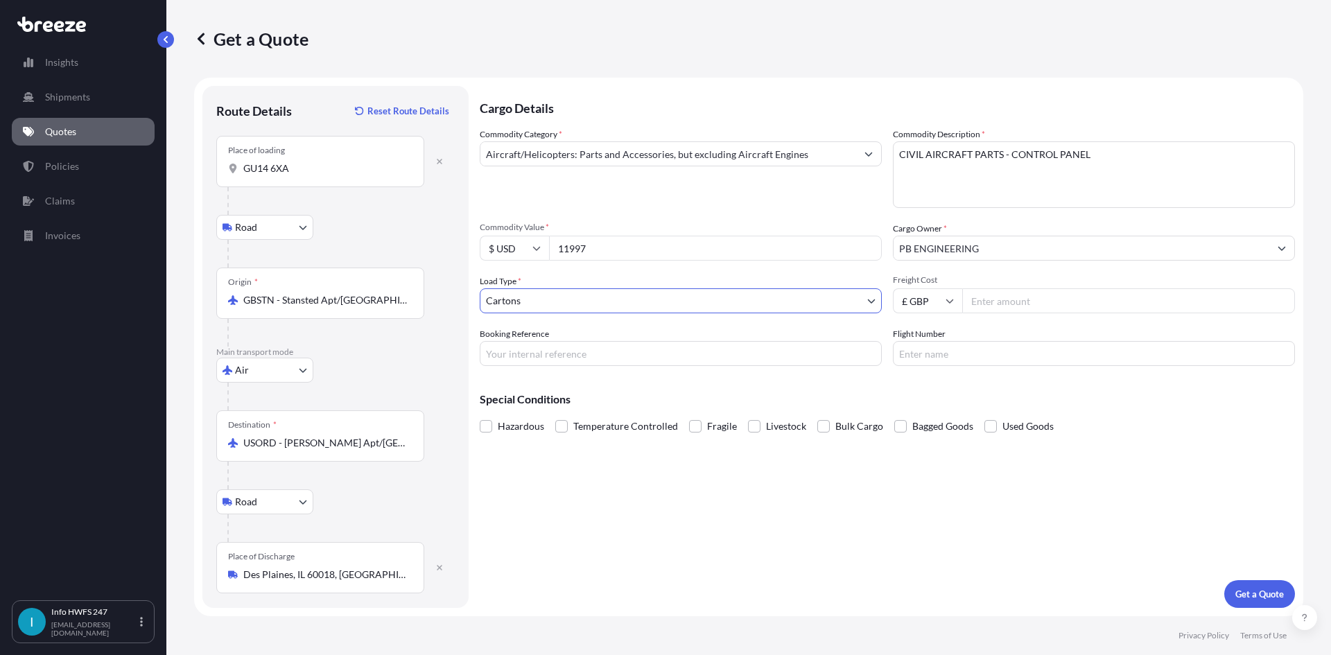
click at [550, 354] on input "Booking Reference" at bounding box center [681, 353] width 402 height 25
type input "HE165247"
click at [1269, 590] on p "Get a Quote" at bounding box center [1260, 594] width 49 height 14
click at [268, 165] on input "GU14 6XA" at bounding box center [325, 169] width 164 height 14
type input "Farnborough GU14 6XA, [GEOGRAPHIC_DATA]"
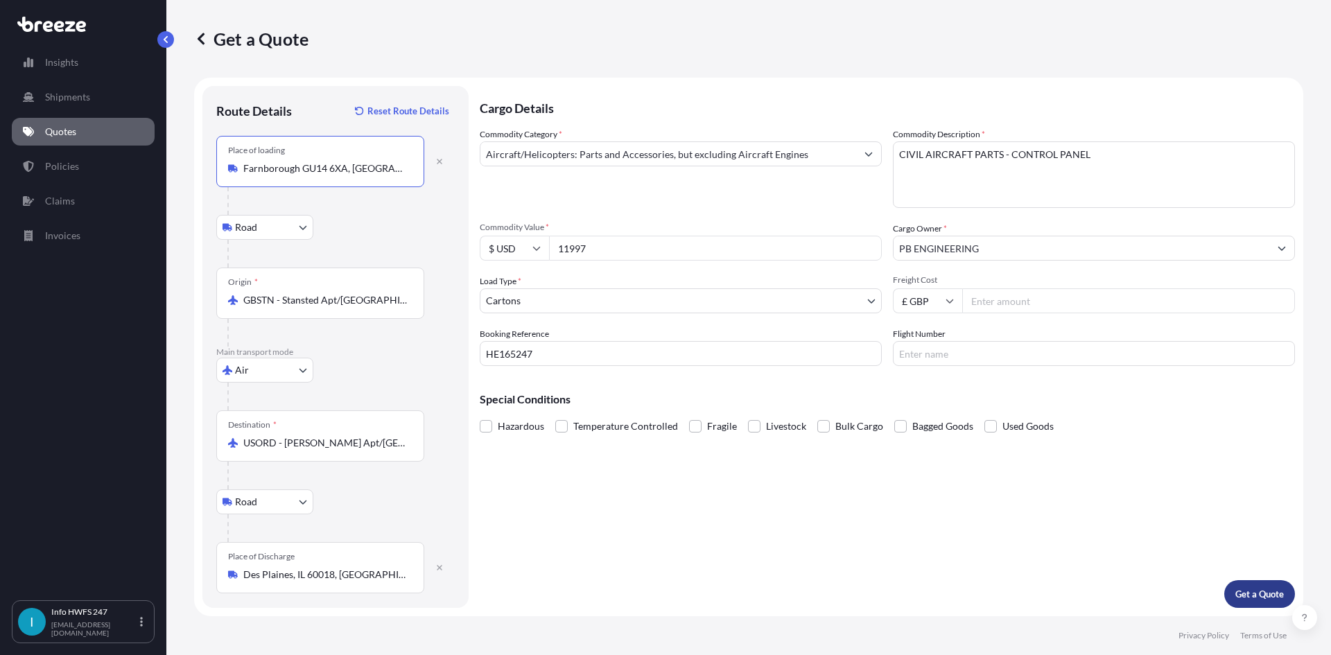
click at [1231, 592] on button "Get a Quote" at bounding box center [1260, 594] width 71 height 28
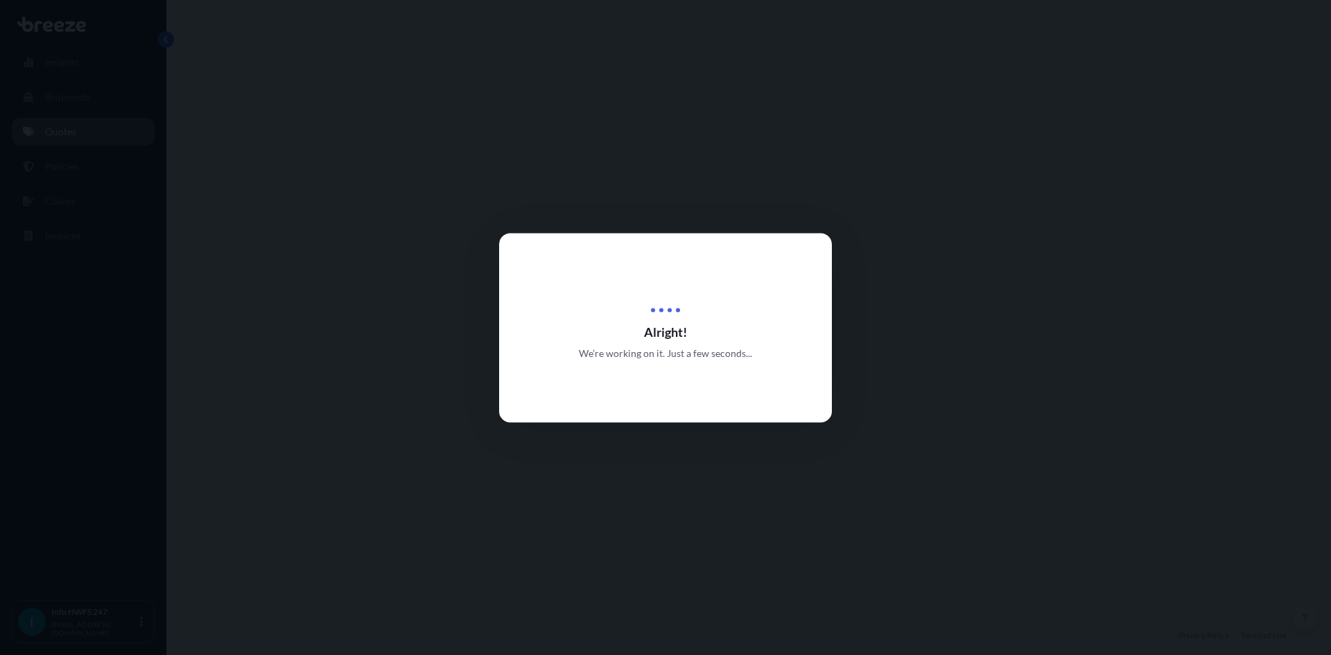
select select "Road"
select select "Air"
select select "Road"
select select "4"
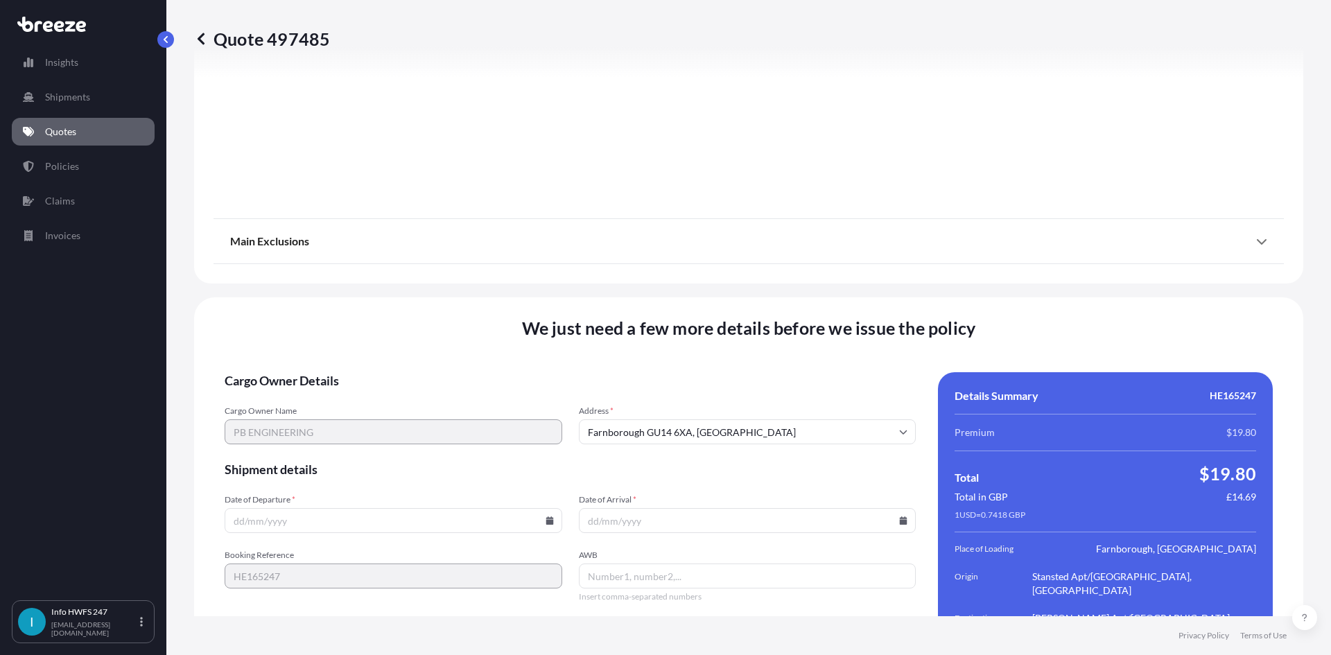
scroll to position [1808, 0]
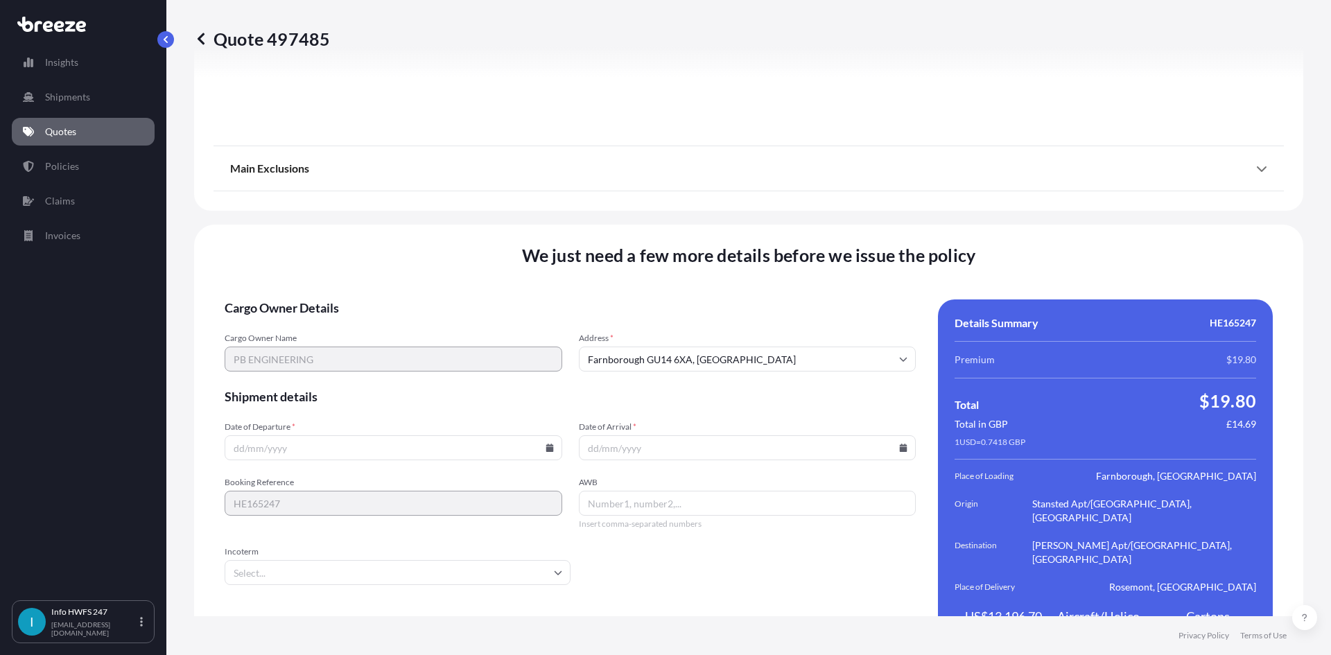
click at [409, 435] on input "Date of Departure *" at bounding box center [394, 447] width 338 height 25
click at [546, 444] on icon at bounding box center [550, 448] width 8 height 8
click at [331, 348] on button "26" at bounding box center [327, 349] width 22 height 22
type input "[DATE]"
click at [899, 444] on icon at bounding box center [903, 448] width 8 height 8
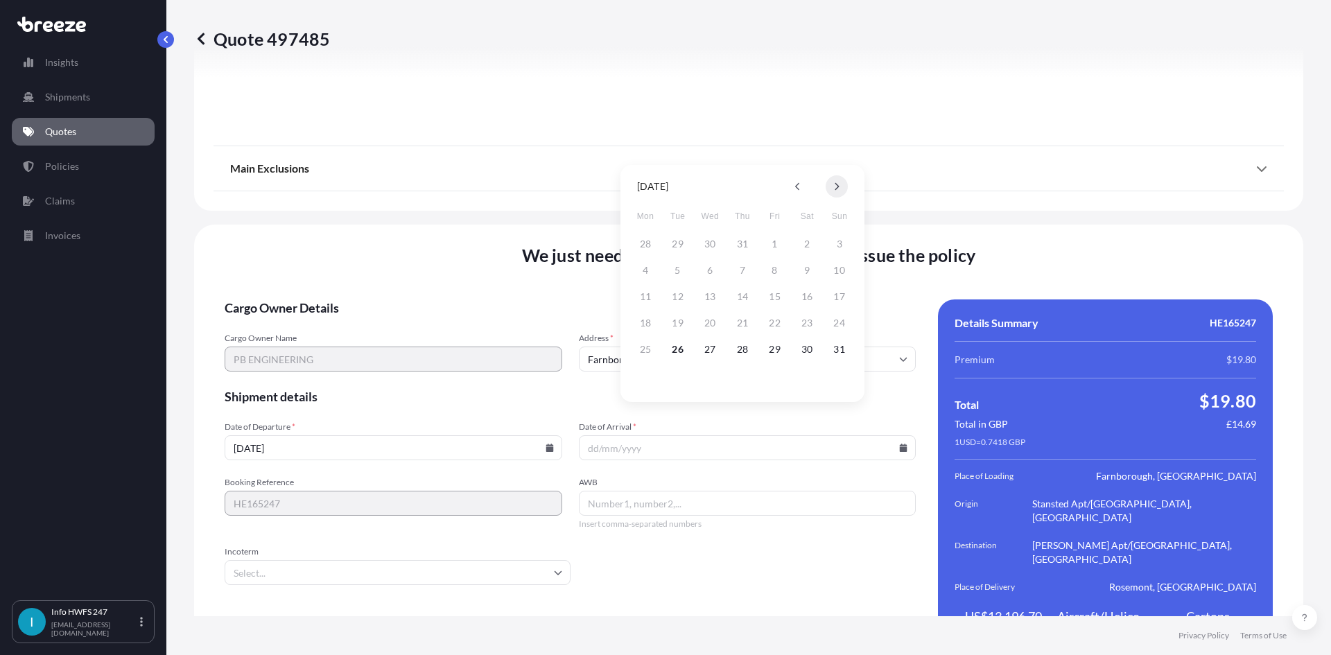
click at [842, 190] on button at bounding box center [837, 186] width 22 height 22
click at [673, 248] on button "2" at bounding box center [678, 244] width 22 height 22
type input "[DATE]"
click at [607, 491] on input "AWB" at bounding box center [748, 503] width 338 height 25
paste input "883858999197"
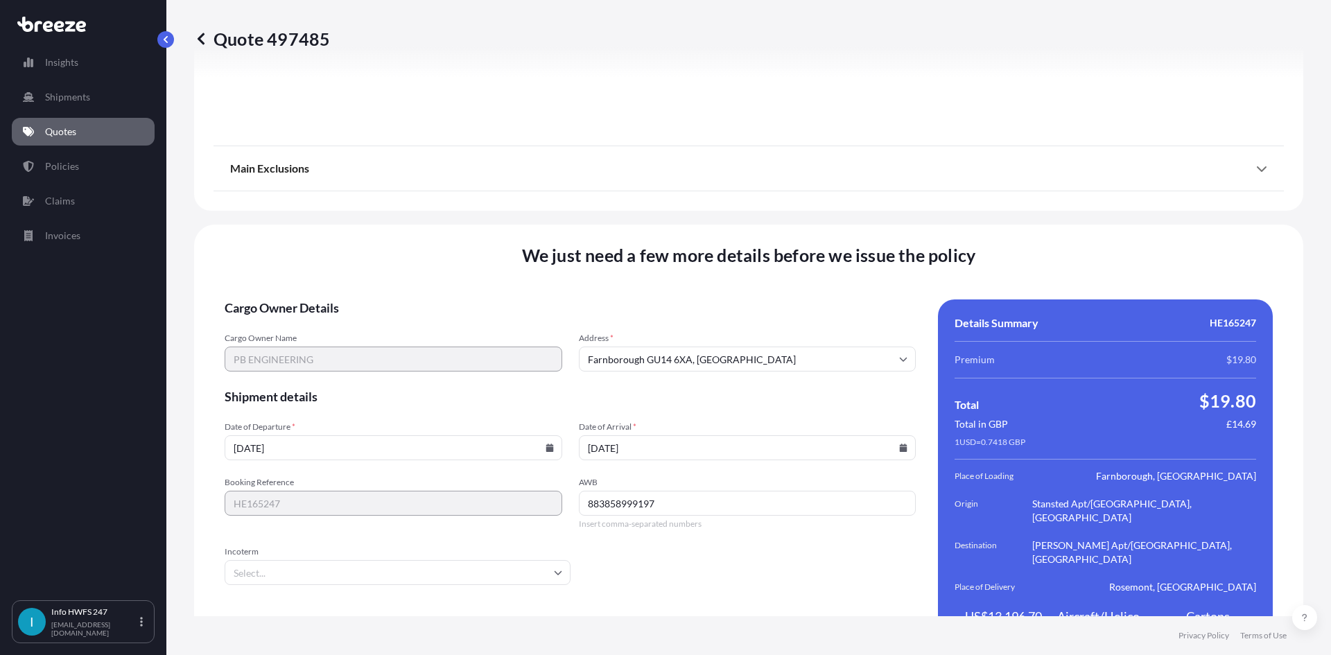
type input "883858999197"
click at [266, 559] on form "Cargo Owner Details Cargo Owner Name PB ENGINEERING Address * [GEOGRAPHIC_DATA]…" at bounding box center [570, 476] width 691 height 353
click at [275, 560] on input "Incoterm" at bounding box center [398, 572] width 346 height 25
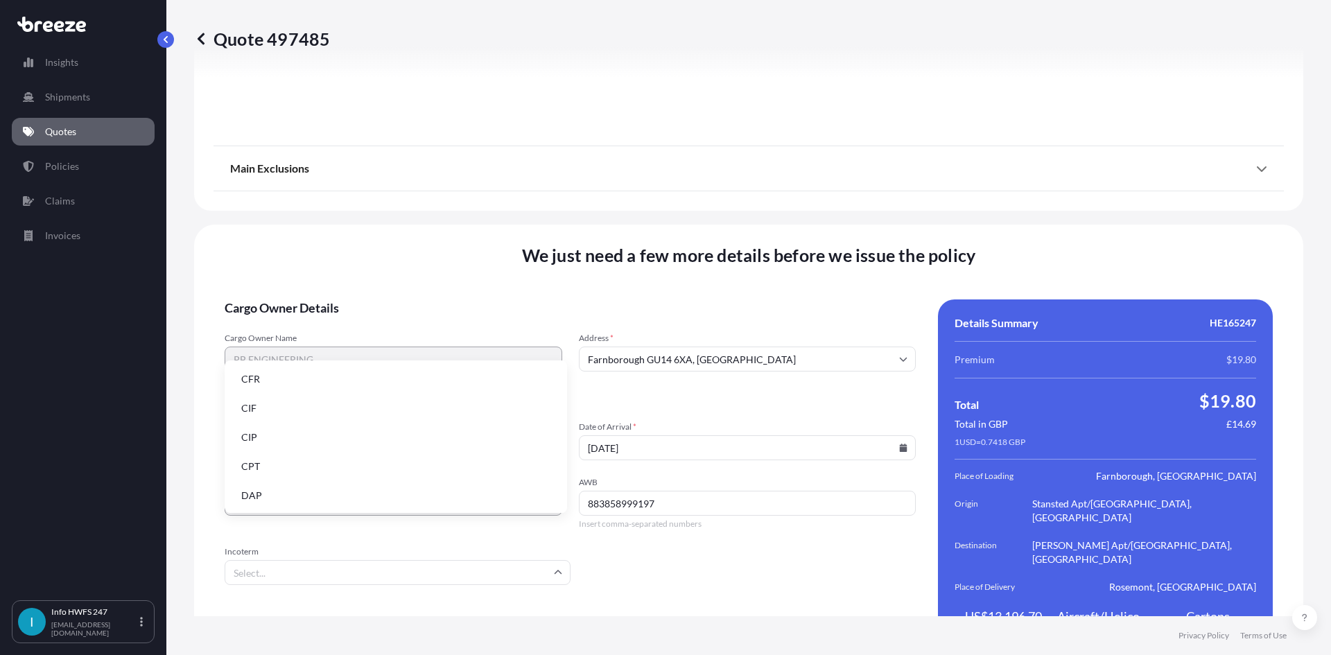
click at [277, 503] on li "DAP" at bounding box center [395, 496] width 331 height 26
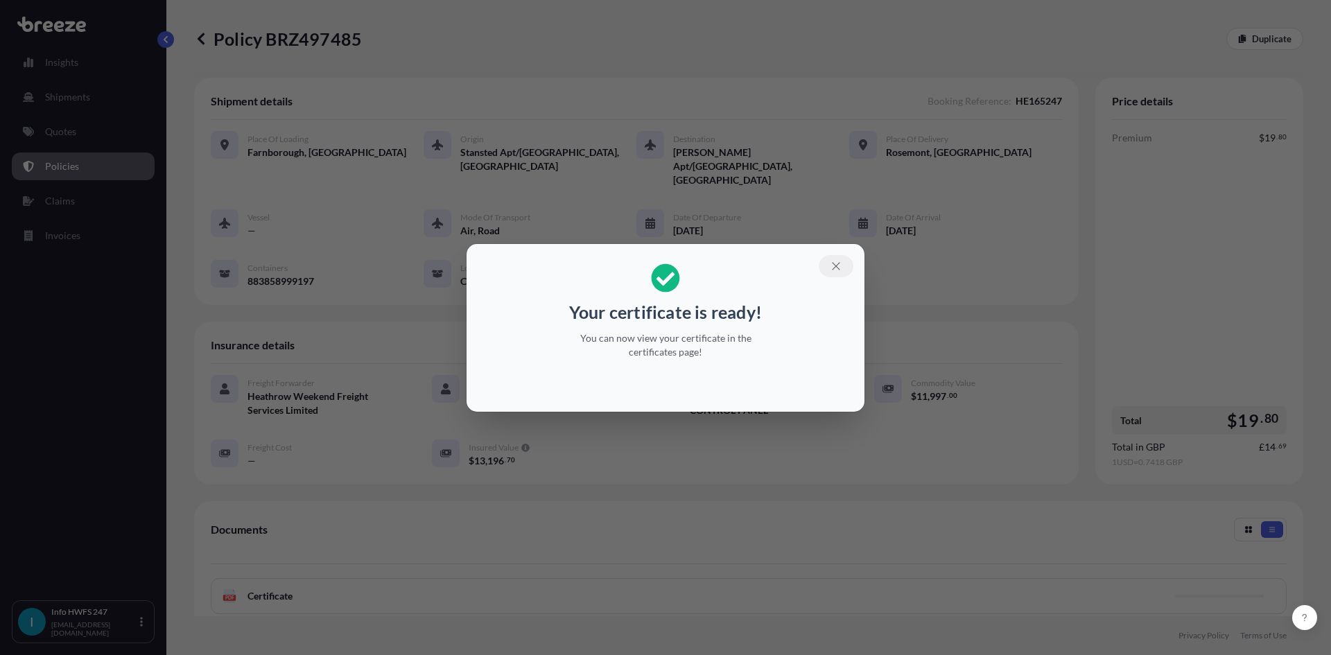
click at [834, 266] on icon "button" at bounding box center [836, 266] width 12 height 12
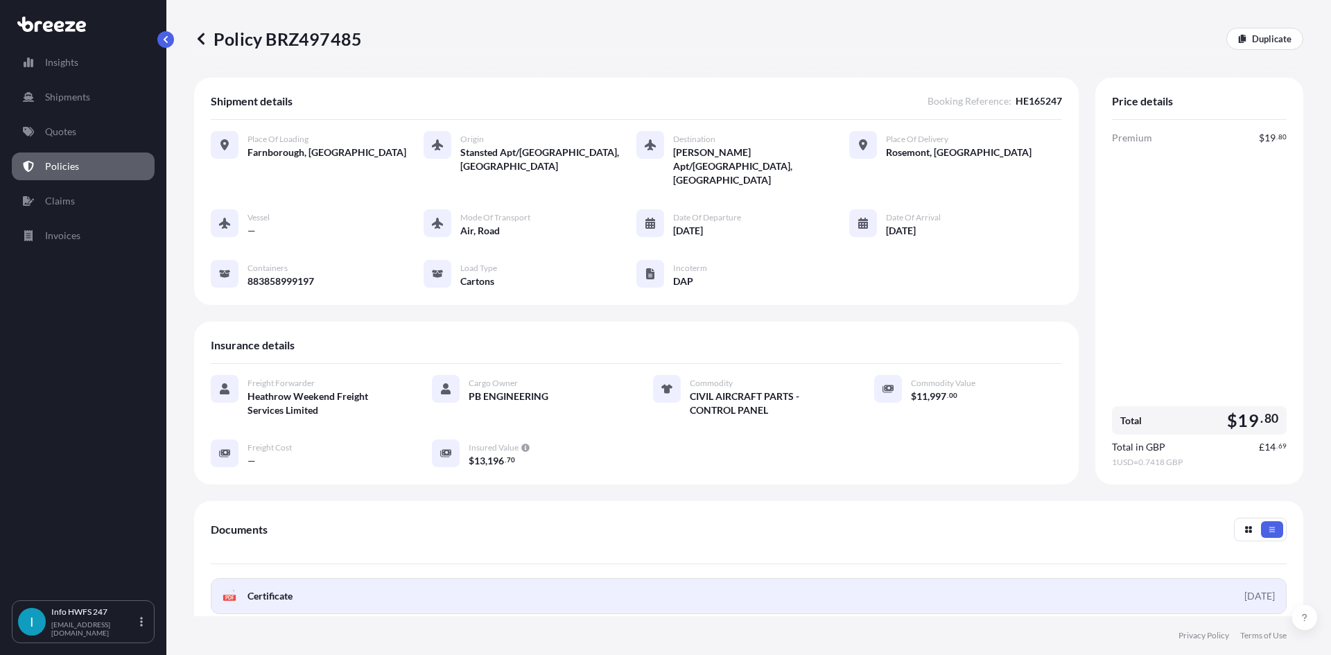
click at [1014, 578] on link "PDF Certificate [DATE]" at bounding box center [749, 596] width 1076 height 36
